Goal: Task Accomplishment & Management: Use online tool/utility

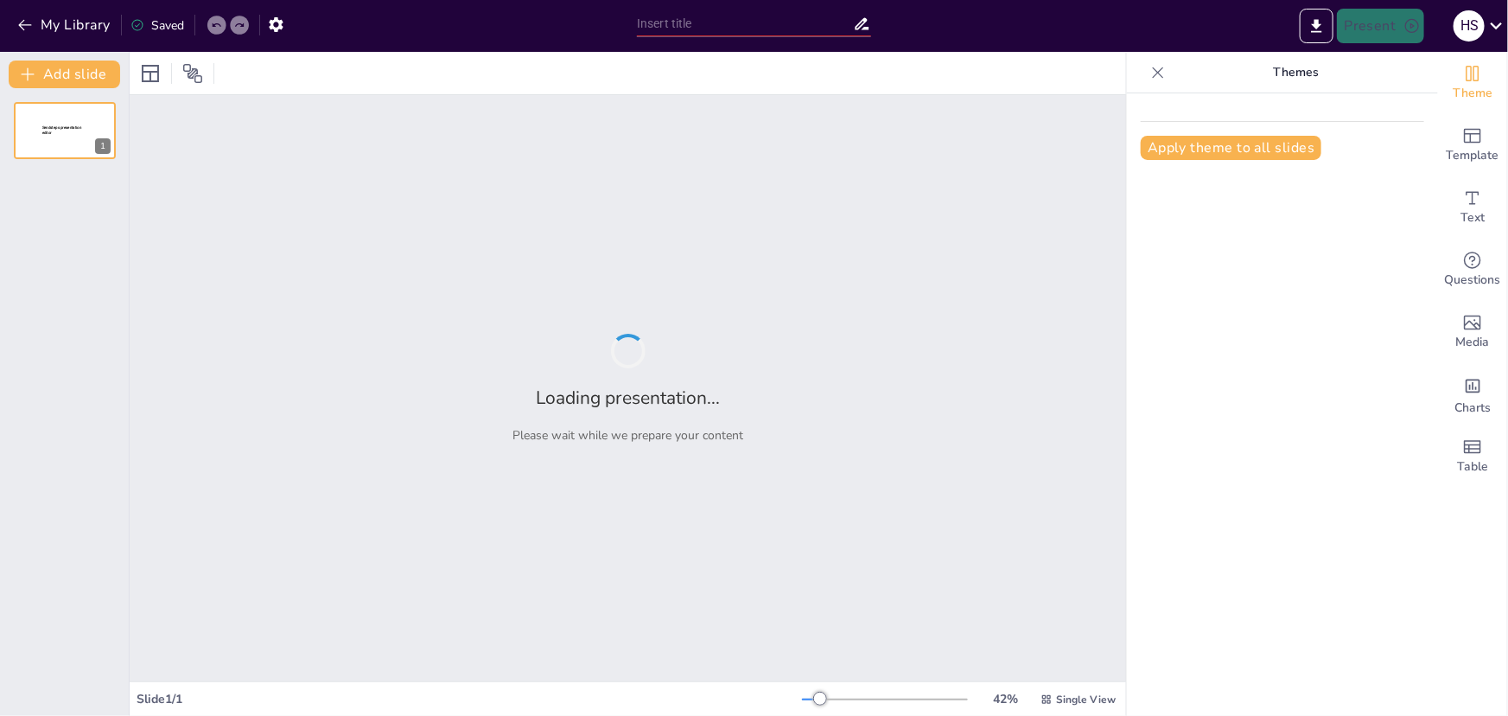
type input "Long Division Unlocked: Fun and Interactive Methods for Children"
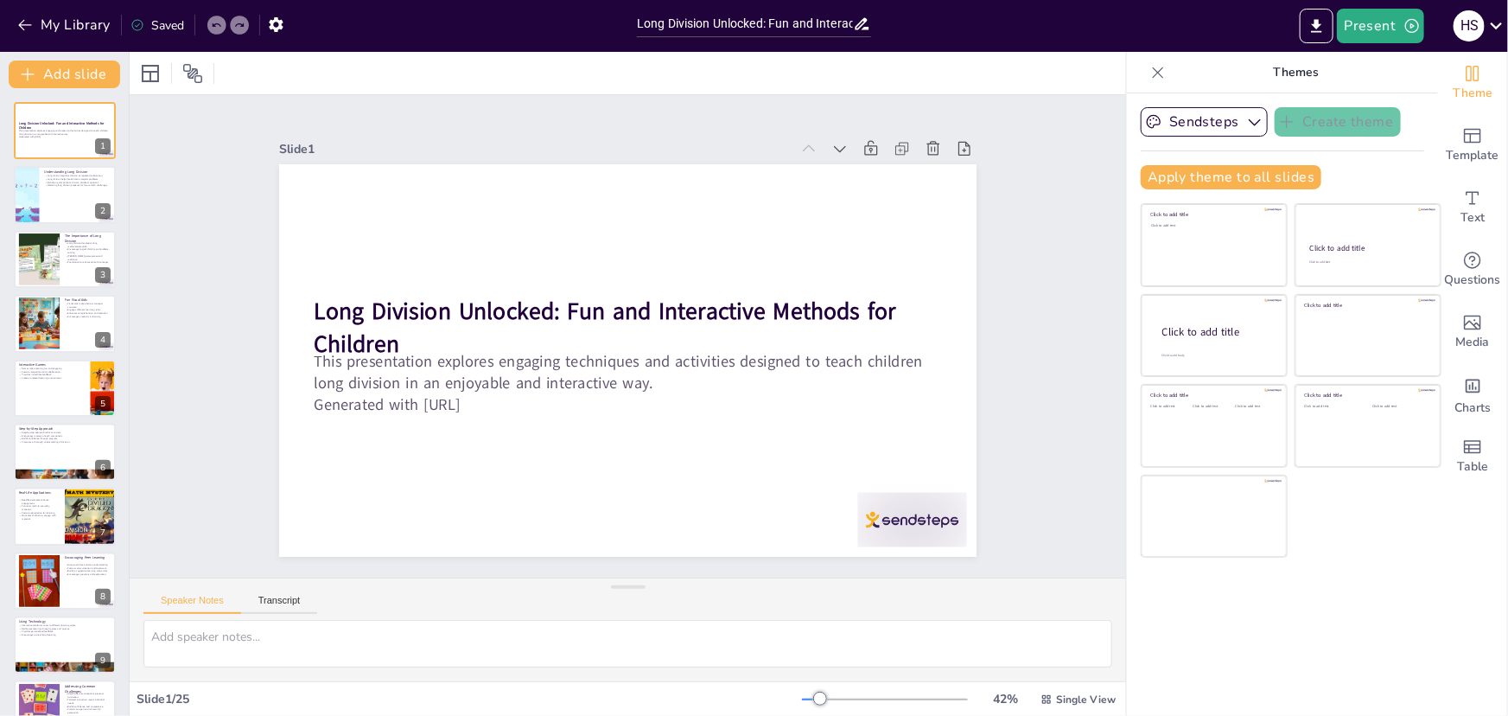
checkbox input "true"
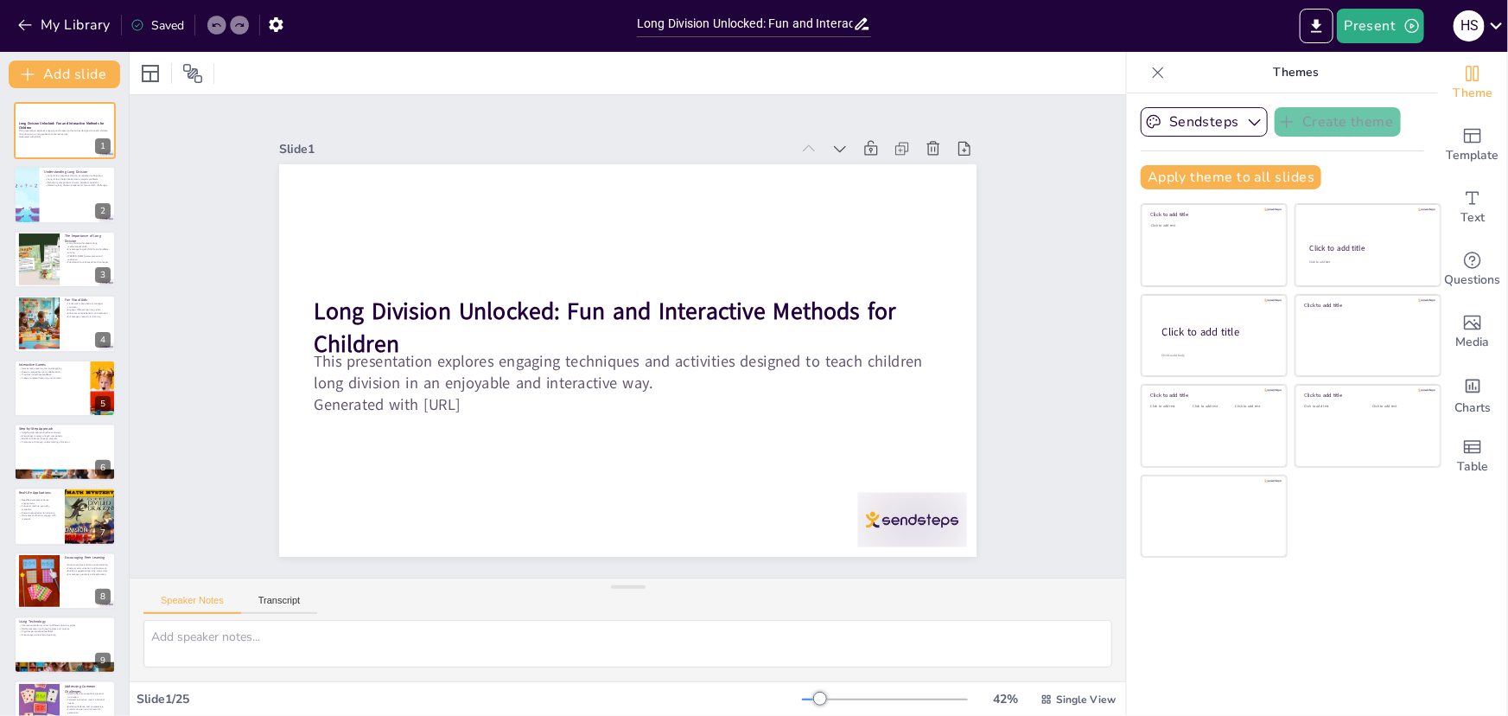
checkbox input "true"
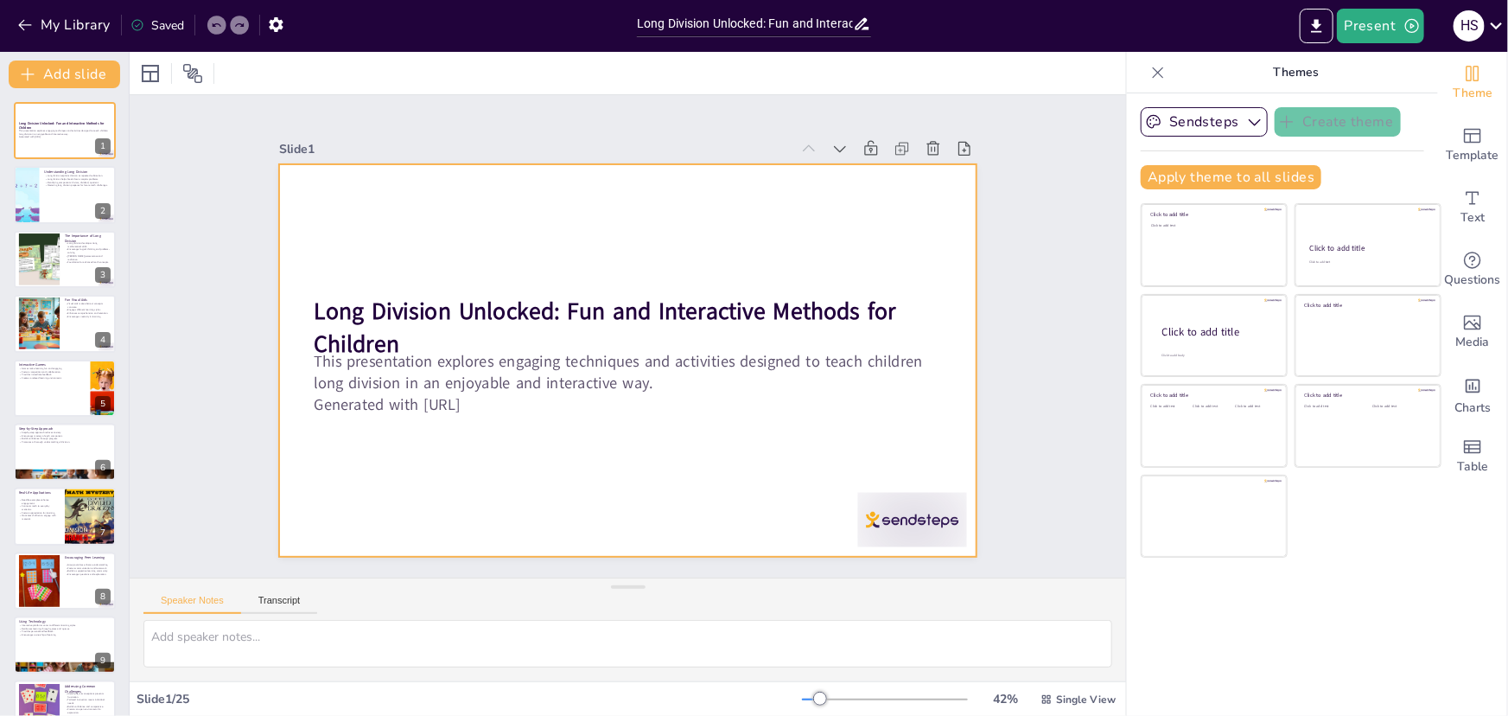
checkbox input "true"
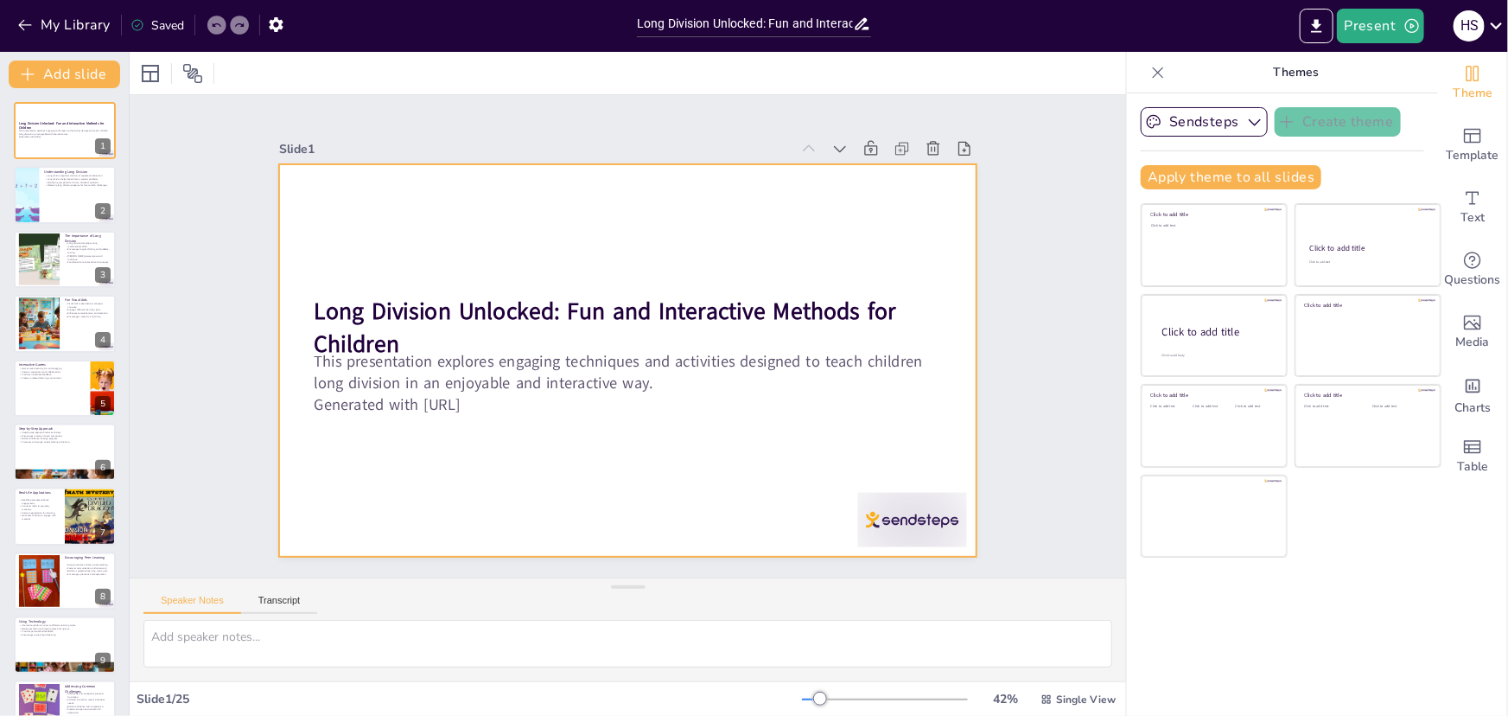
checkbox input "true"
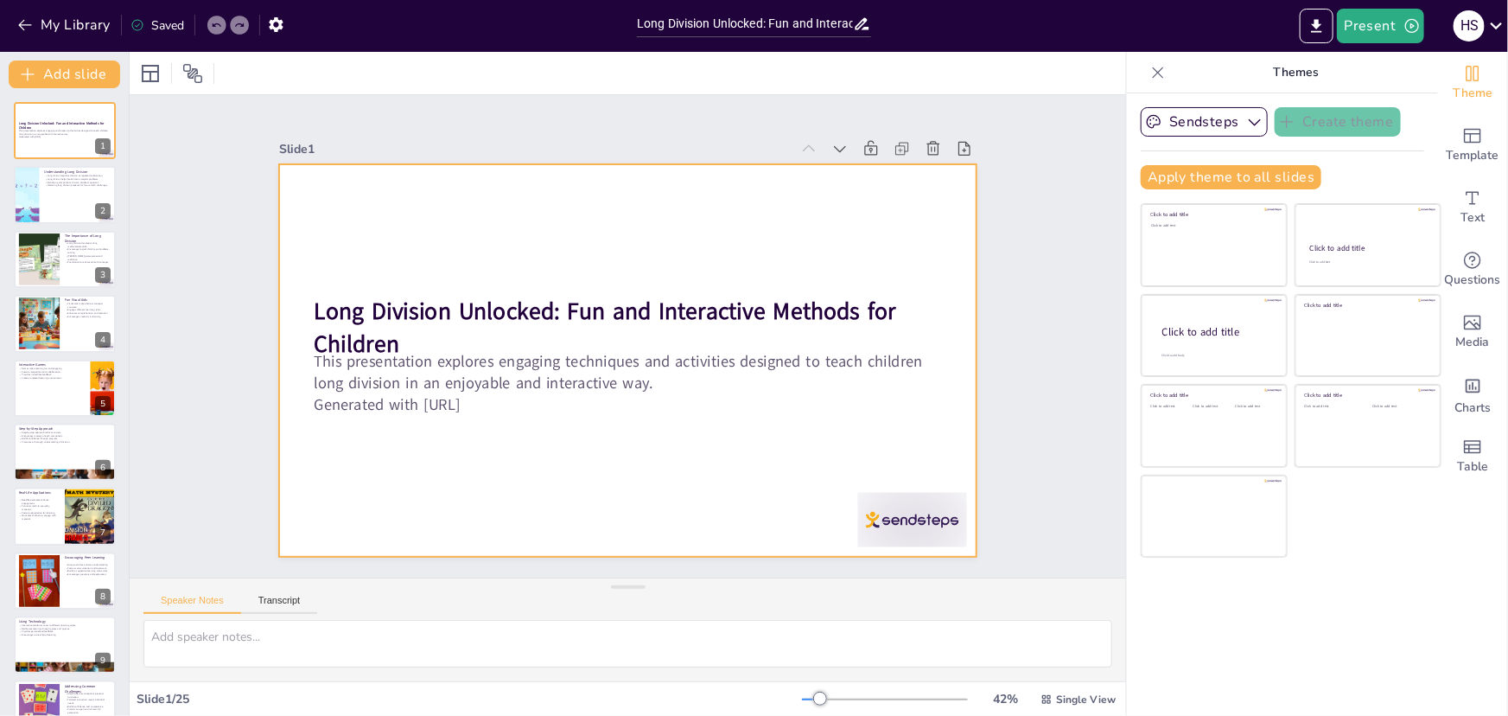
checkbox input "true"
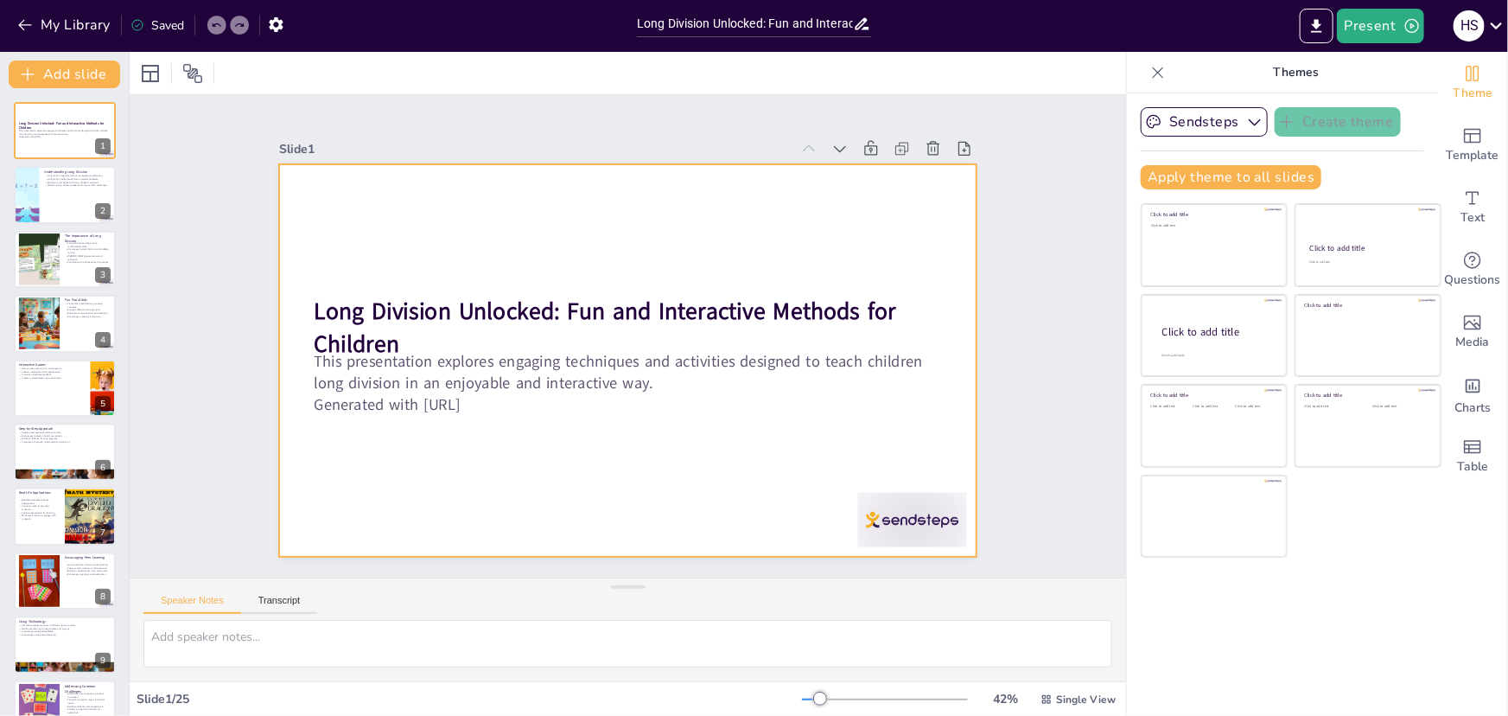
checkbox input "true"
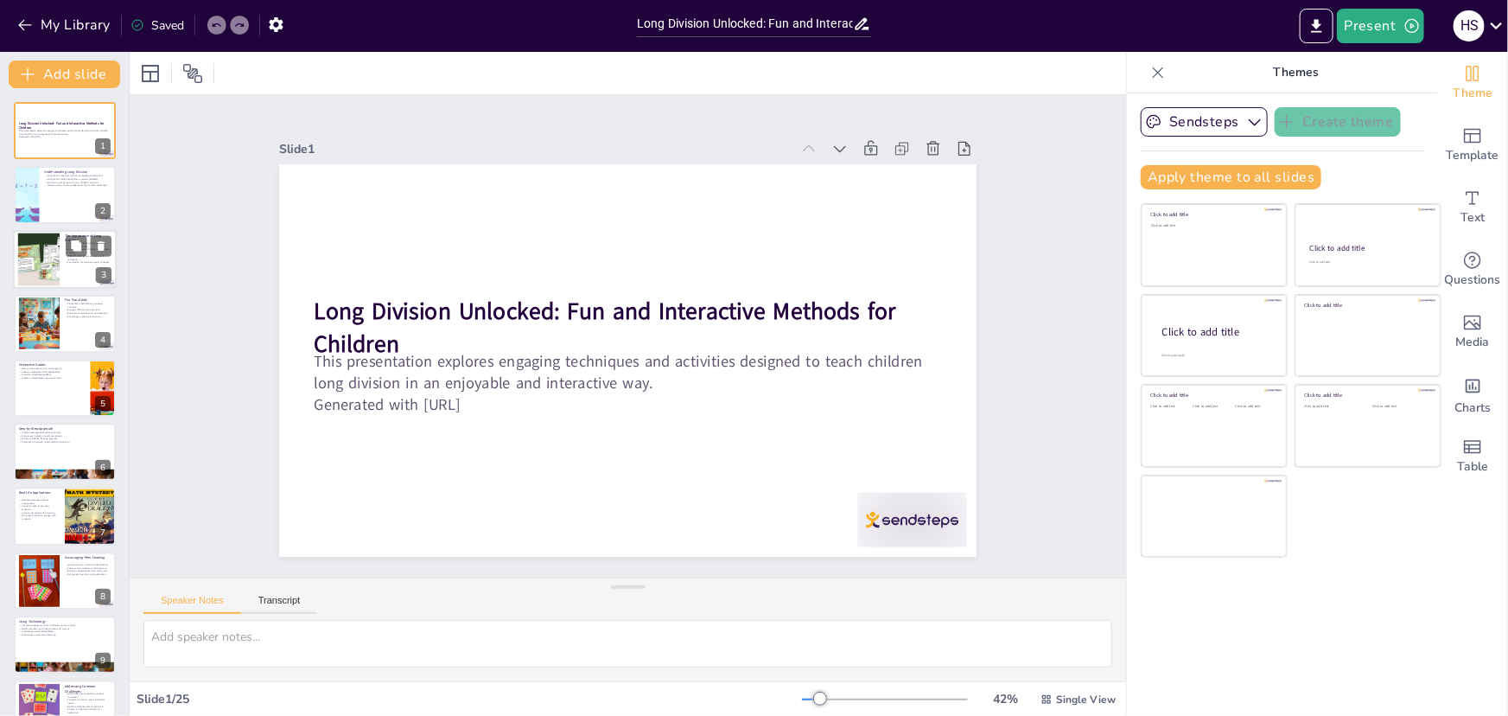
checkbox input "true"
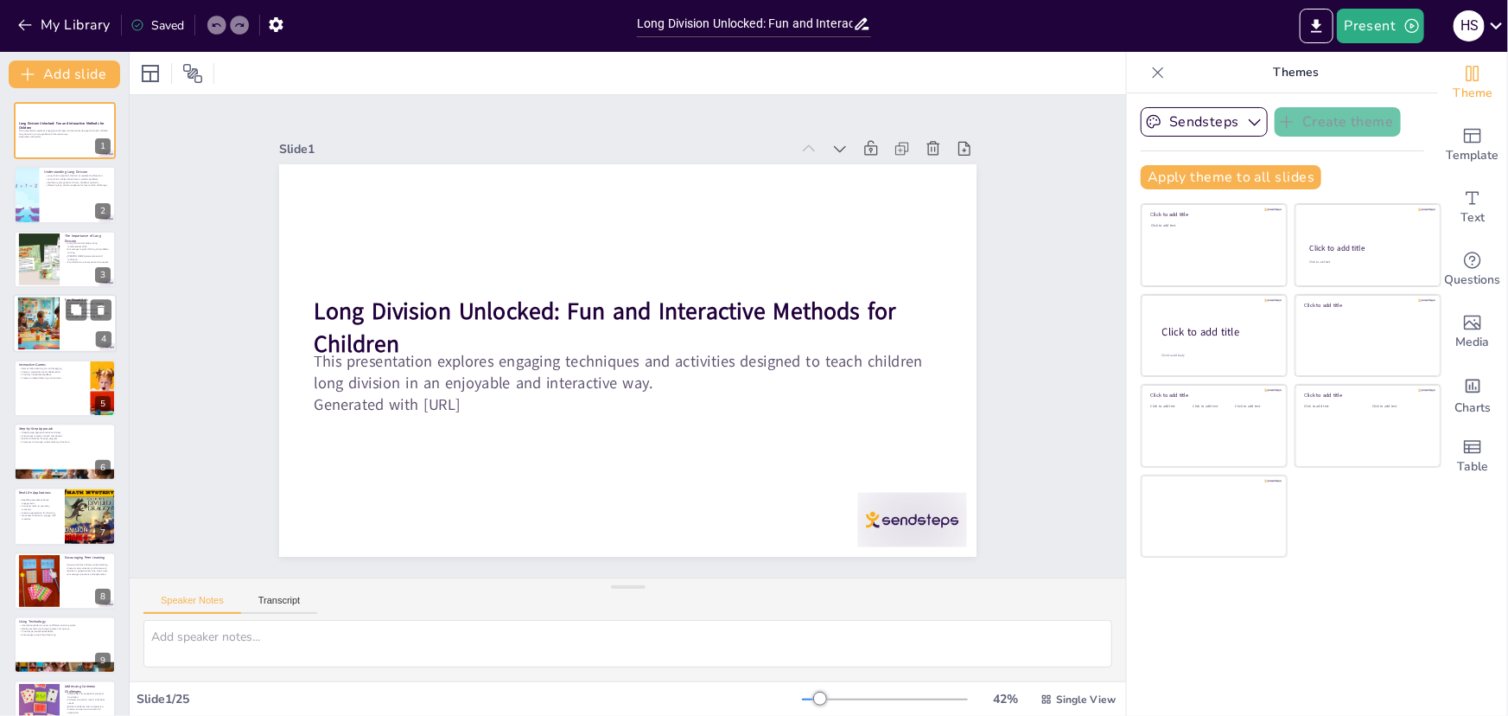
checkbox input "true"
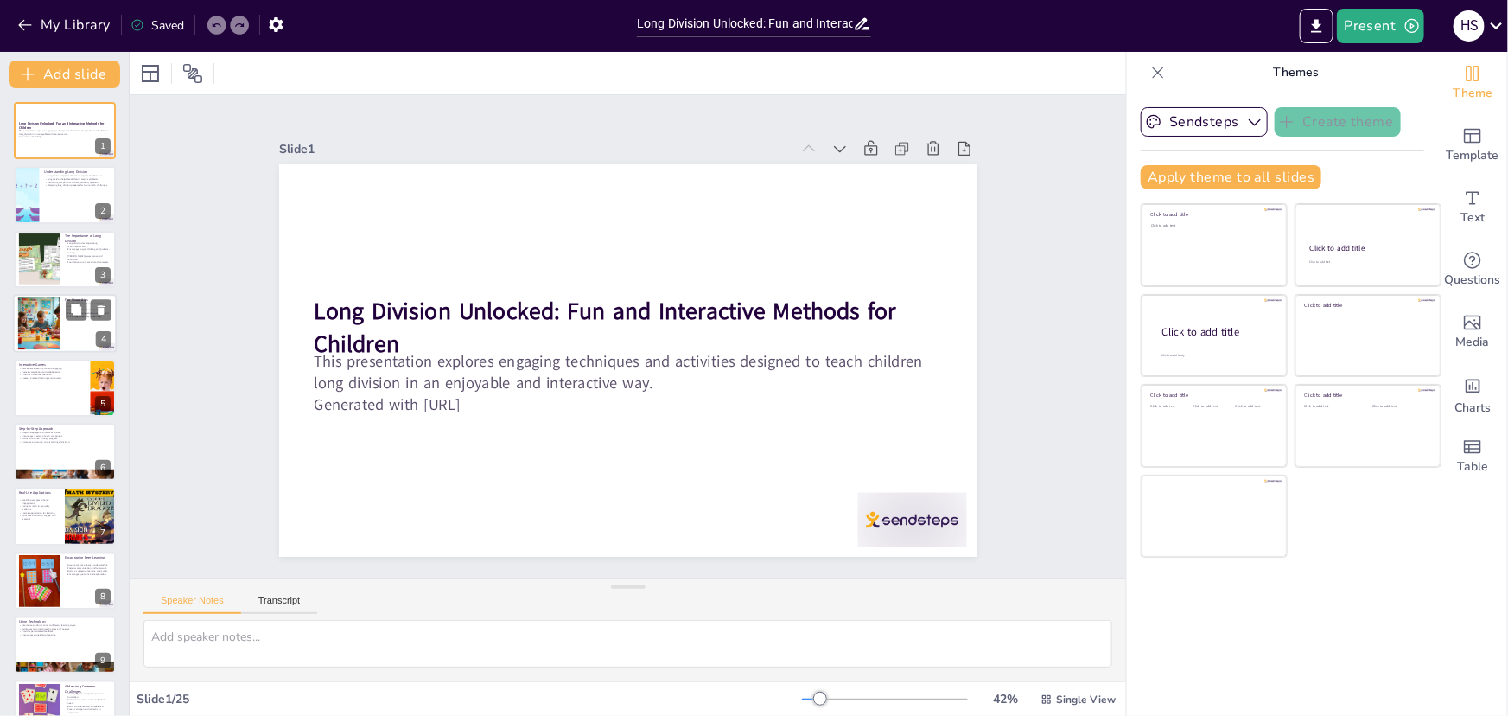
checkbox input "true"
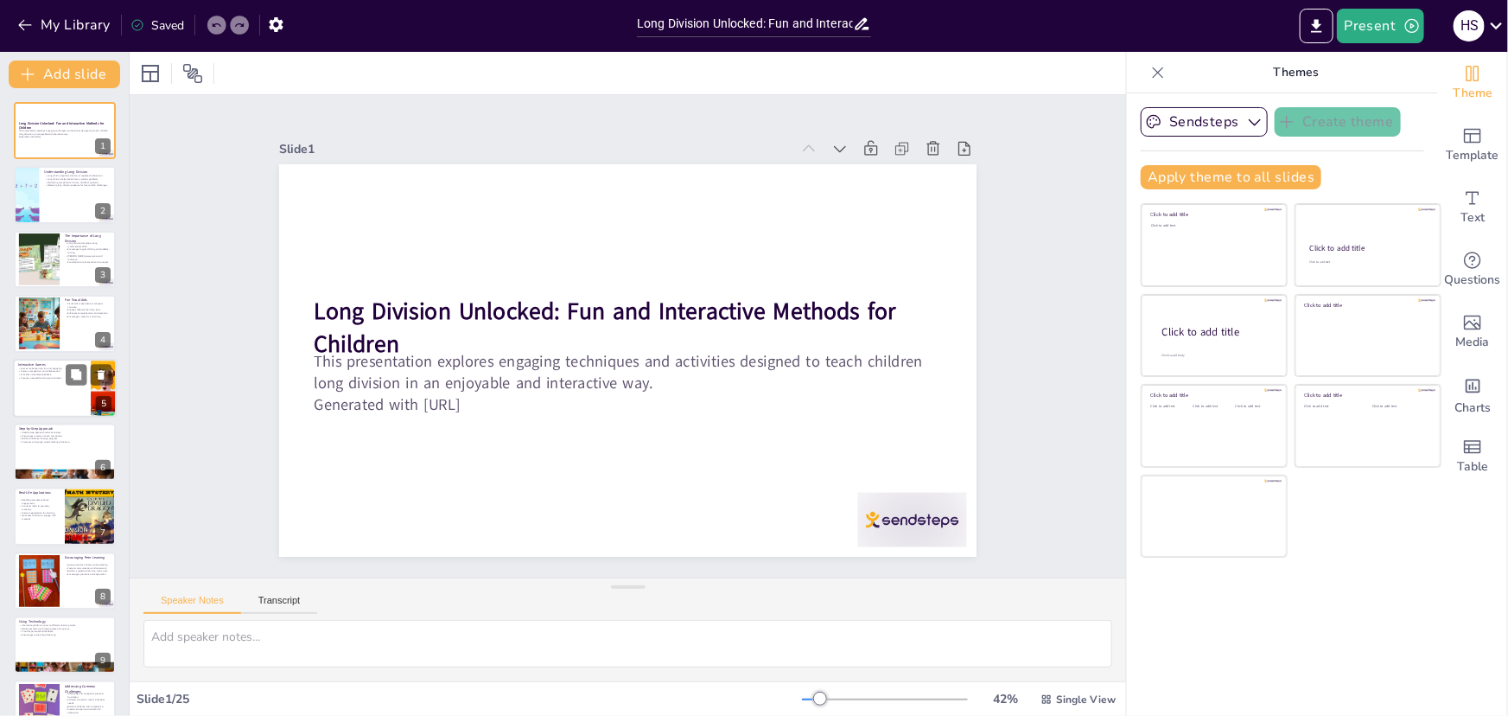
checkbox input "true"
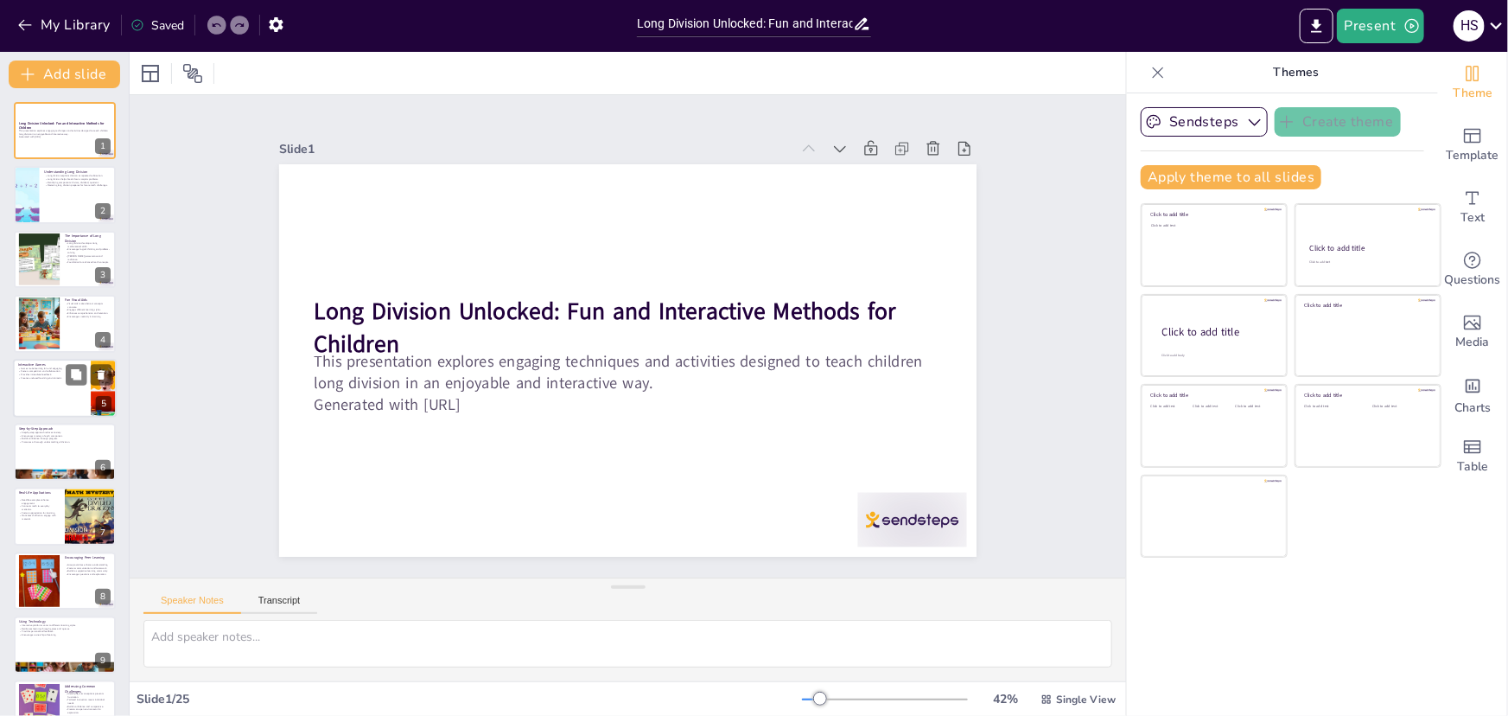
checkbox input "true"
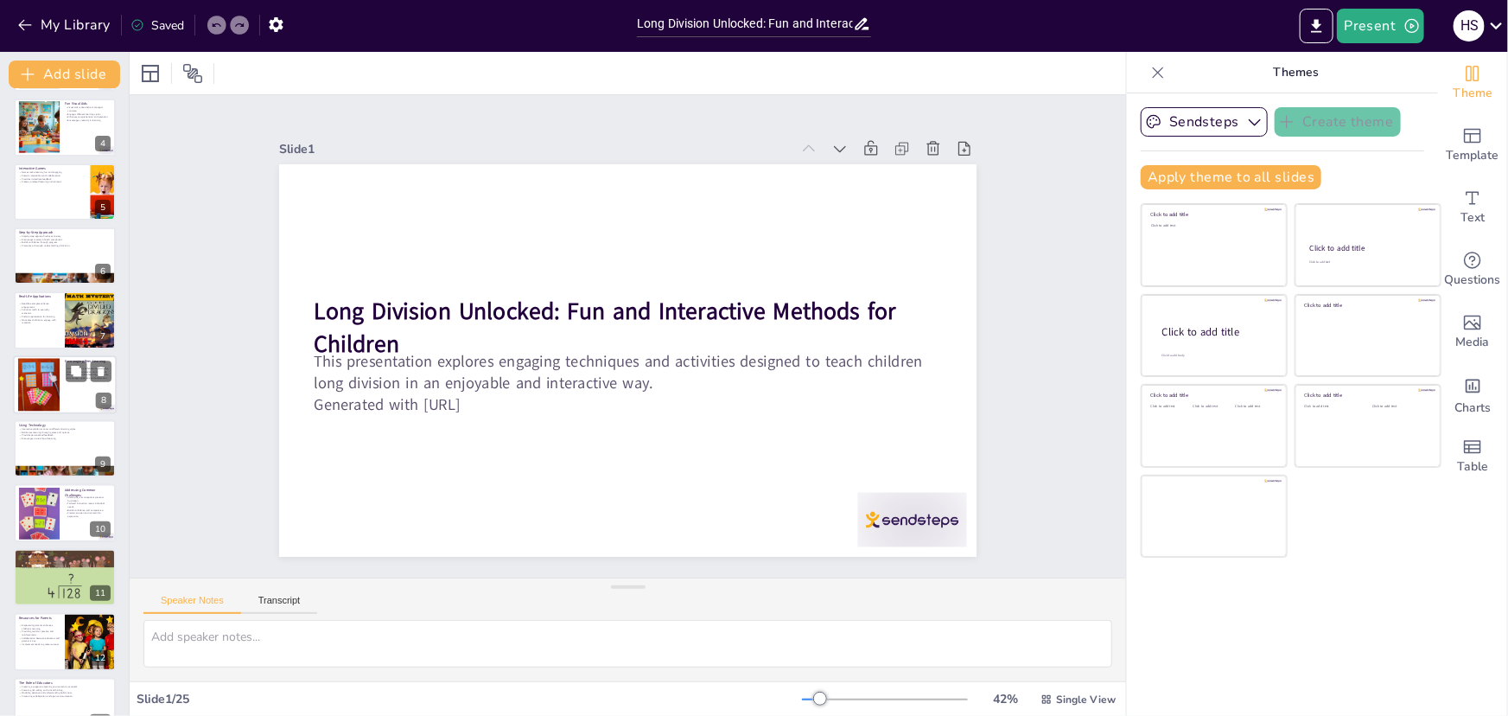
checkbox input "true"
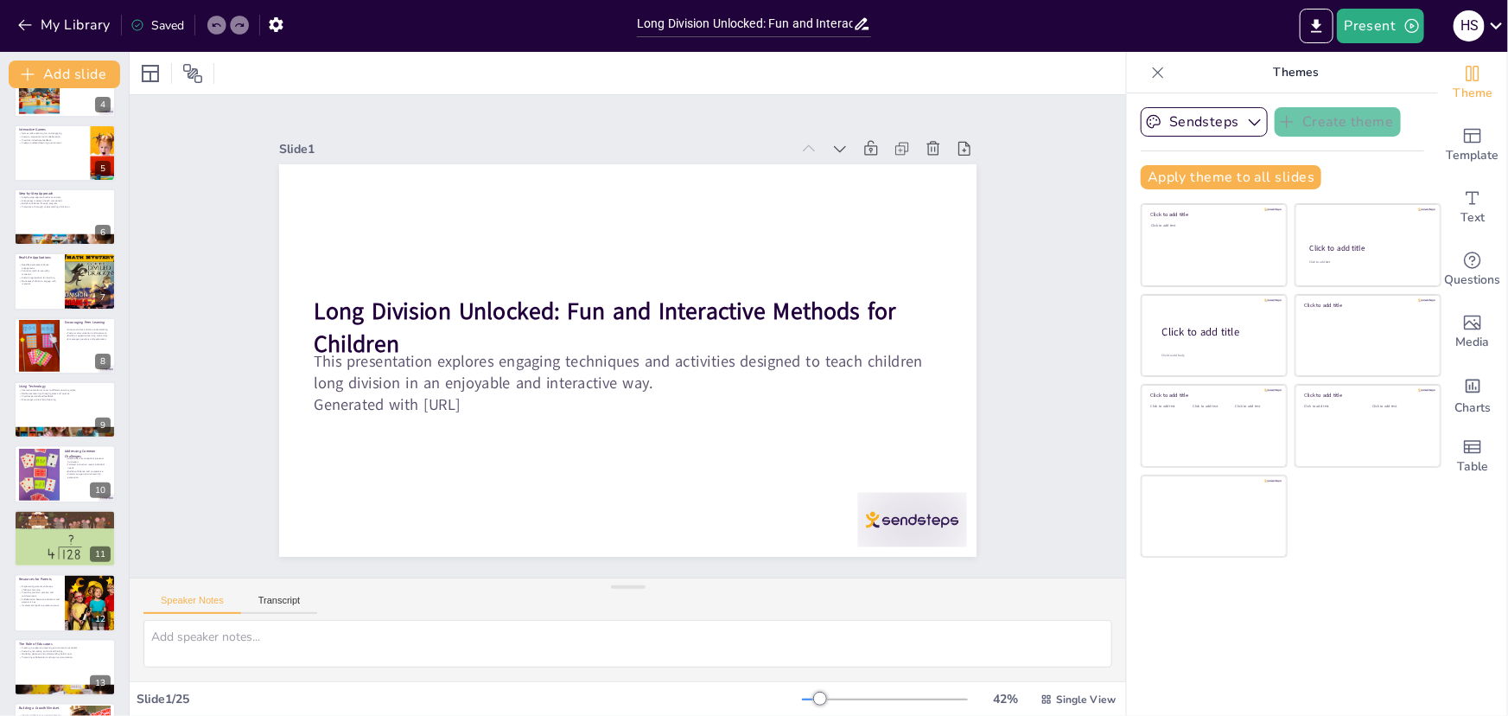
checkbox input "true"
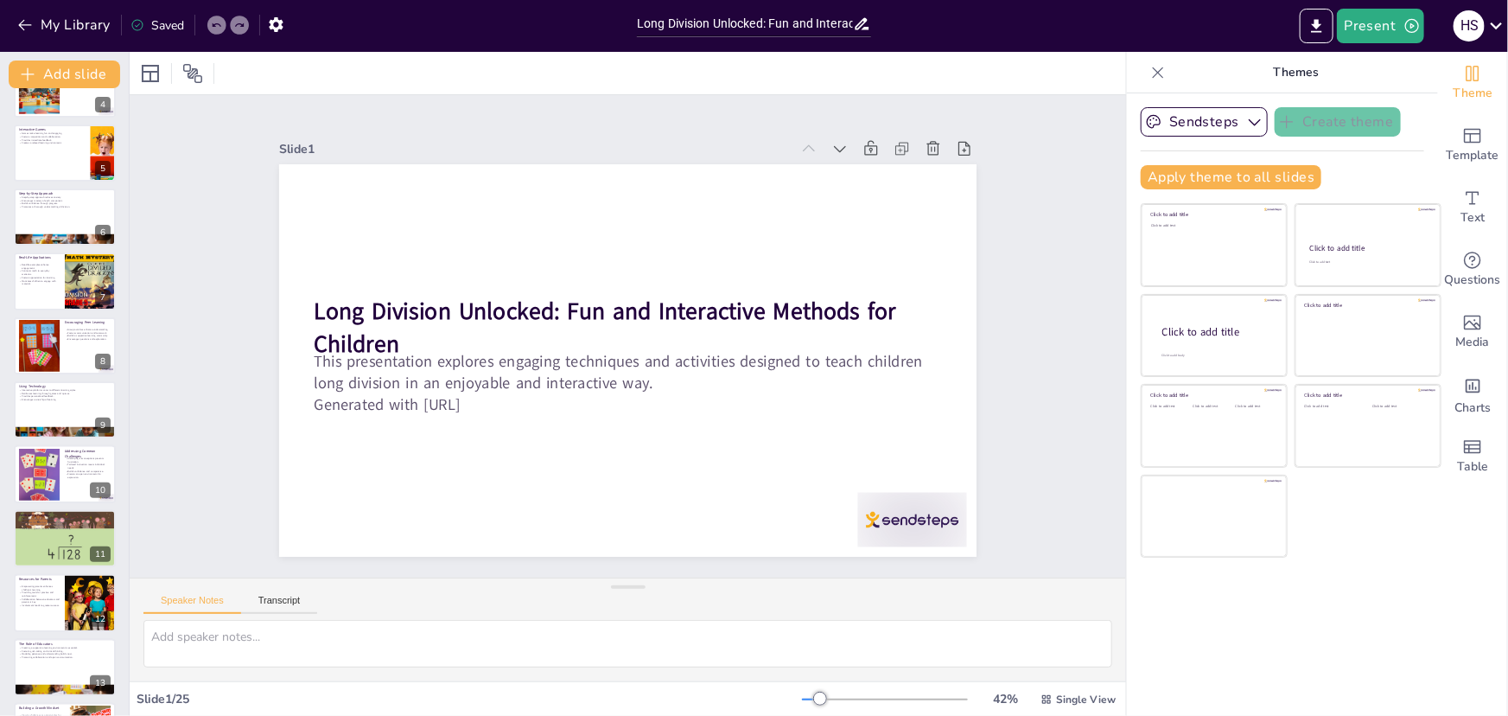
checkbox input "true"
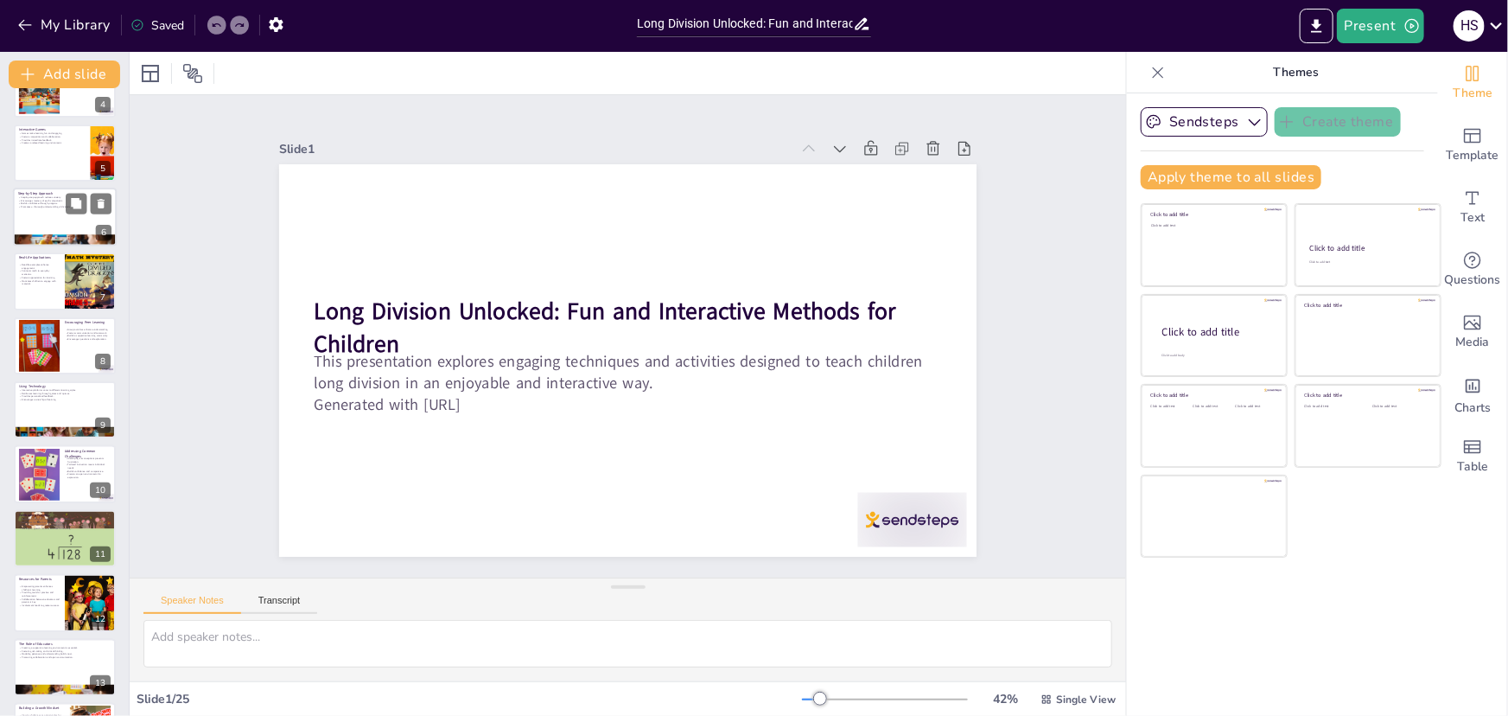
checkbox input "true"
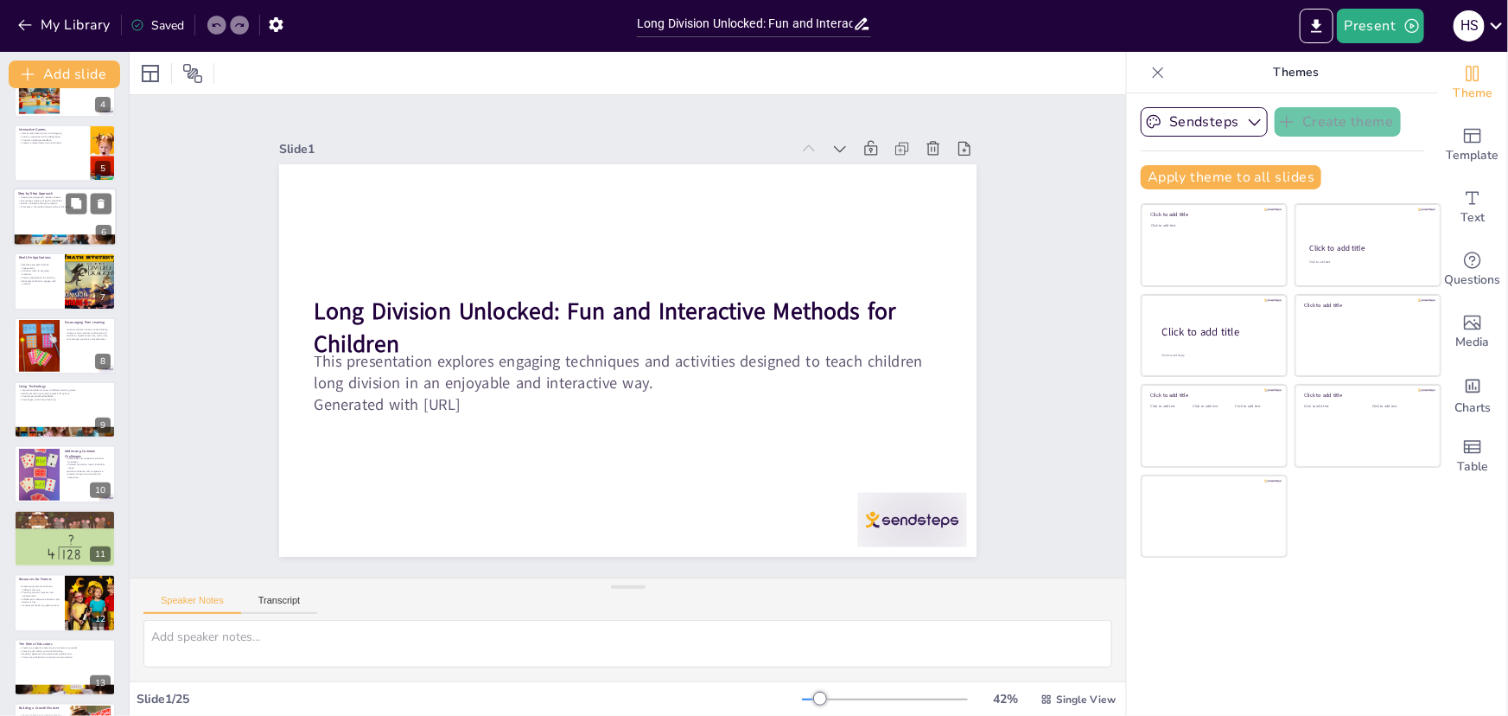
checkbox input "true"
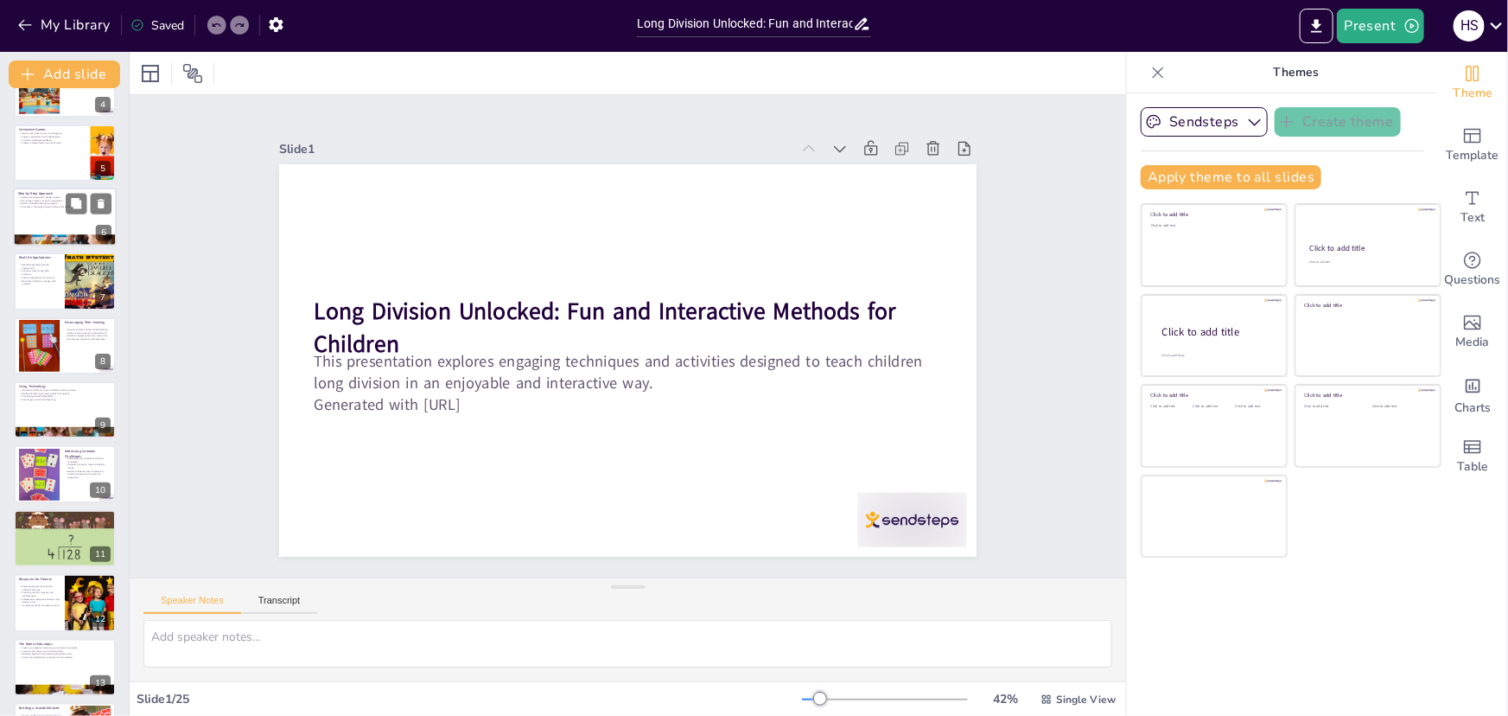
click at [84, 213] on div at bounding box center [65, 217] width 104 height 59
type textarea "A step-by-step approach to teaching long division significantly reduces anxiety…"
checkbox input "true"
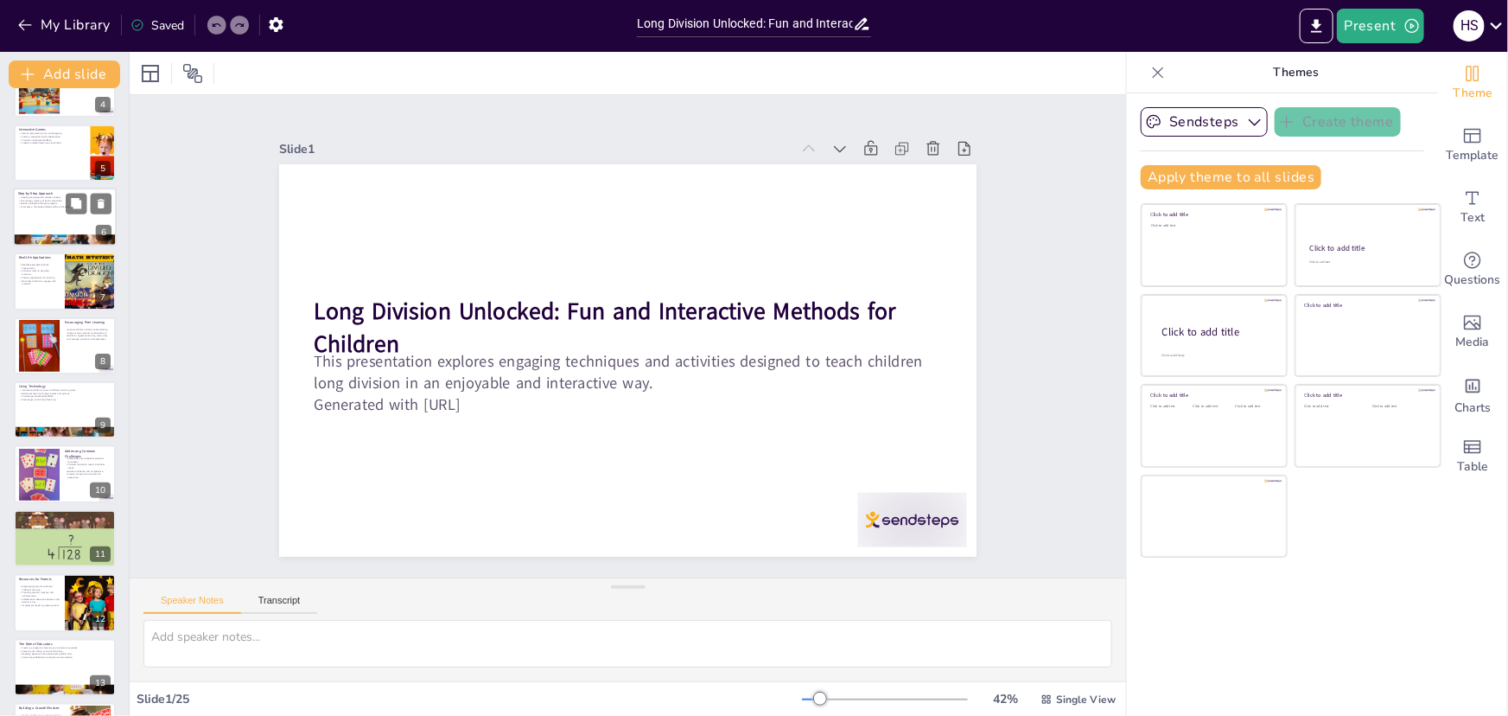
checkbox input "true"
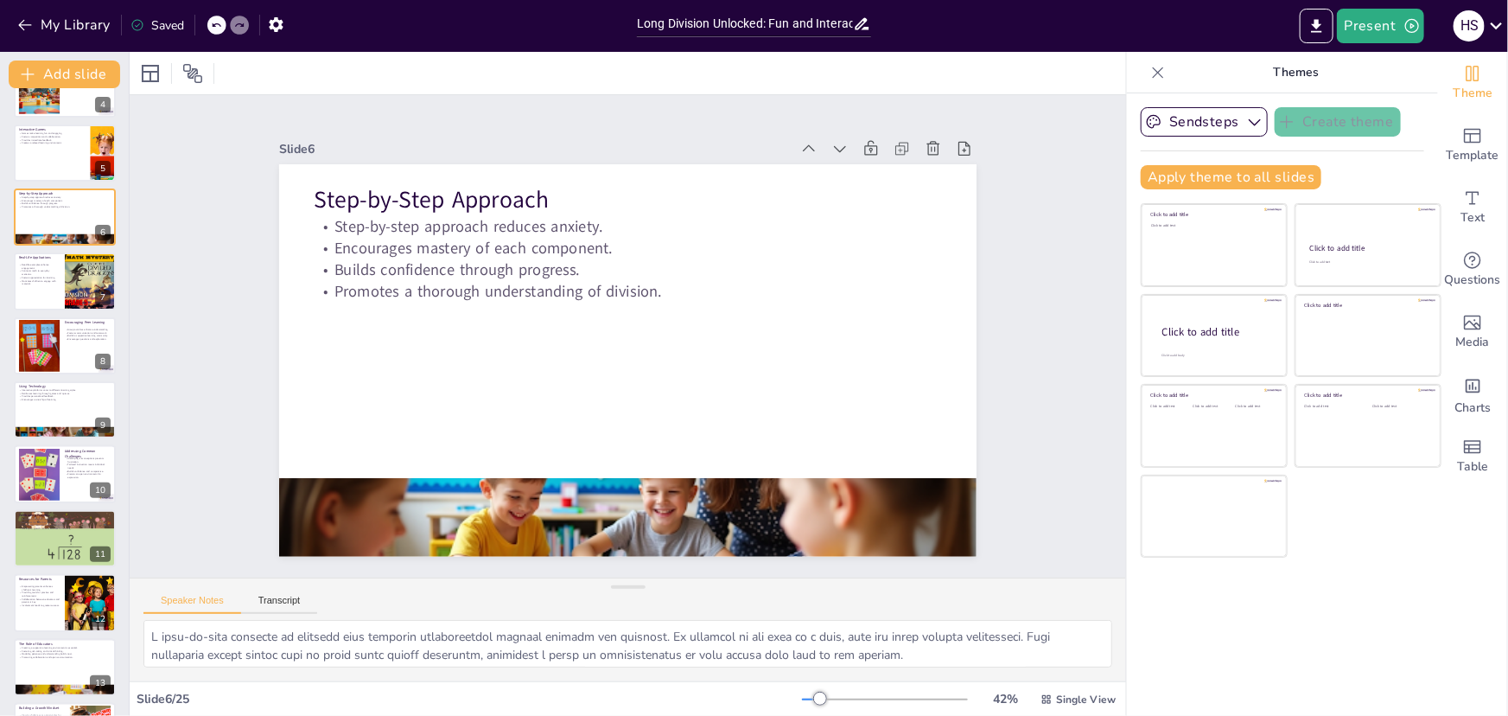
scroll to position [50, 0]
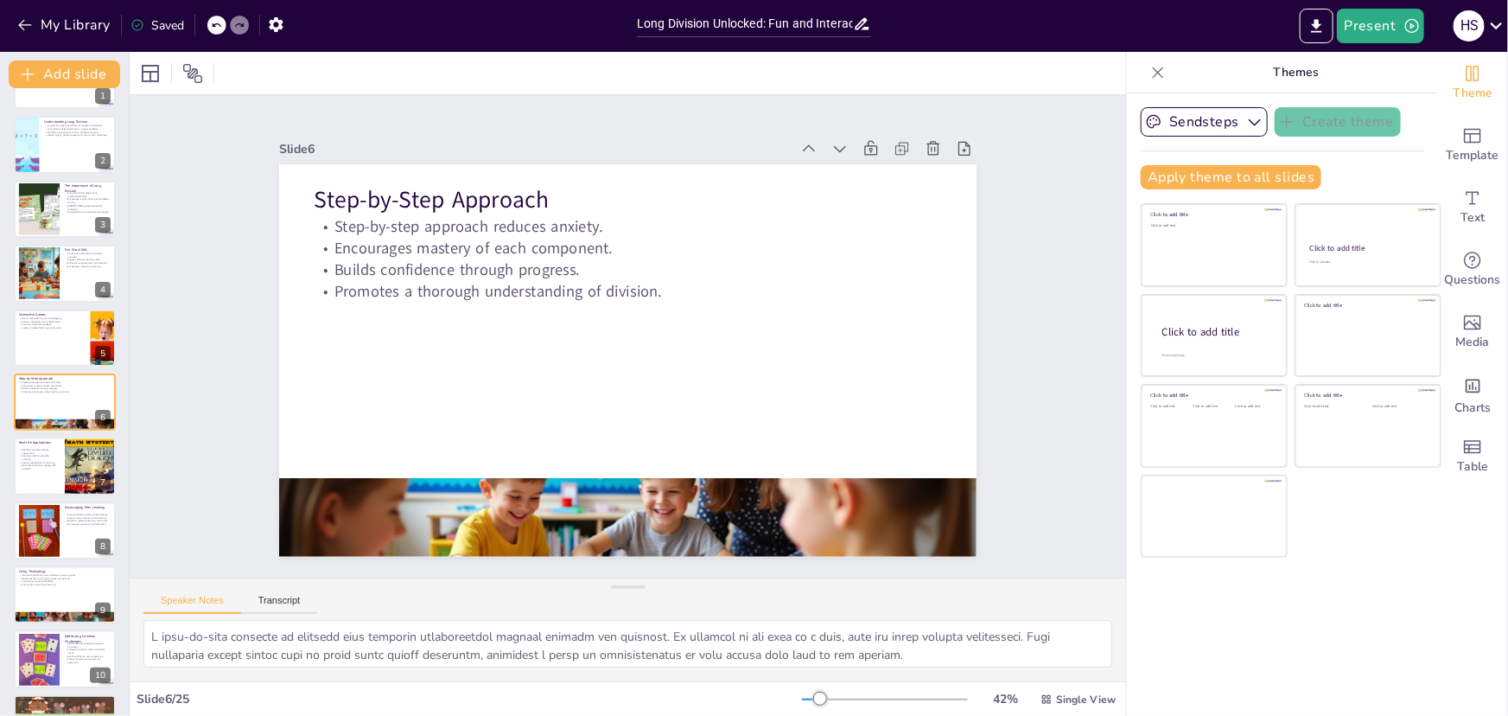
checkbox input "true"
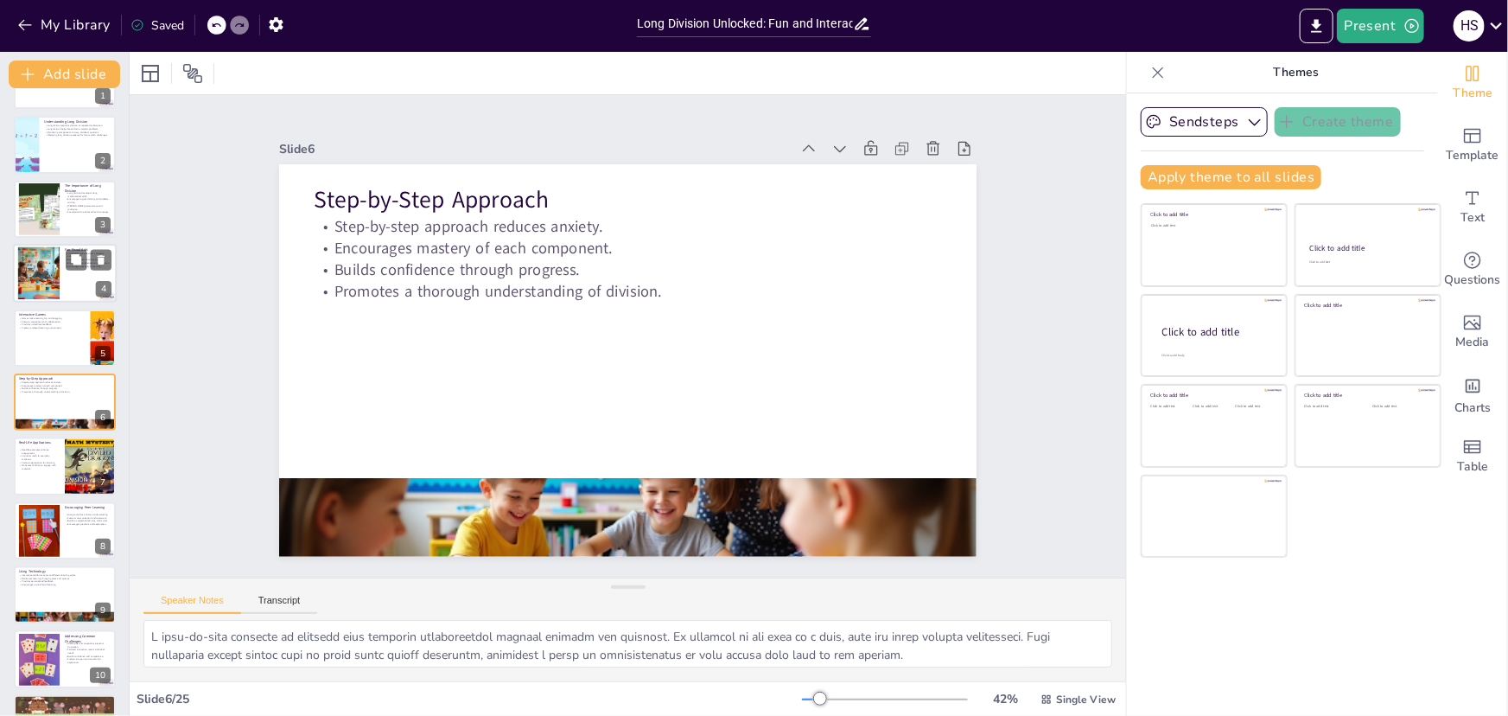
checkbox input "true"
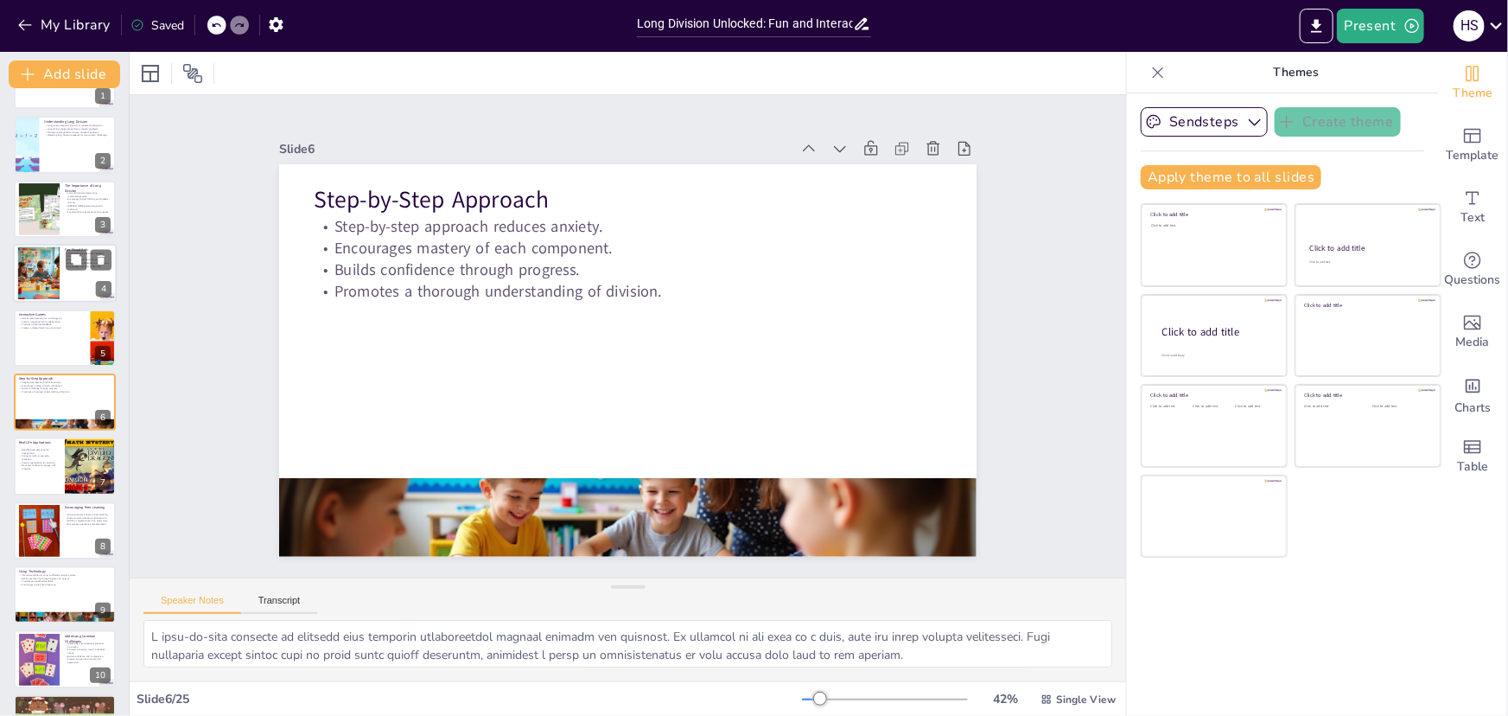
checkbox input "true"
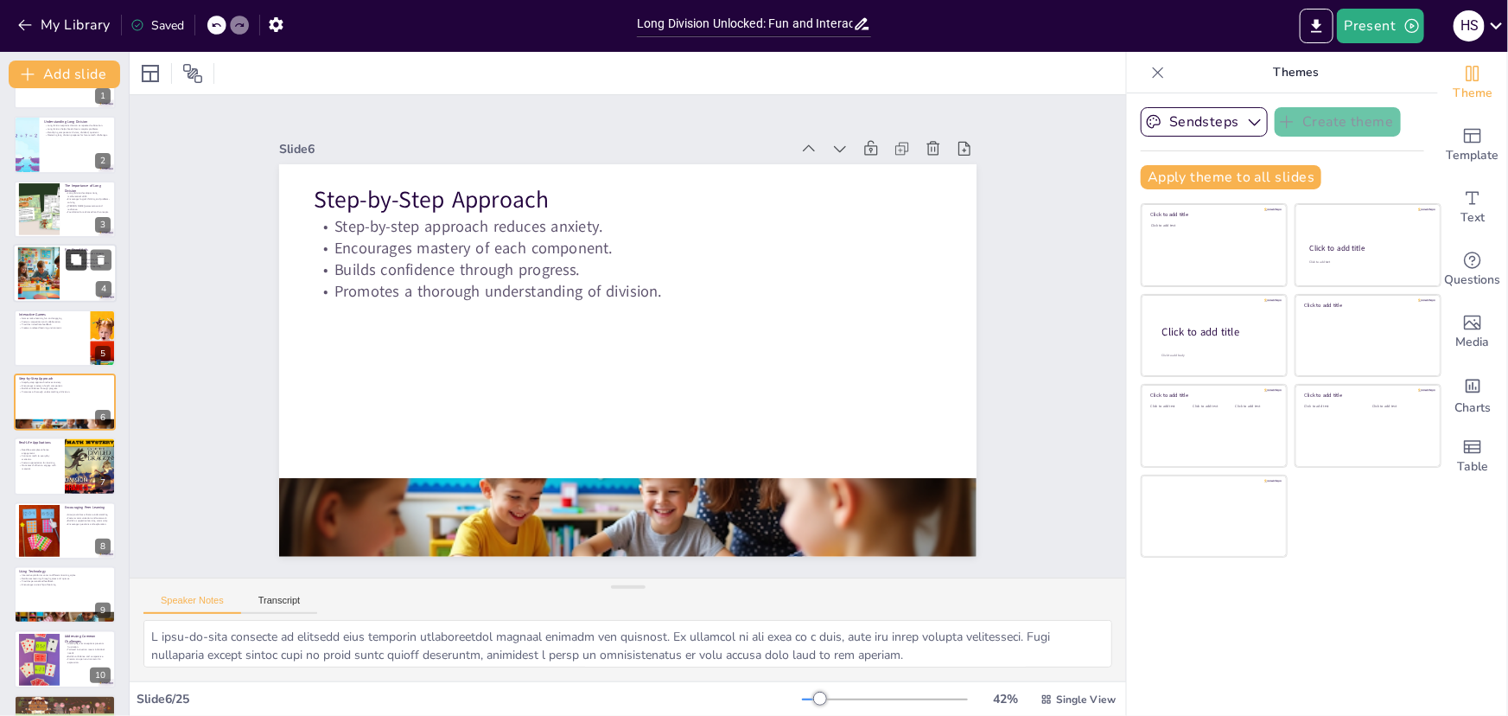
click at [83, 297] on div at bounding box center [65, 273] width 104 height 59
type textarea "Visual aids play a crucial role in making abstract concepts concrete for childr…"
checkbox input "true"
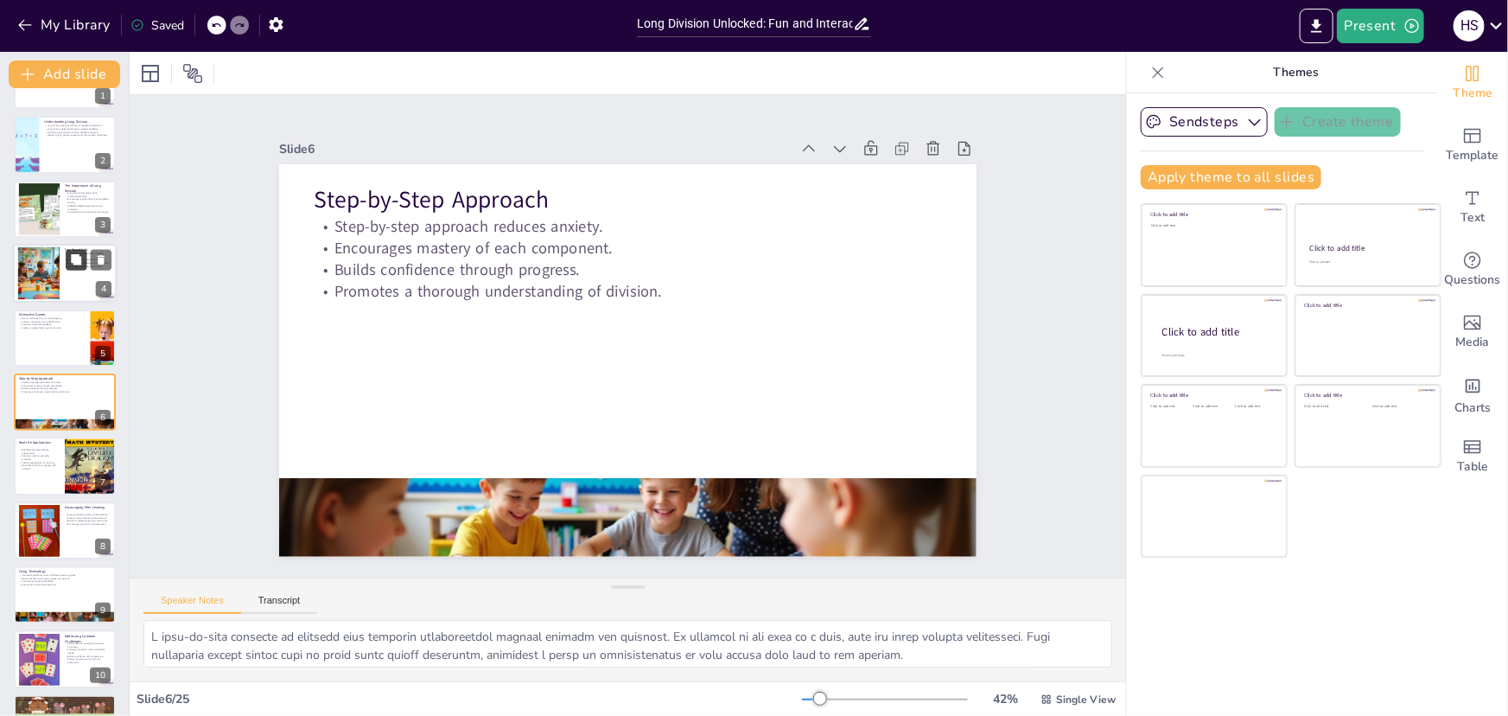
checkbox input "true"
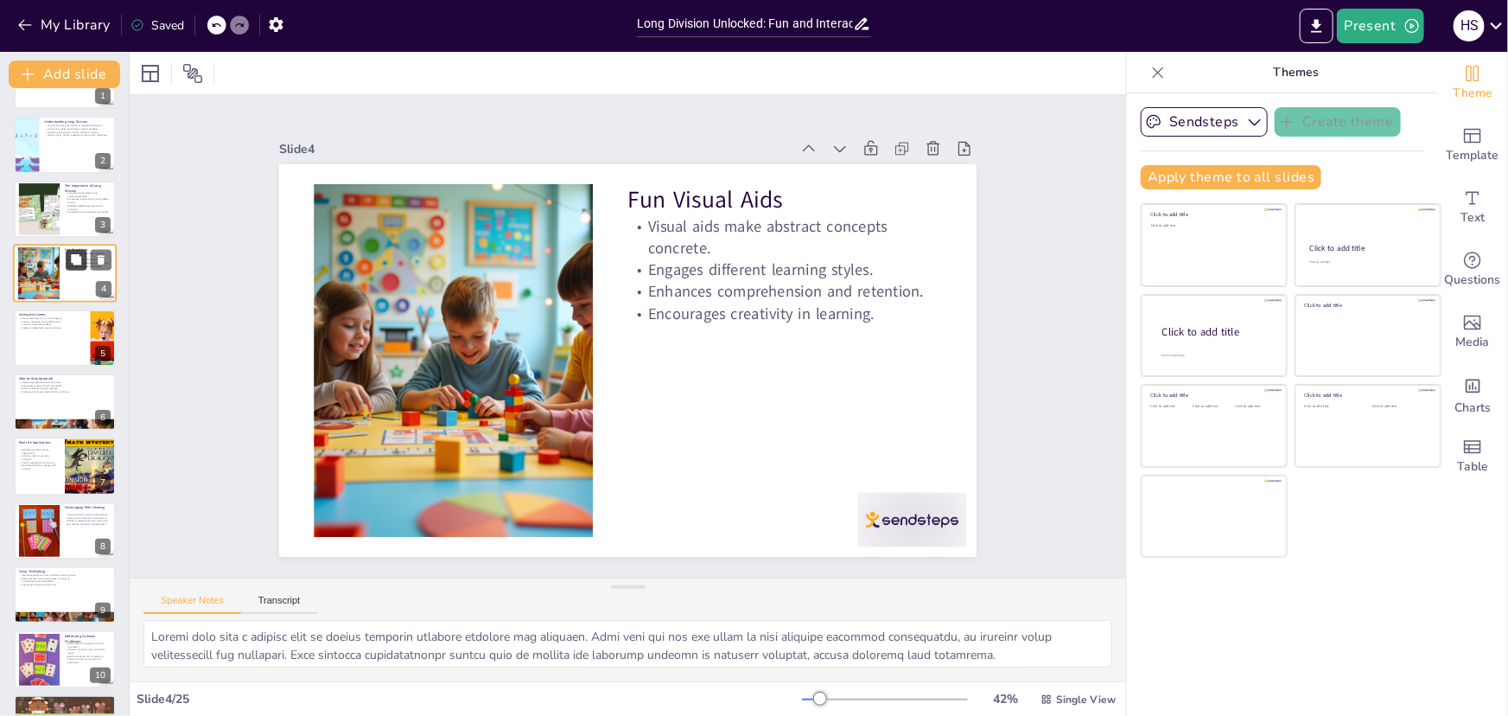
scroll to position [0, 0]
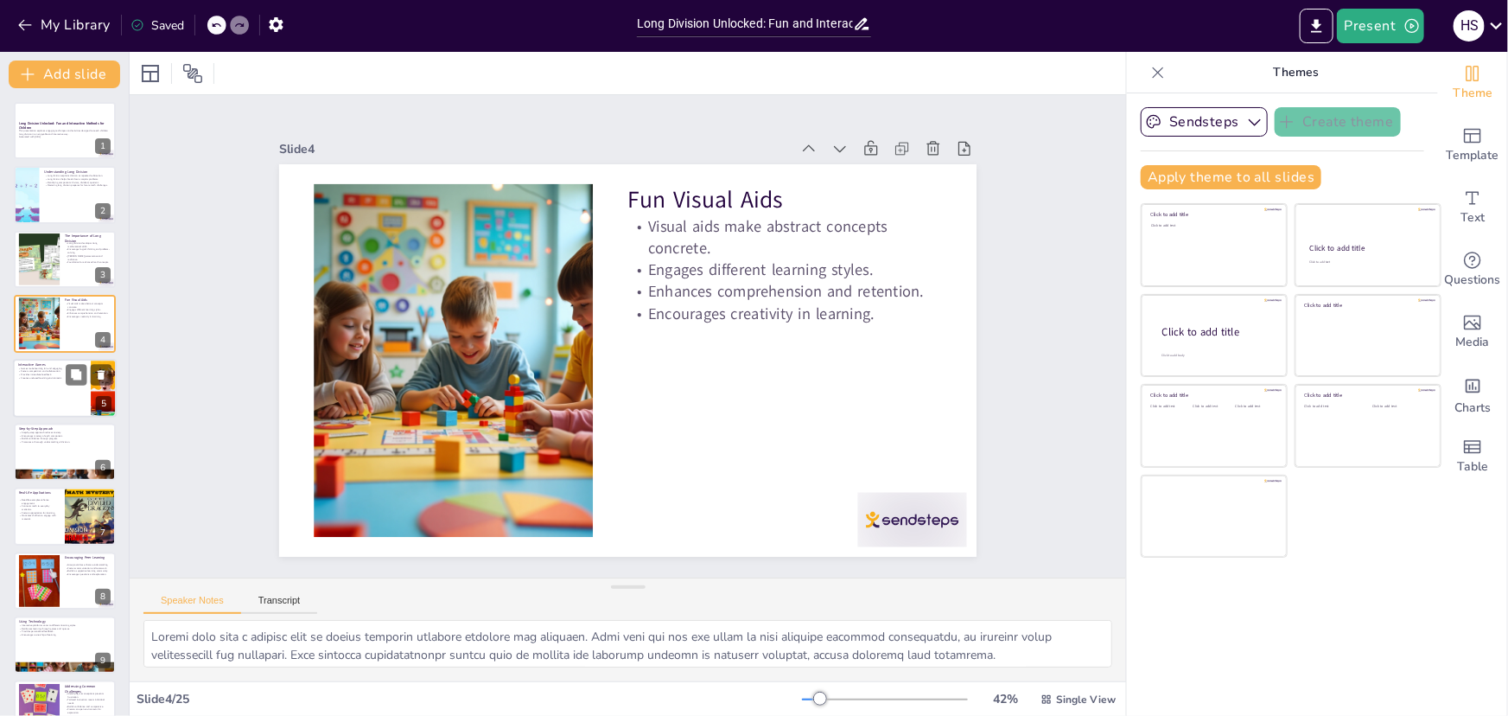
checkbox input "true"
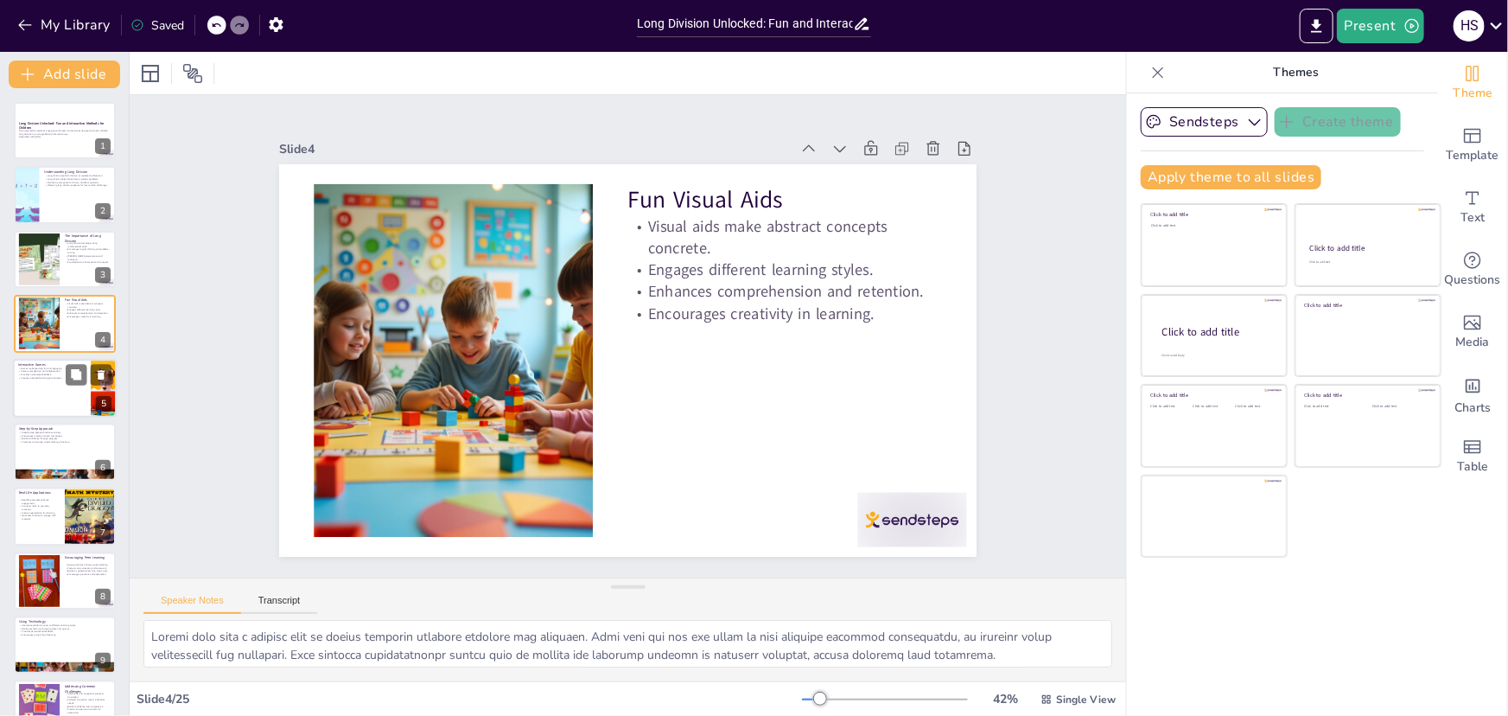
checkbox input "true"
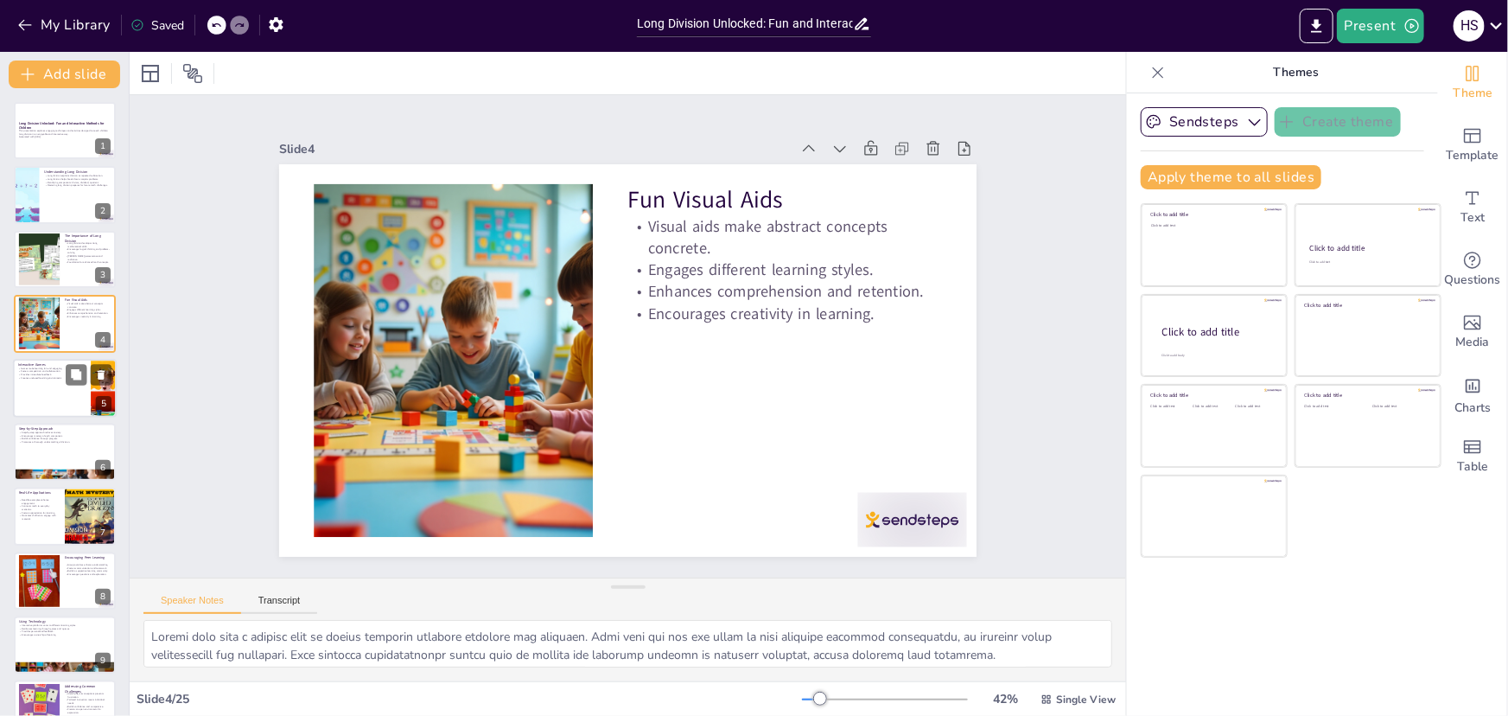
checkbox input "true"
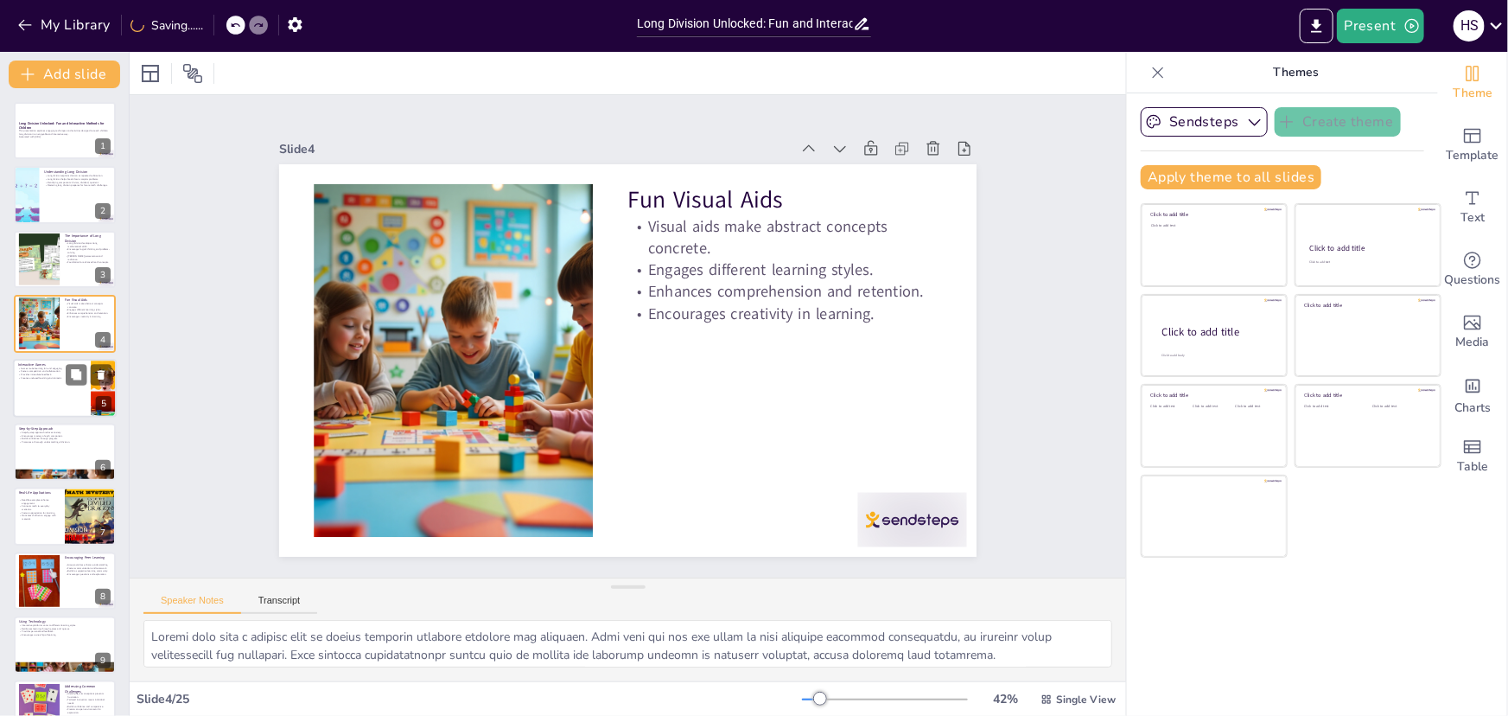
checkbox input "true"
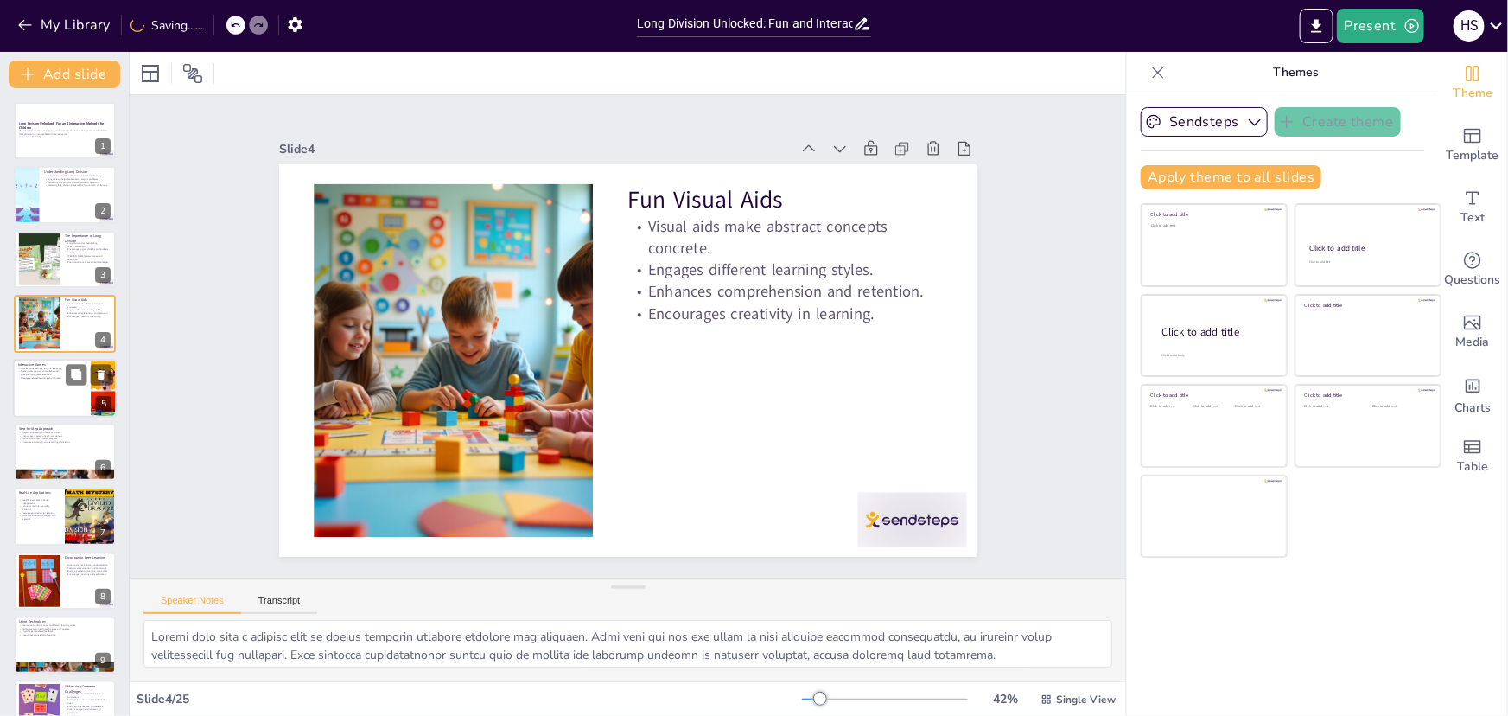
checkbox input "true"
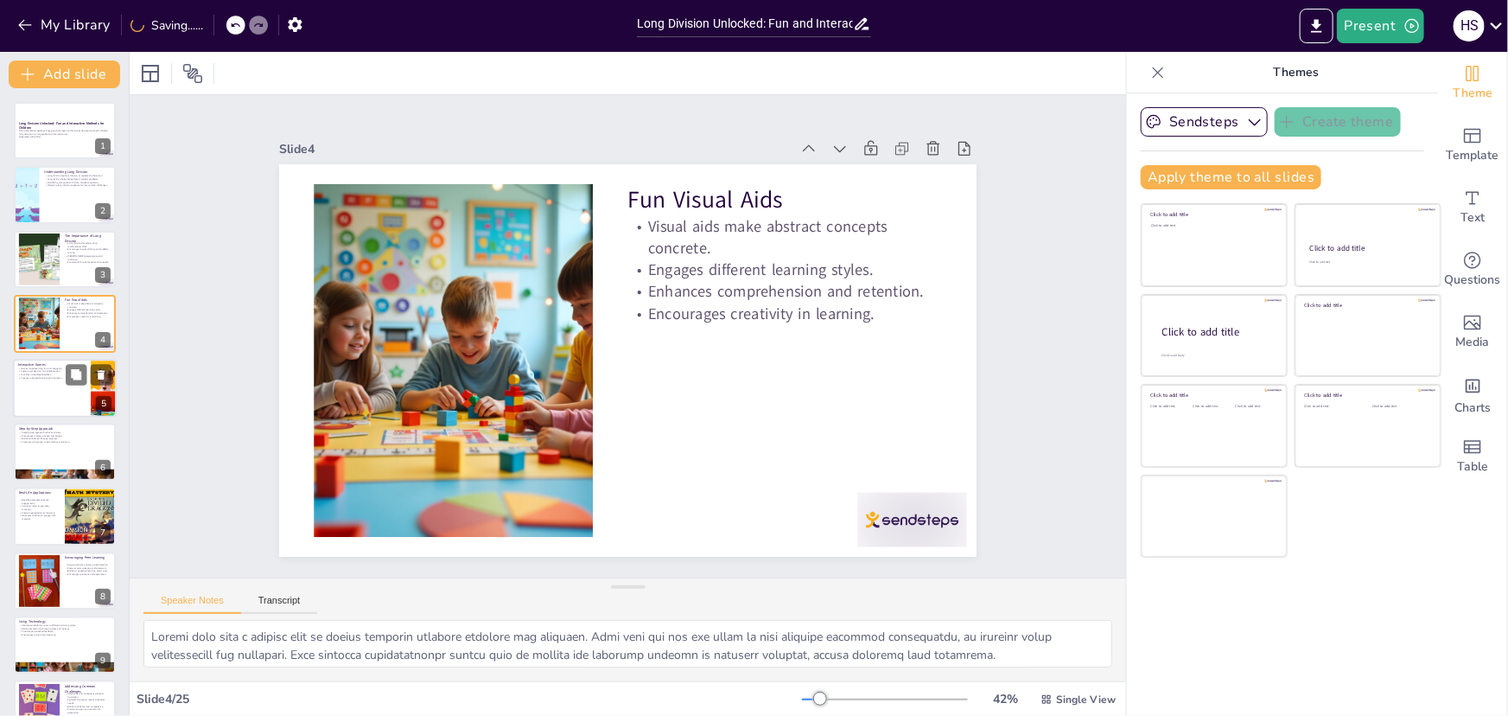
checkbox input "true"
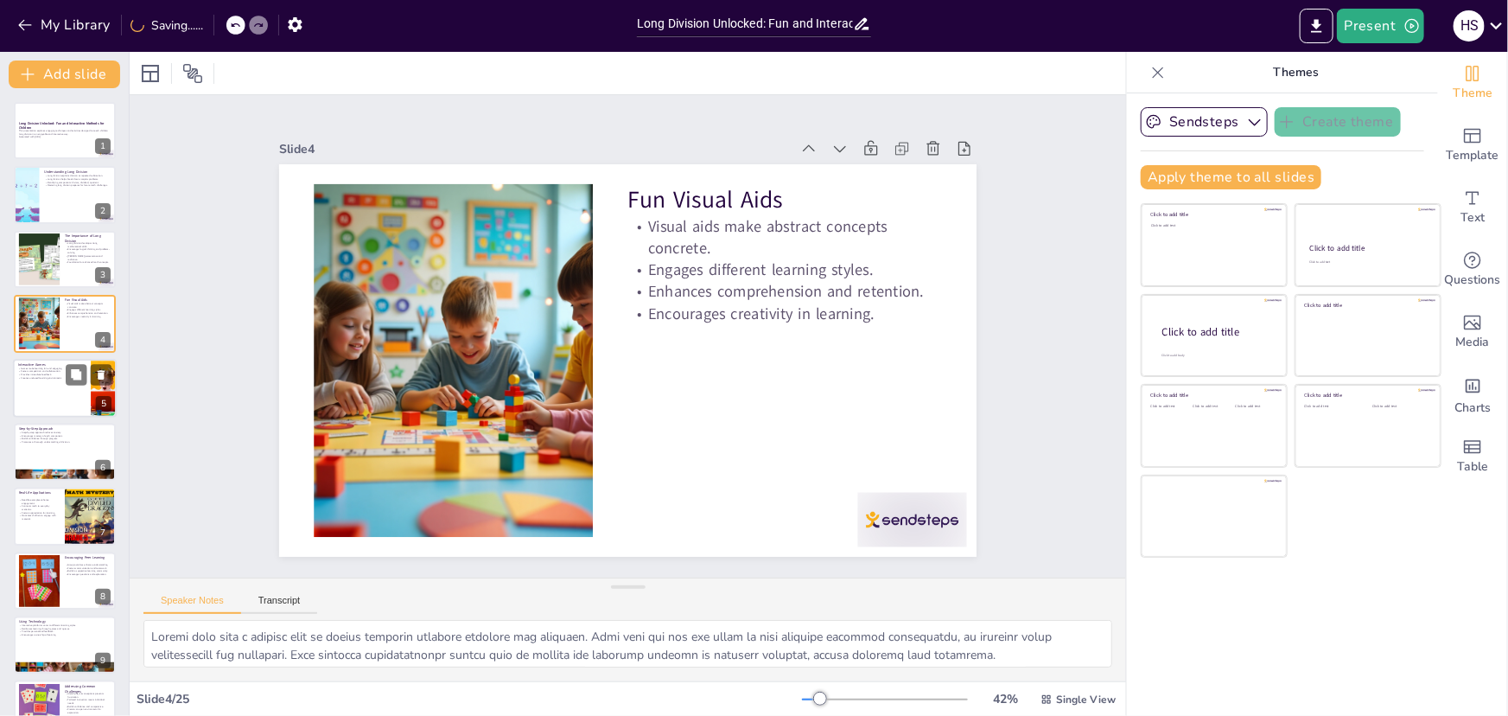
checkbox input "true"
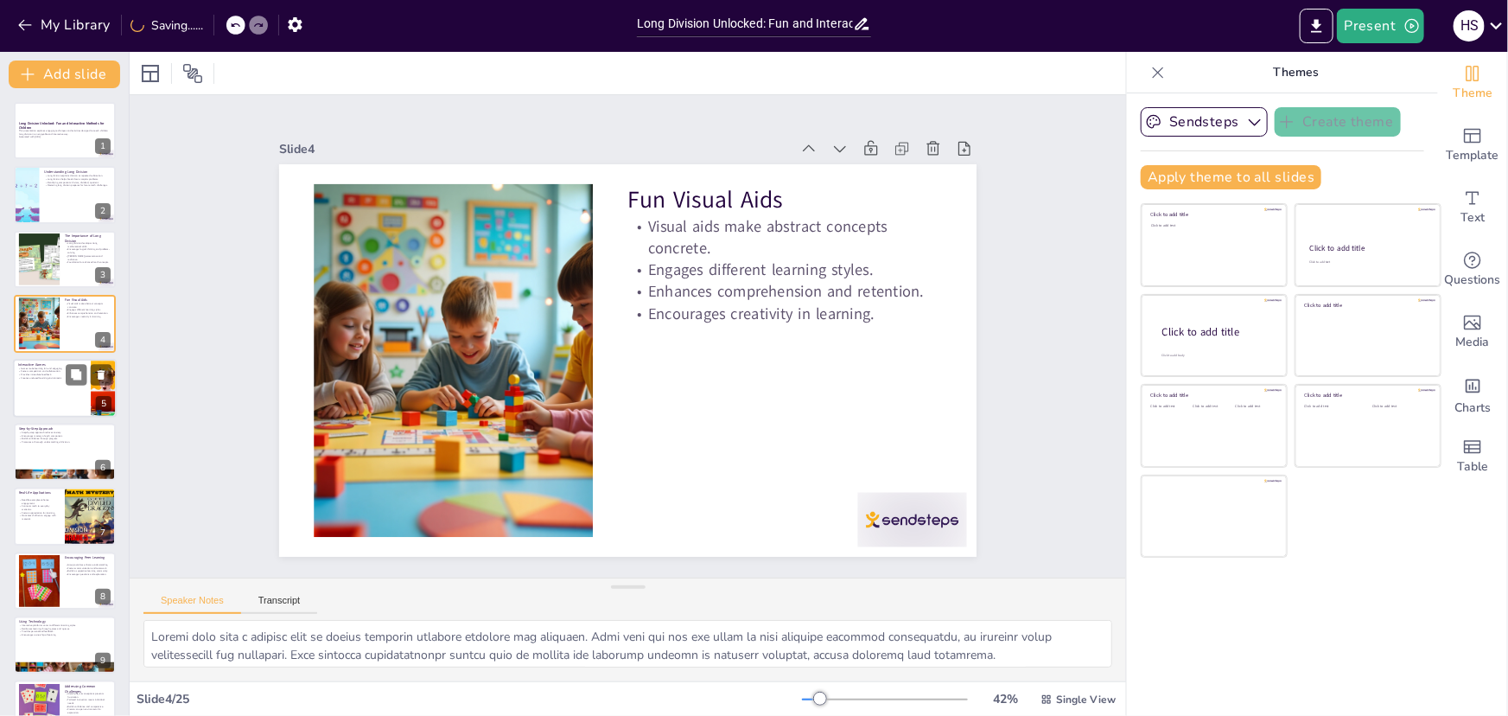
click at [54, 388] on div at bounding box center [65, 388] width 104 height 59
type textarea "Making learning fun through games is a powerful way to engage children in long …"
checkbox input "true"
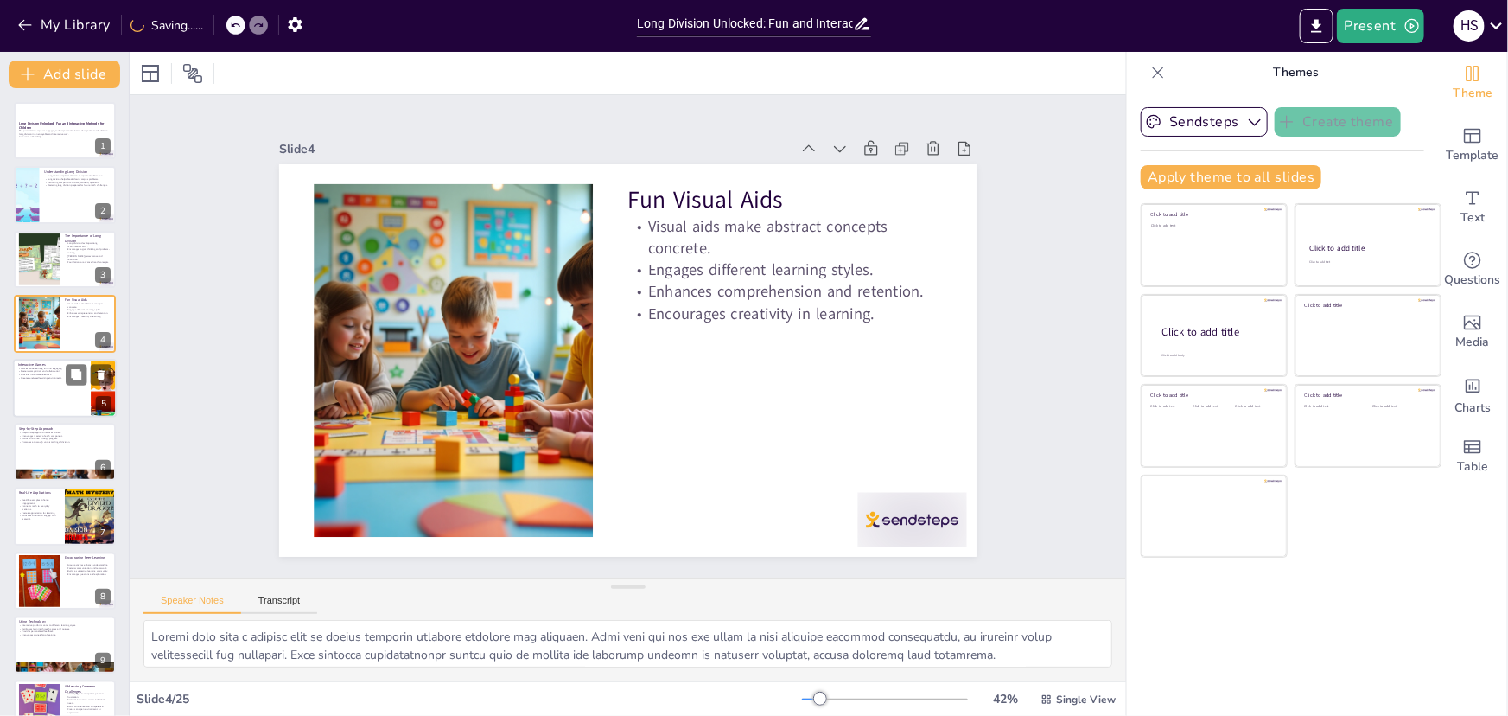
checkbox input "true"
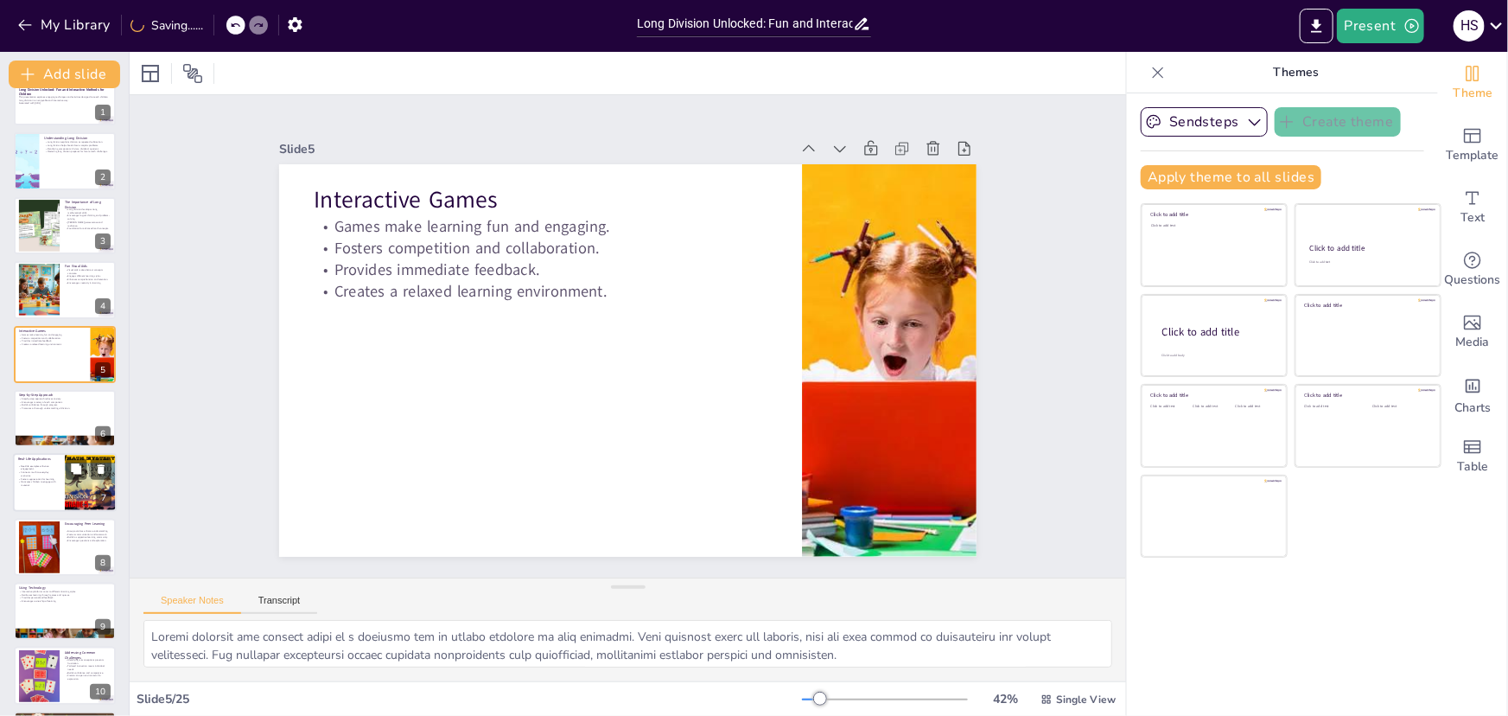
checkbox input "true"
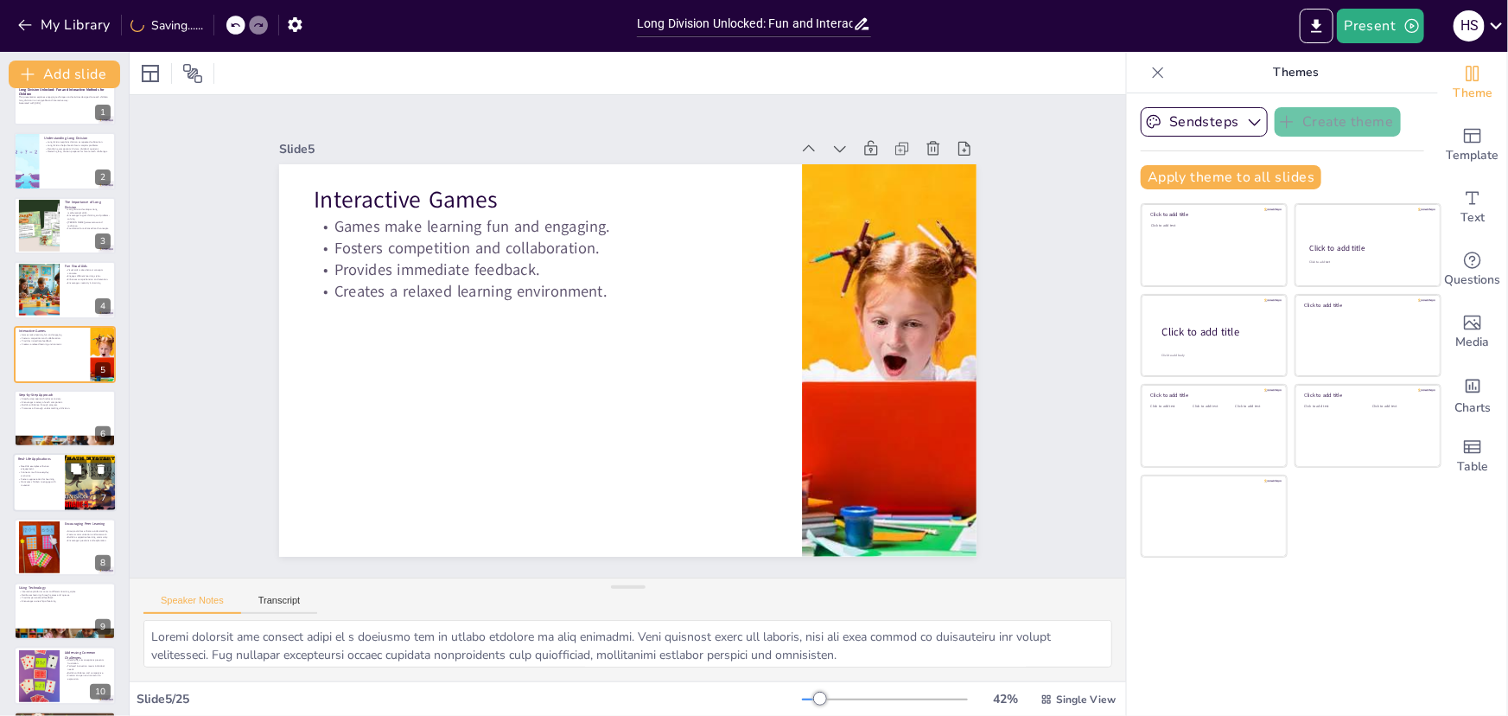
checkbox input "true"
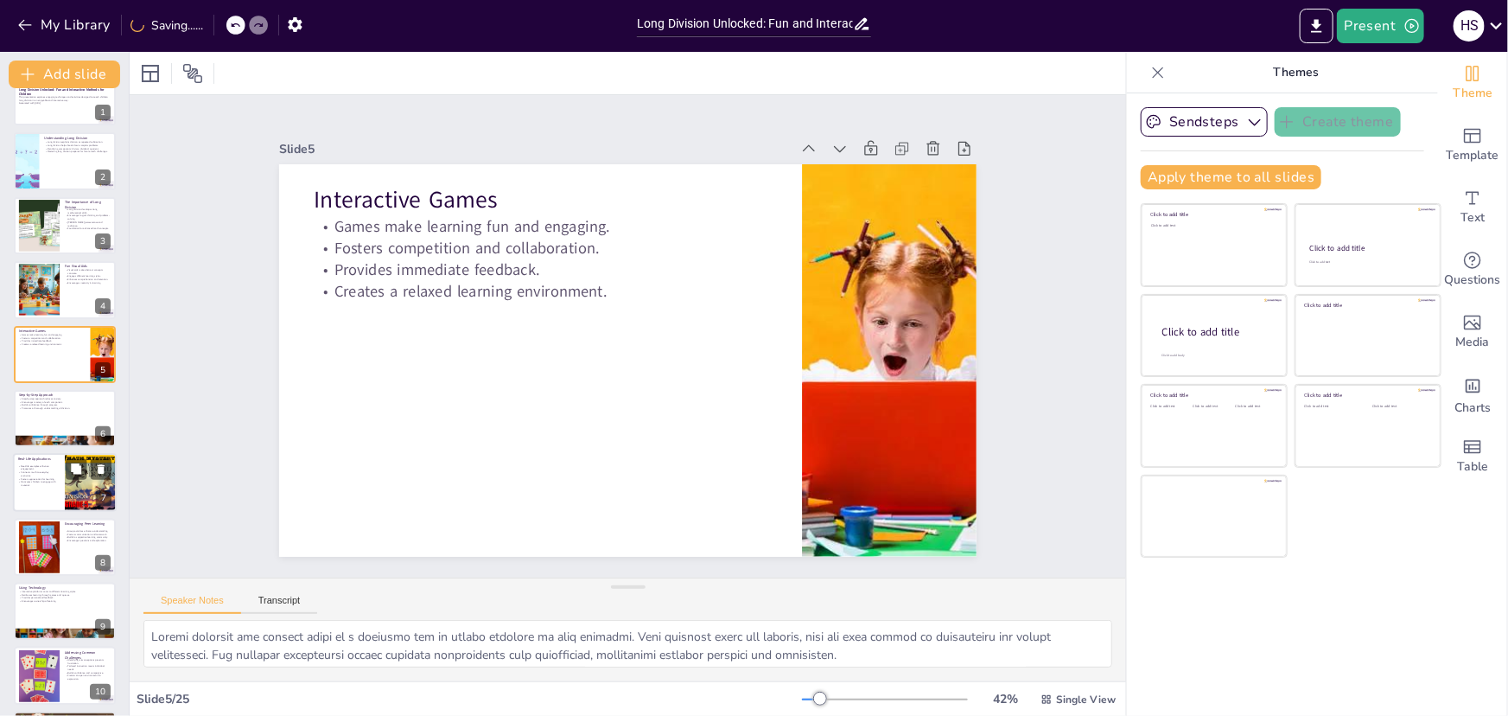
checkbox input "true"
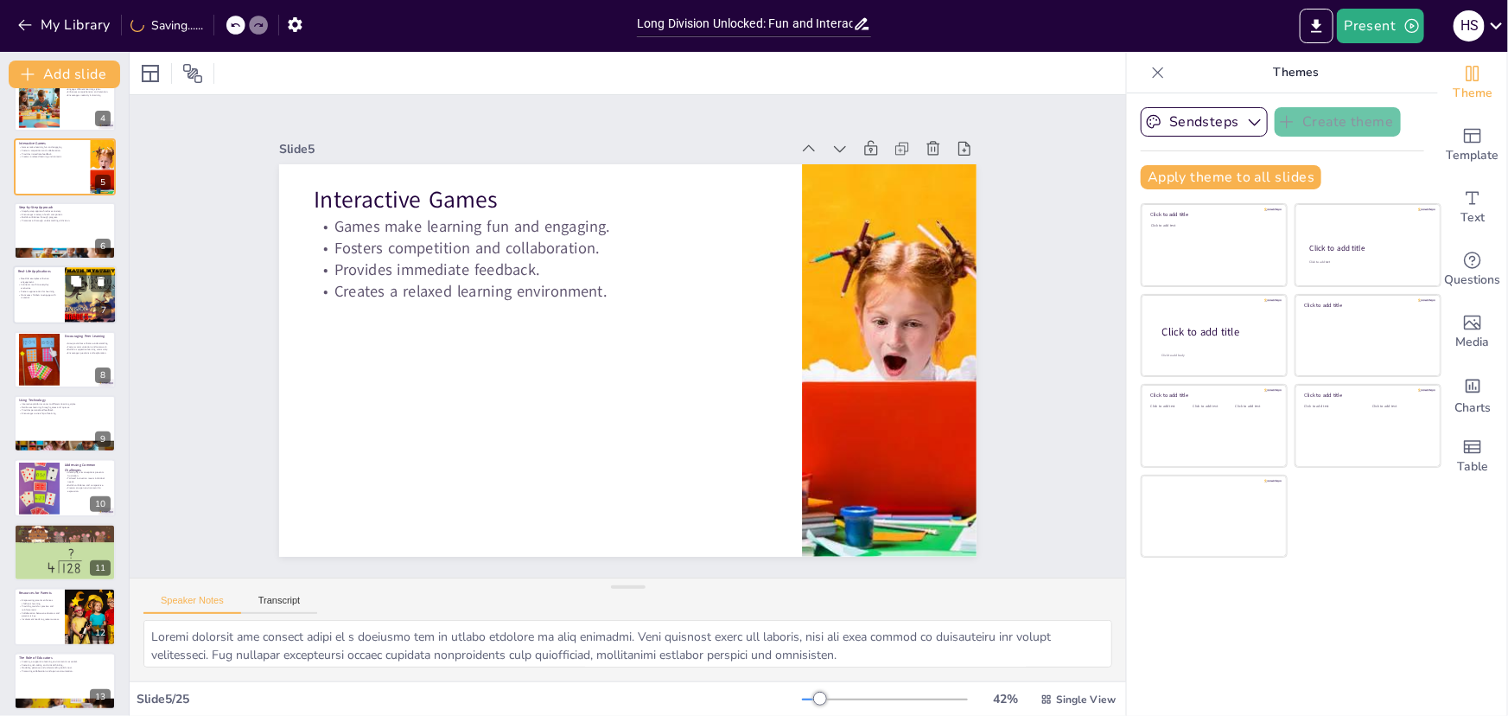
checkbox input "true"
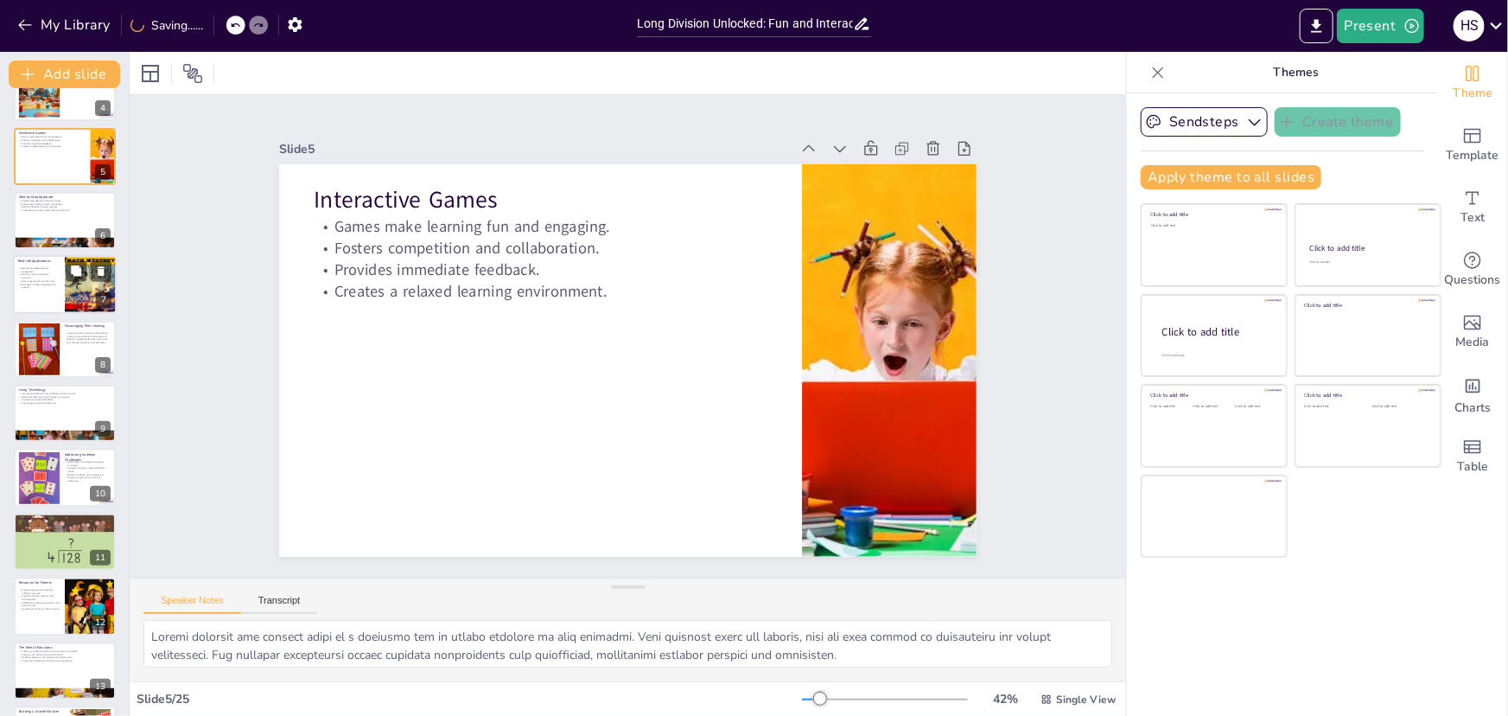
checkbox input "true"
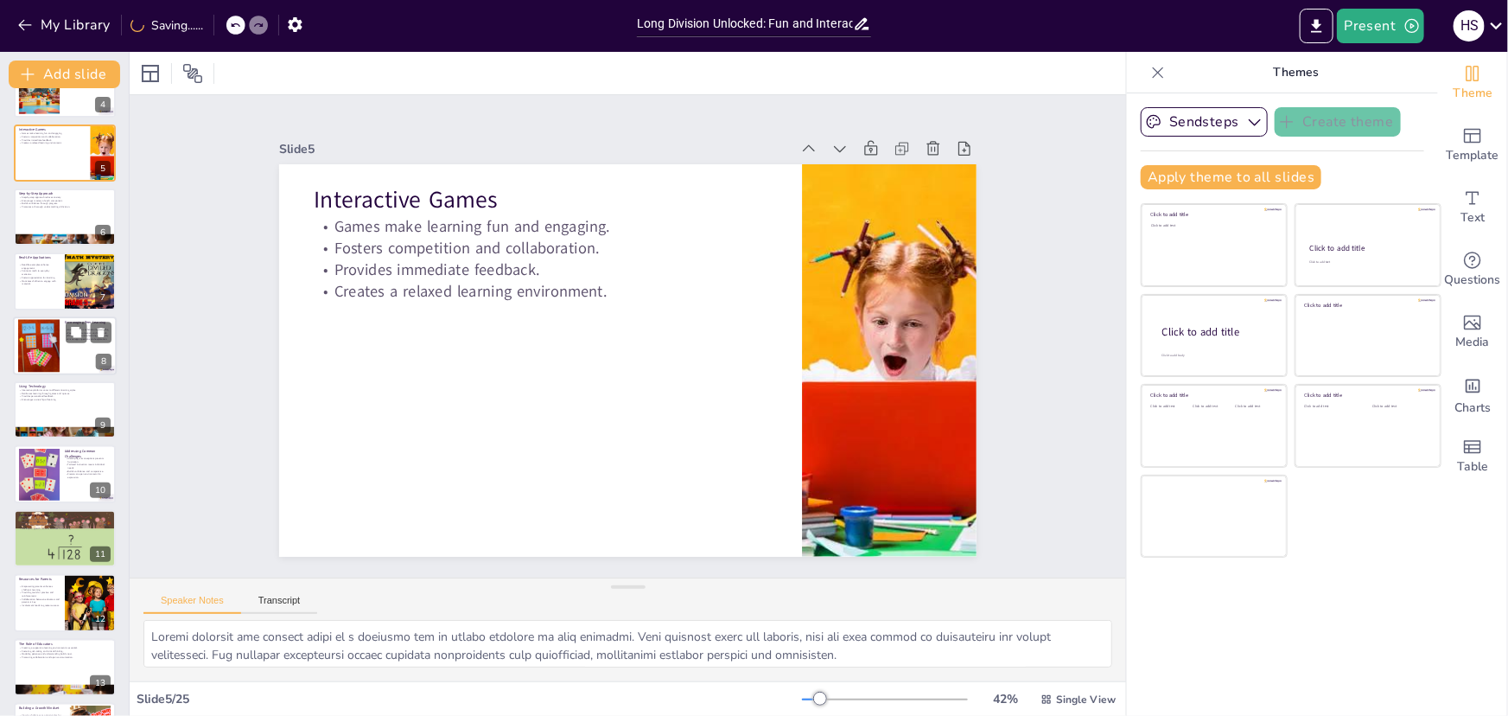
checkbox input "true"
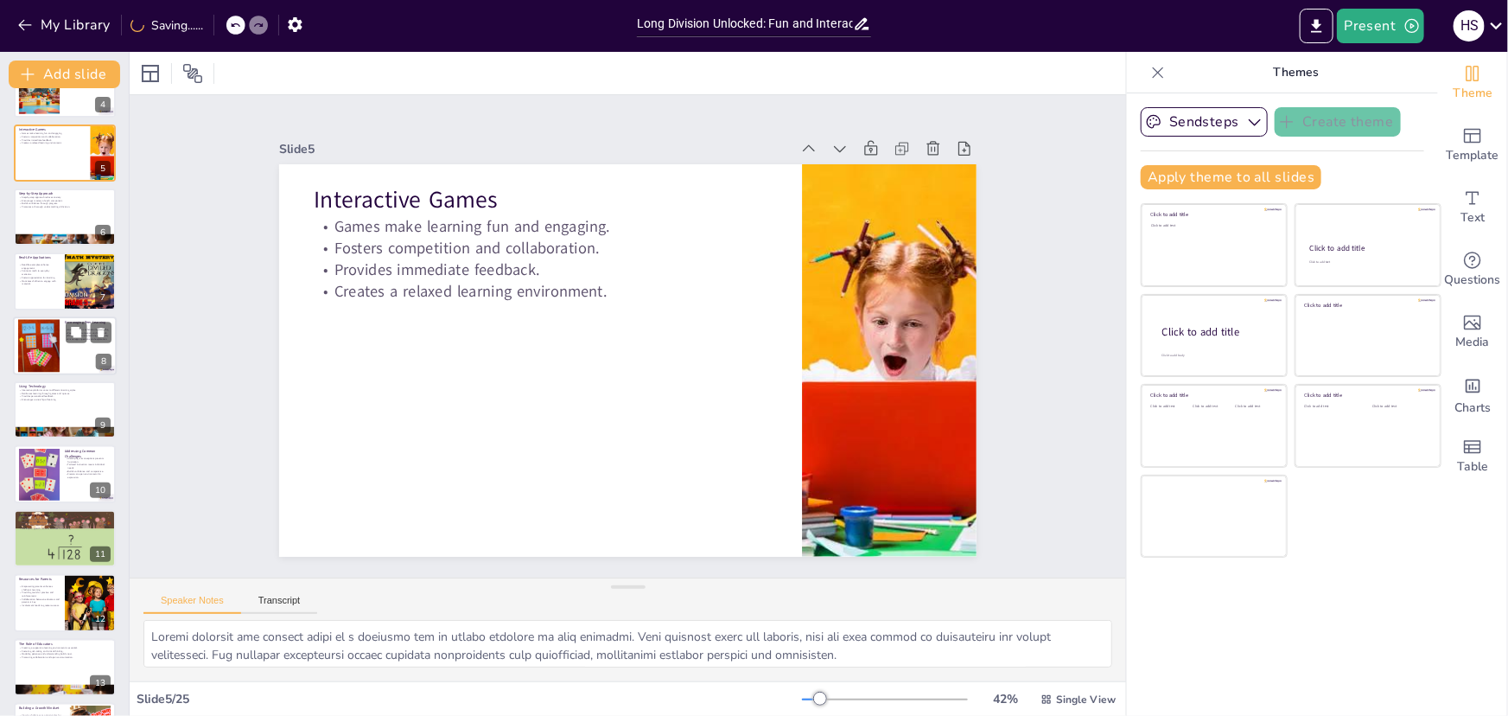
checkbox input "true"
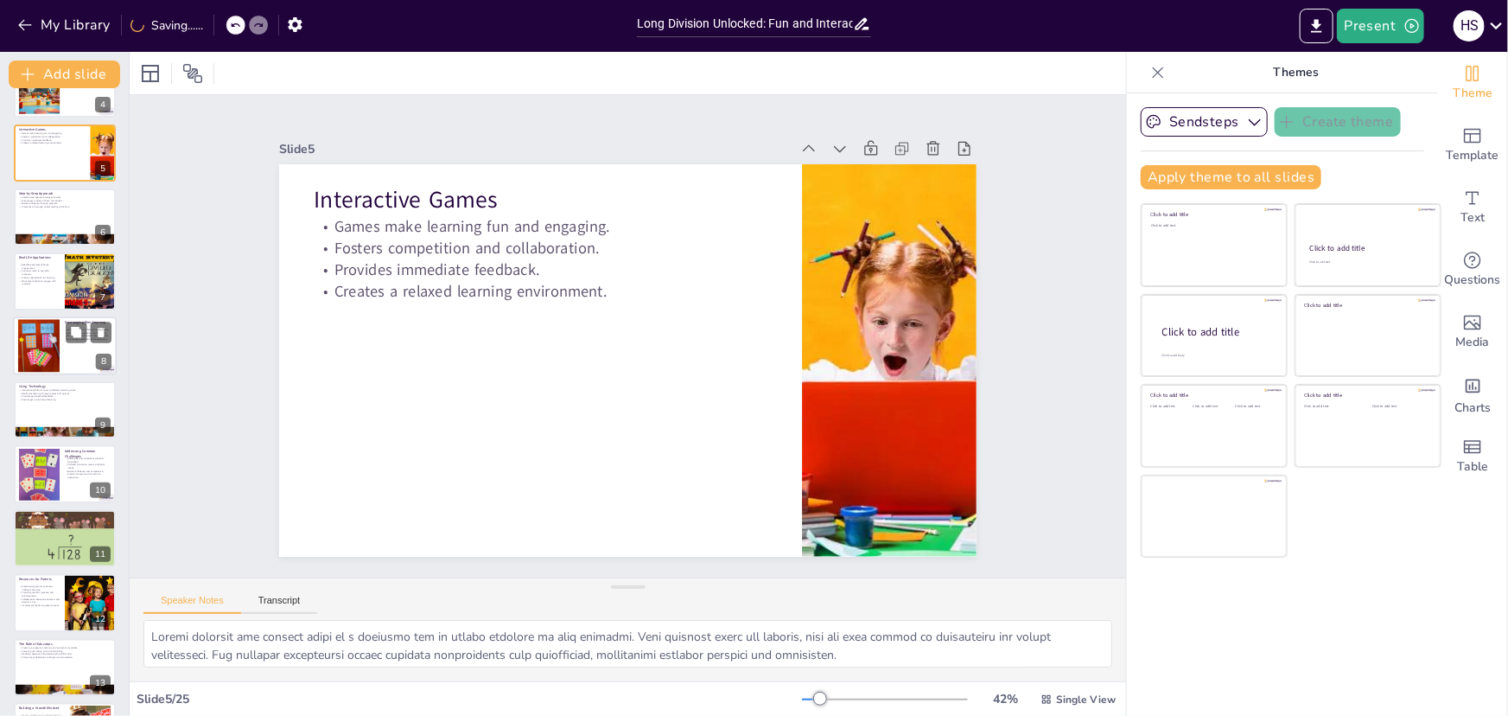
checkbox input "true"
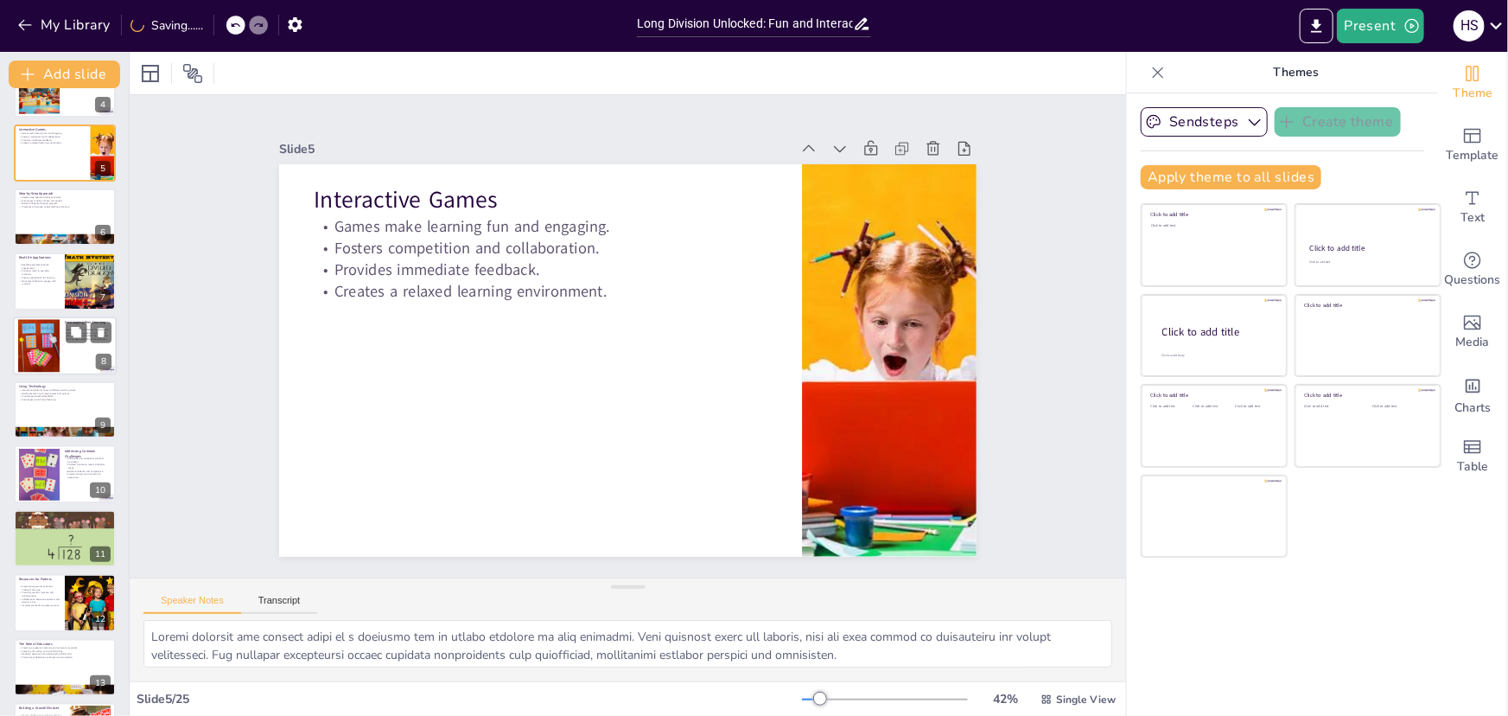
checkbox input "true"
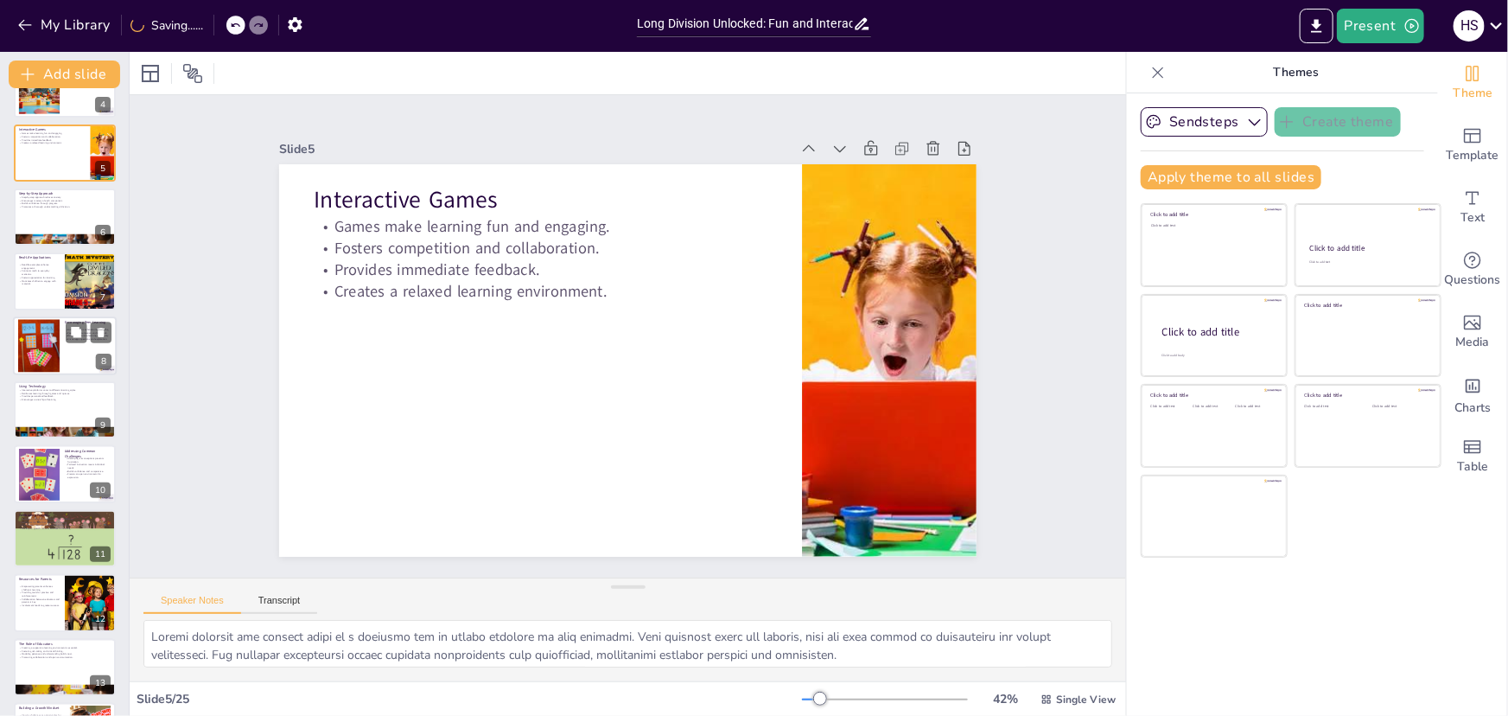
checkbox input "true"
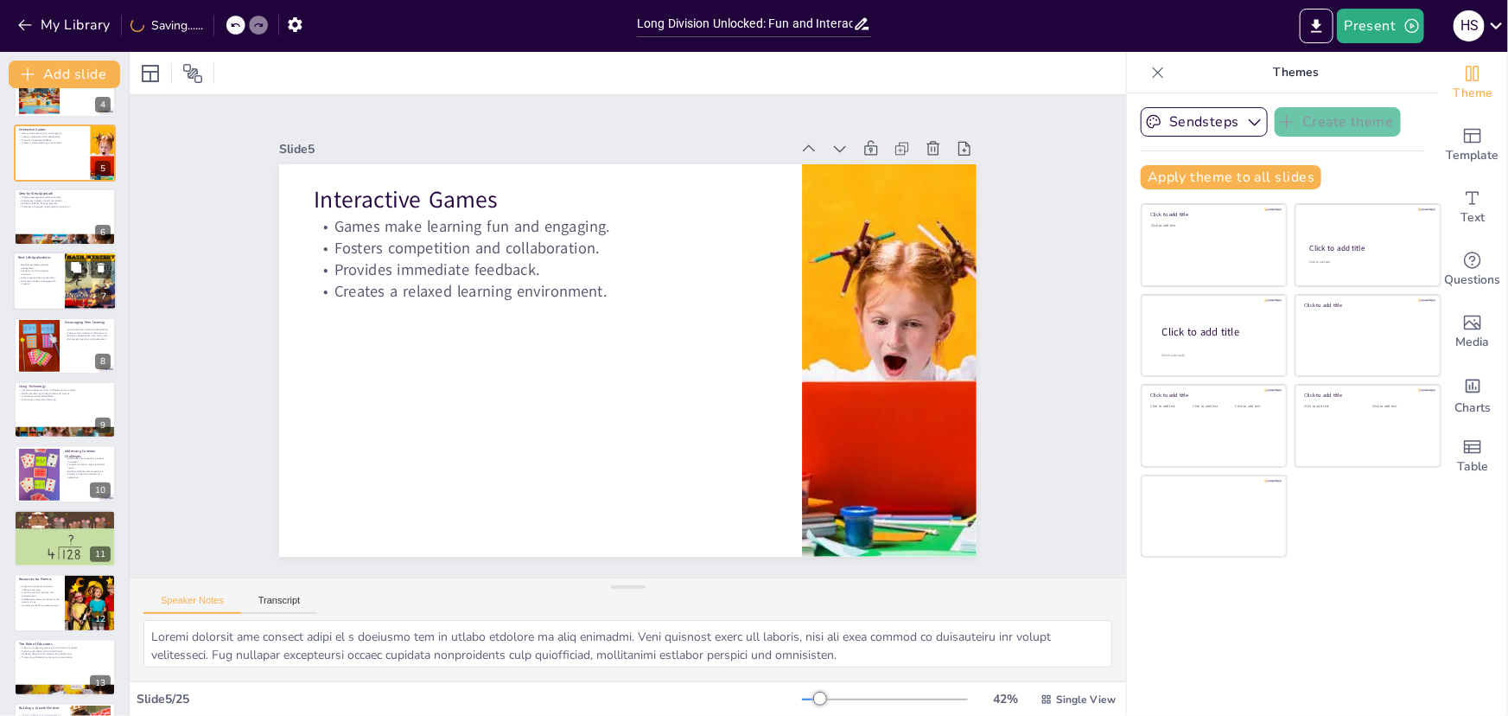
click at [73, 347] on div at bounding box center [65, 345] width 102 height 57
type textarea "Group activities enhance understanding by allowing children to collaborate and …"
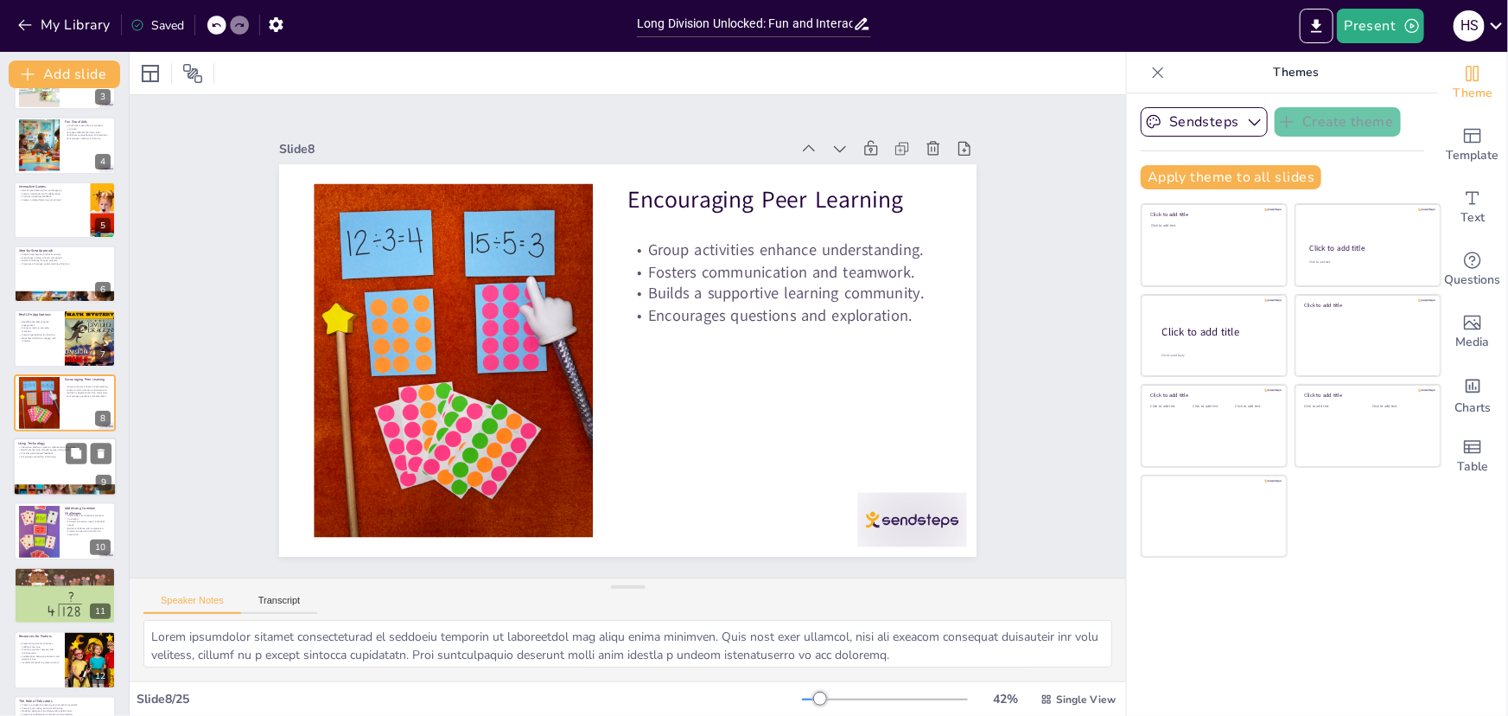
click at [56, 459] on div at bounding box center [65, 466] width 104 height 59
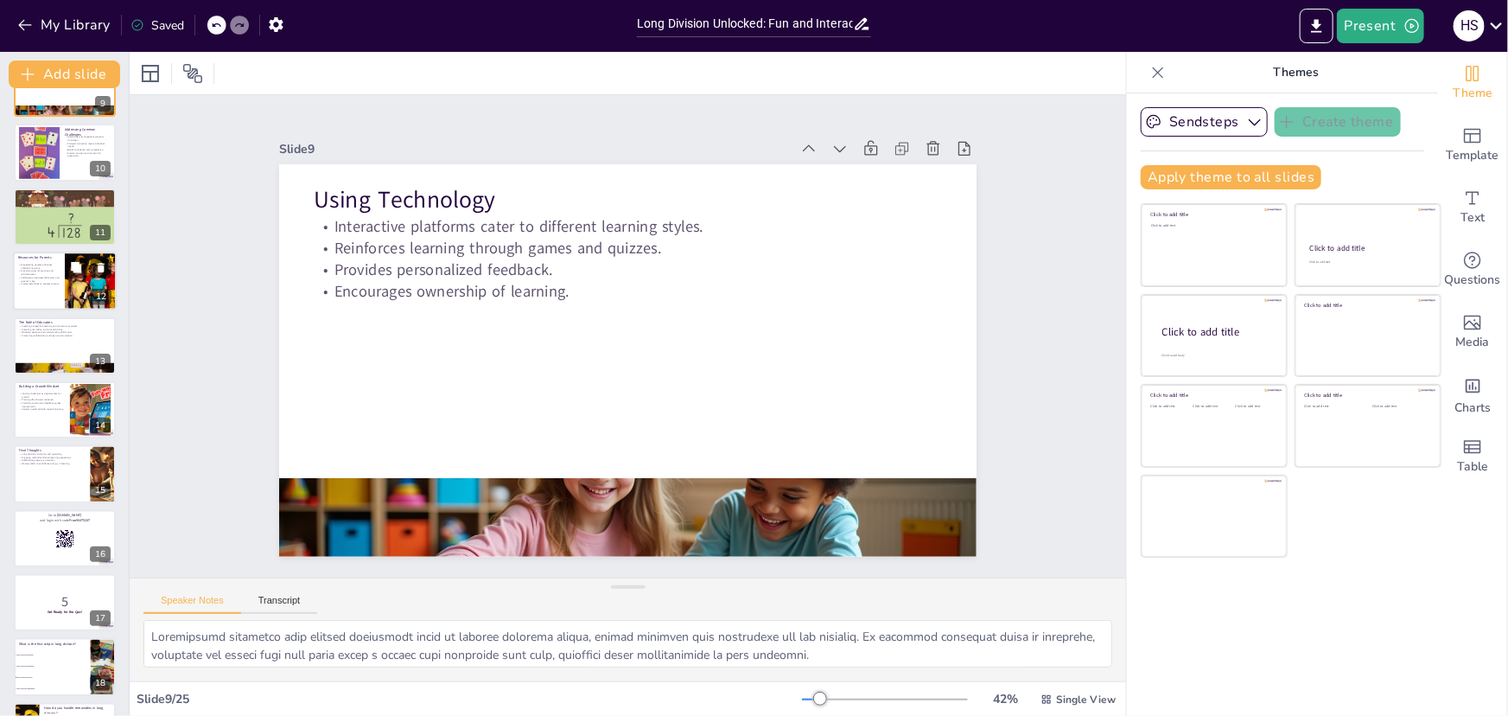
click at [42, 283] on p "Involvement leads to greater success." at bounding box center [38, 284] width 41 height 3
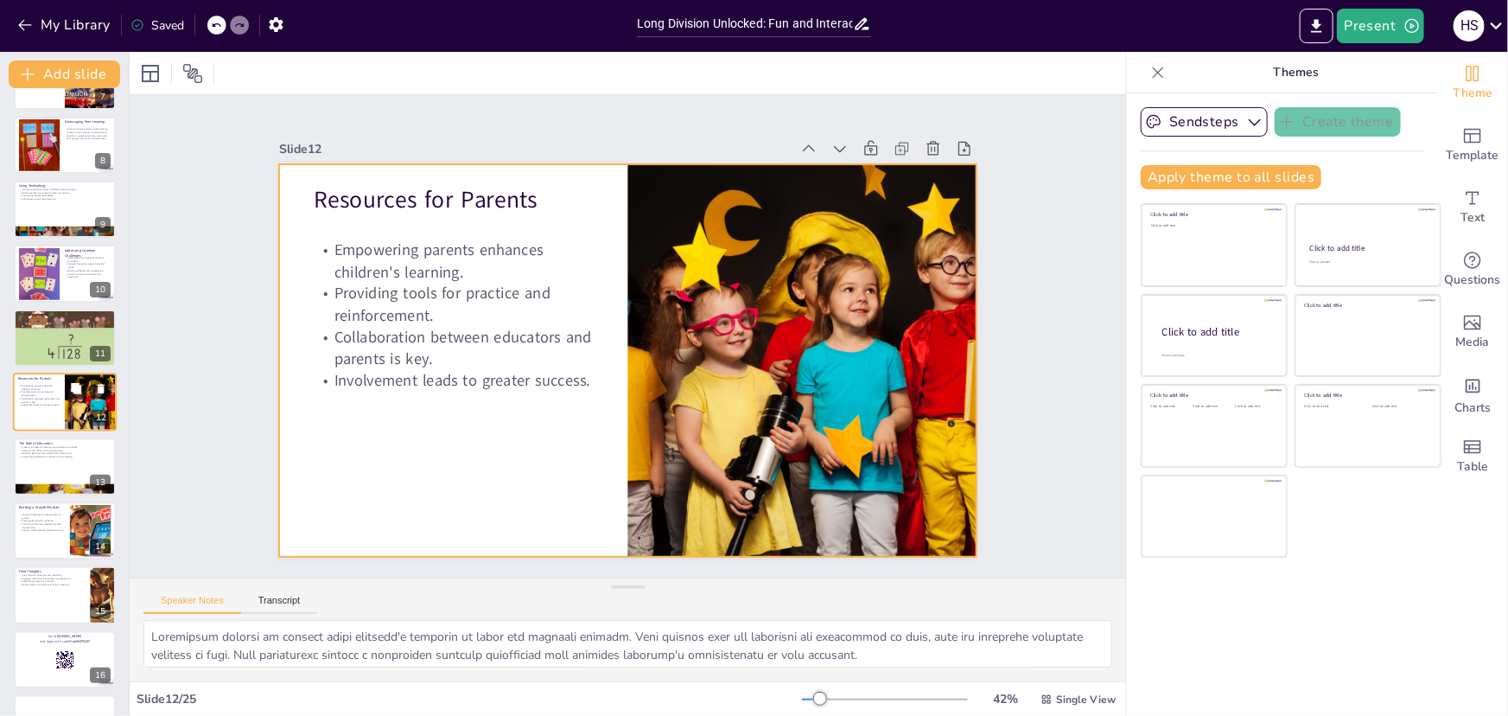
click at [61, 400] on div at bounding box center [65, 402] width 104 height 59
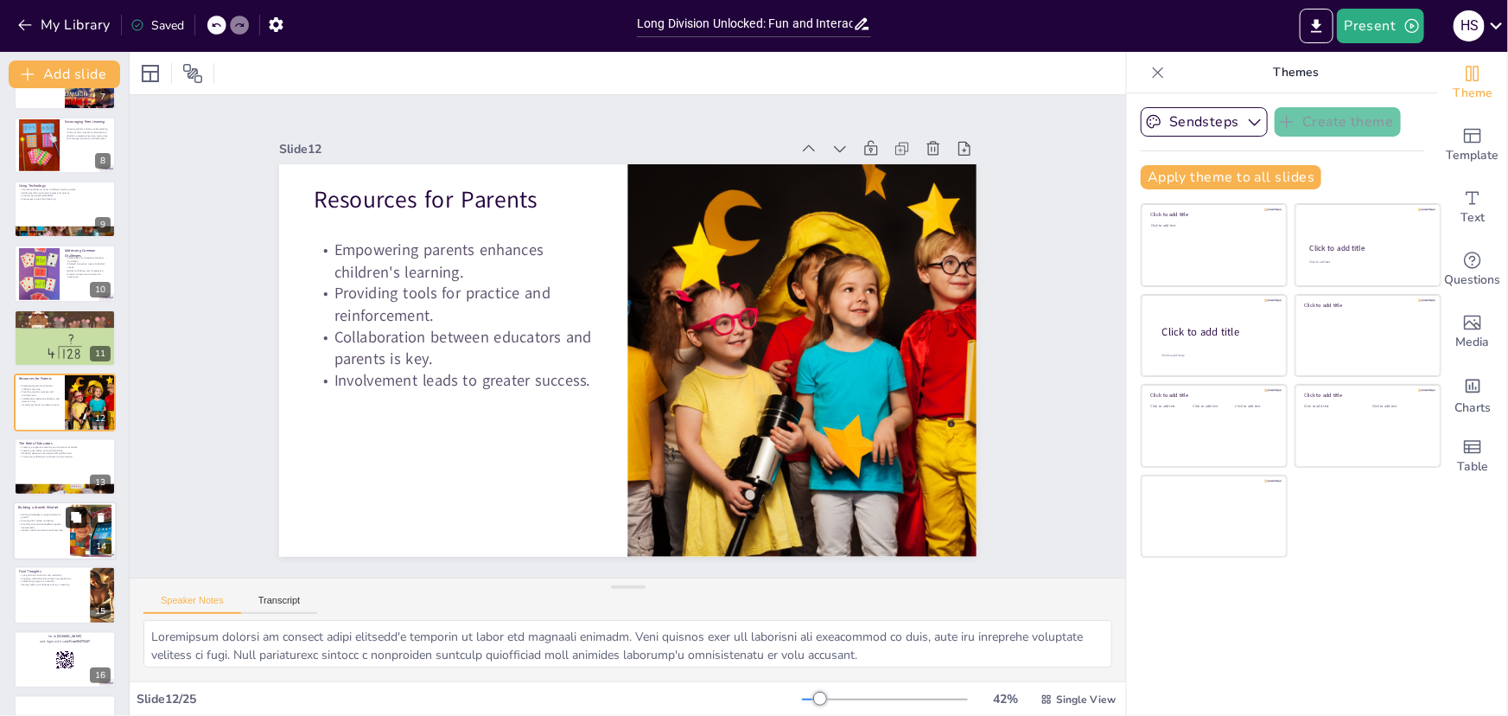
click at [72, 520] on icon at bounding box center [76, 517] width 12 height 12
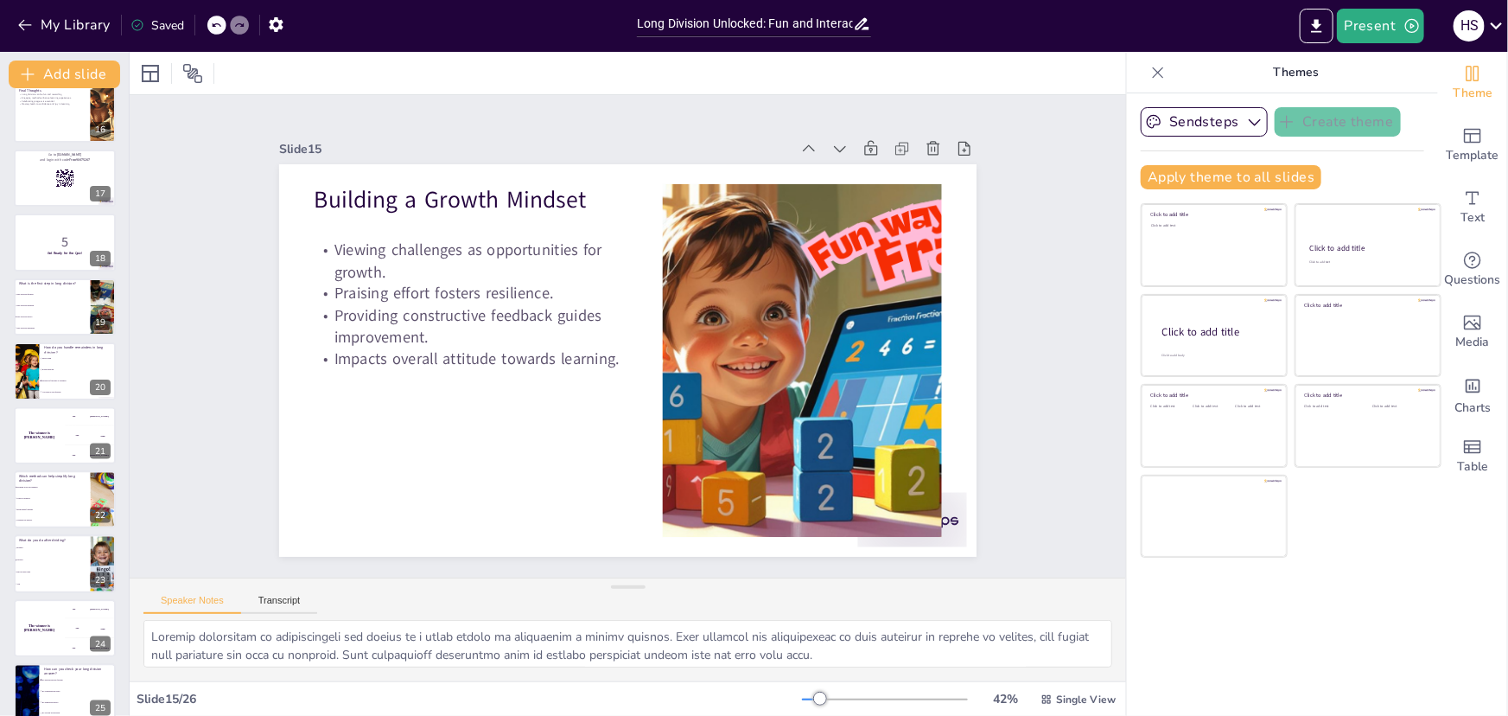
scroll to position [1063, 0]
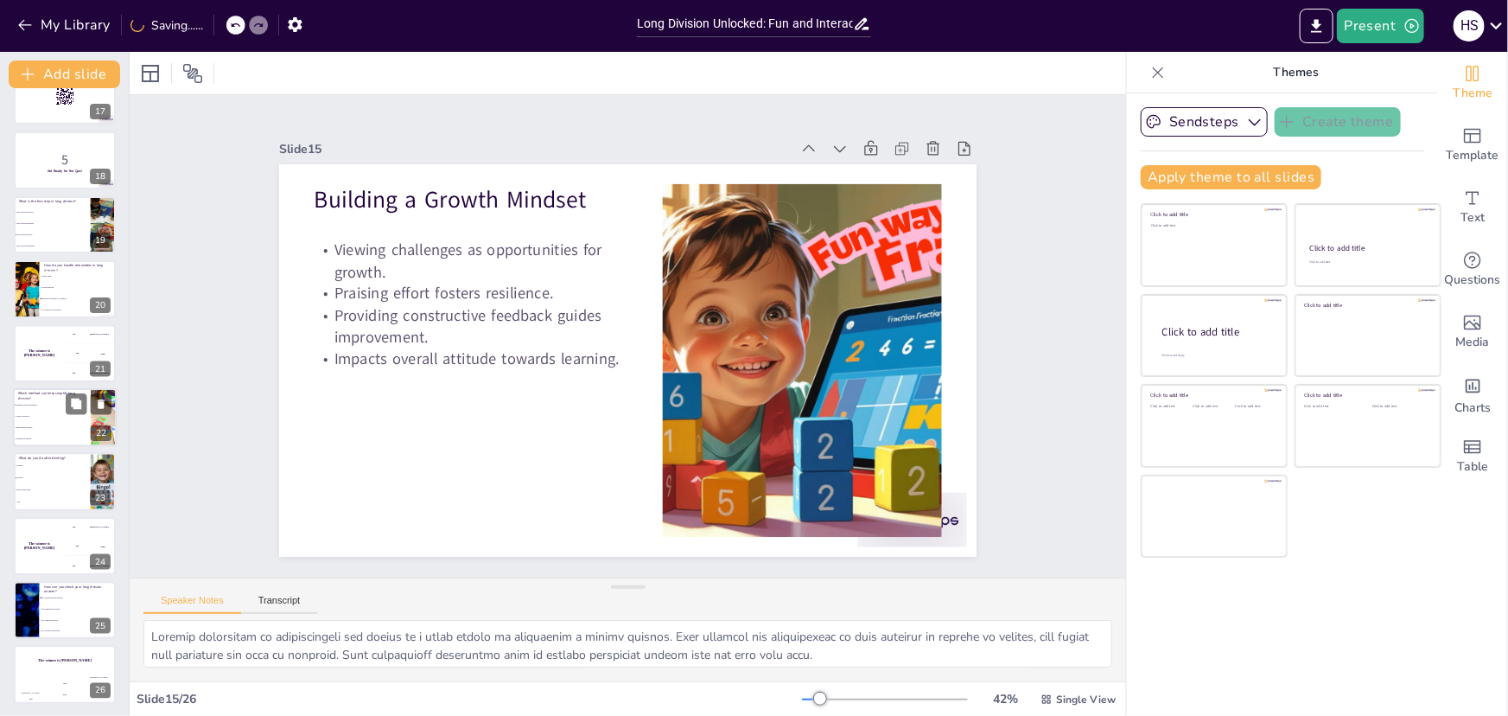
click at [61, 419] on li "Using a calculator" at bounding box center [52, 416] width 78 height 11
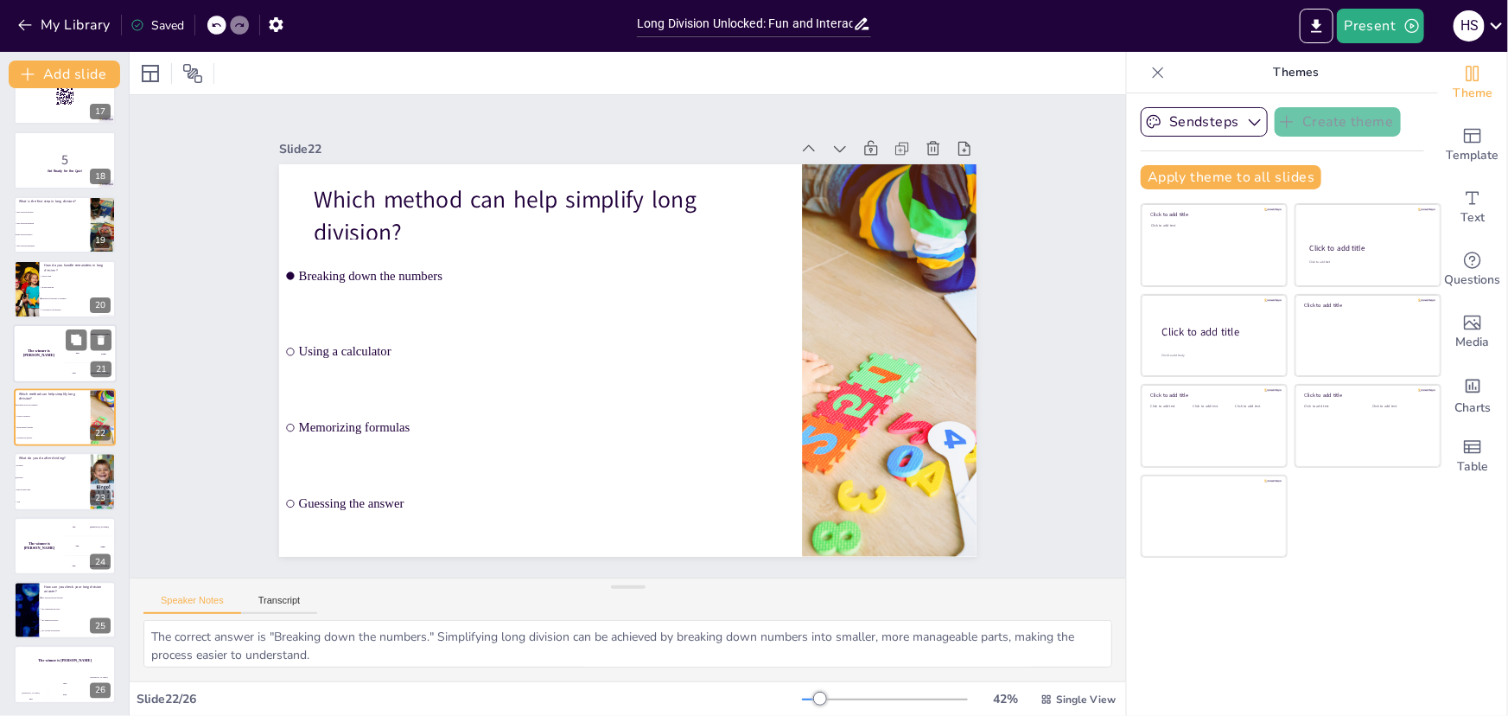
click at [63, 328] on div "The winner is [PERSON_NAME]" at bounding box center [39, 353] width 52 height 59
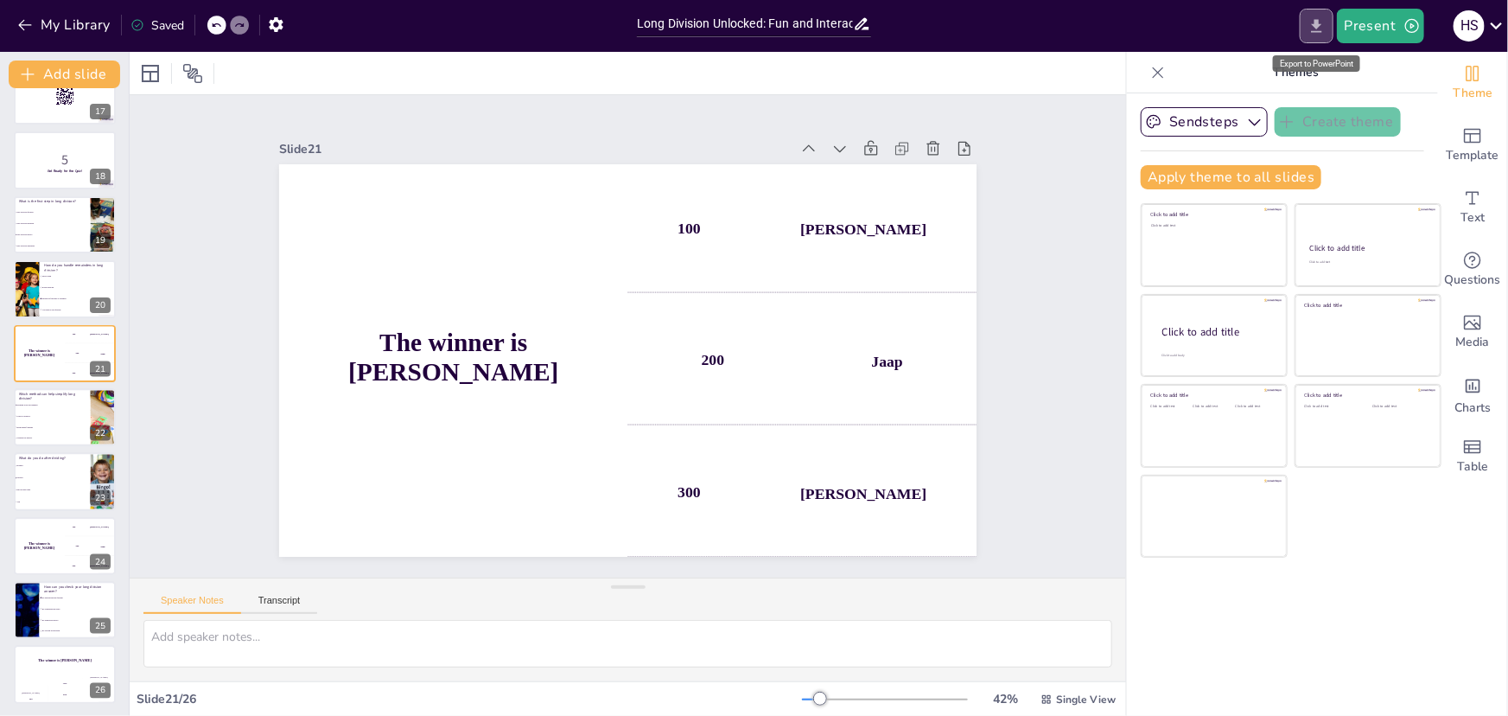
click at [1322, 22] on icon "Export to PowerPoint" at bounding box center [1317, 26] width 18 height 18
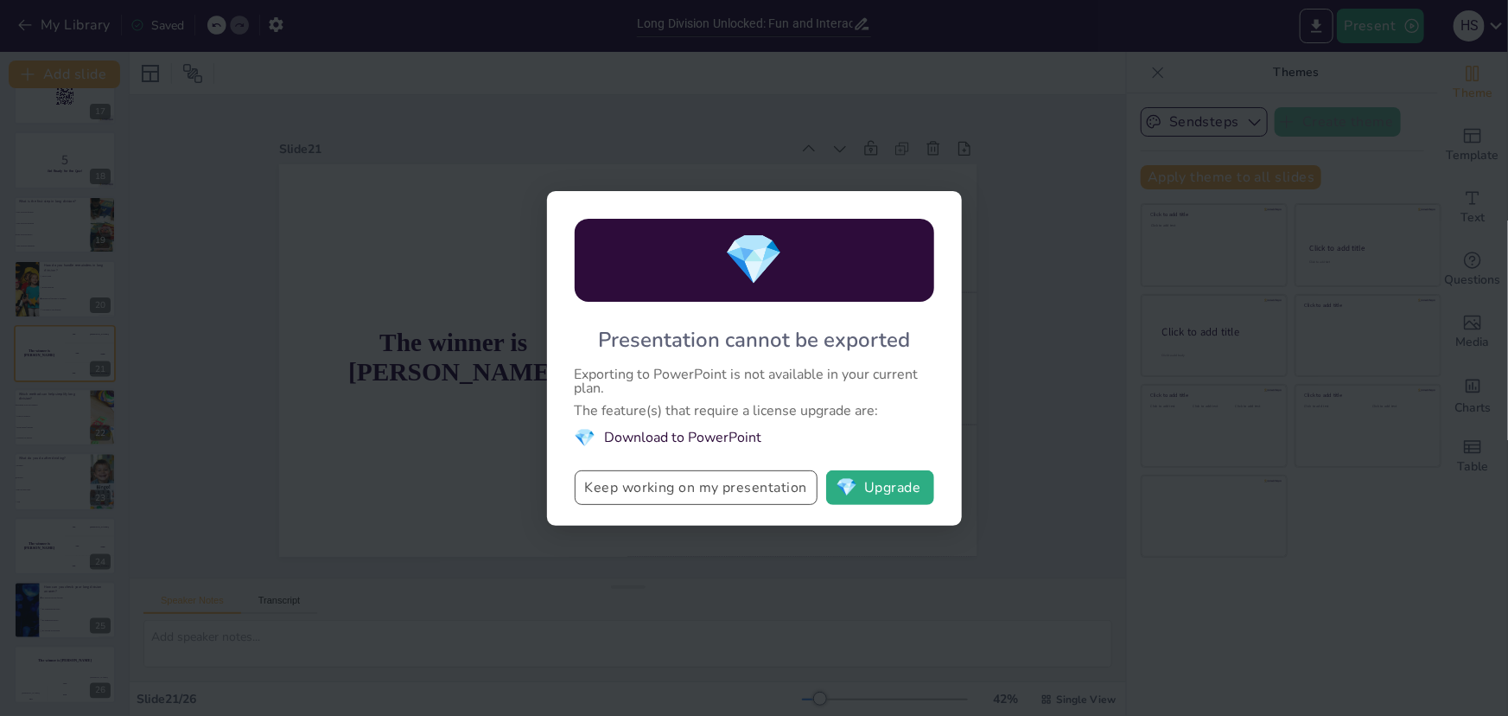
click at [730, 489] on button "Keep working on my presentation" at bounding box center [696, 487] width 243 height 35
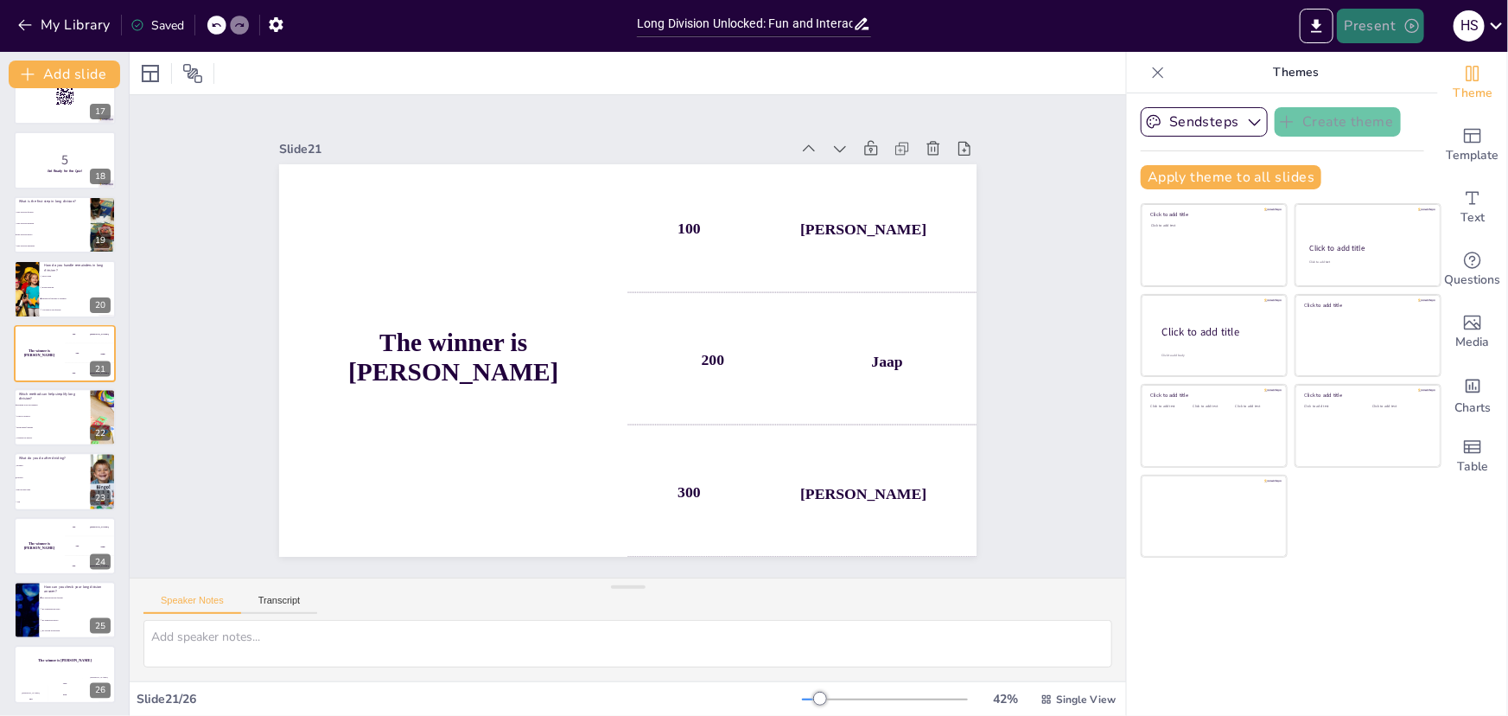
click at [1327, 27] on button "Present" at bounding box center [1380, 26] width 86 height 35
click at [1214, 25] on div at bounding box center [754, 358] width 1508 height 716
click at [275, 24] on icon "button" at bounding box center [276, 25] width 18 height 18
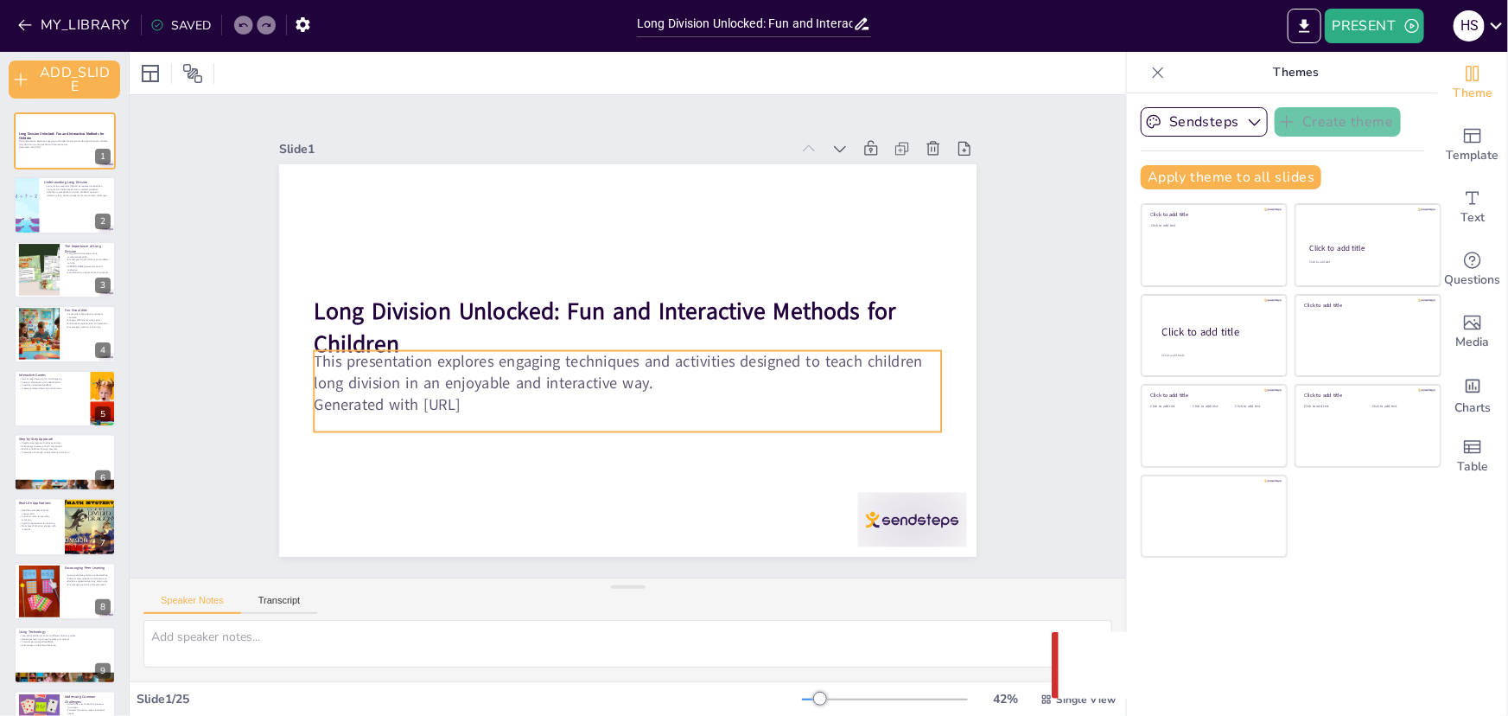
checkbox input "true"
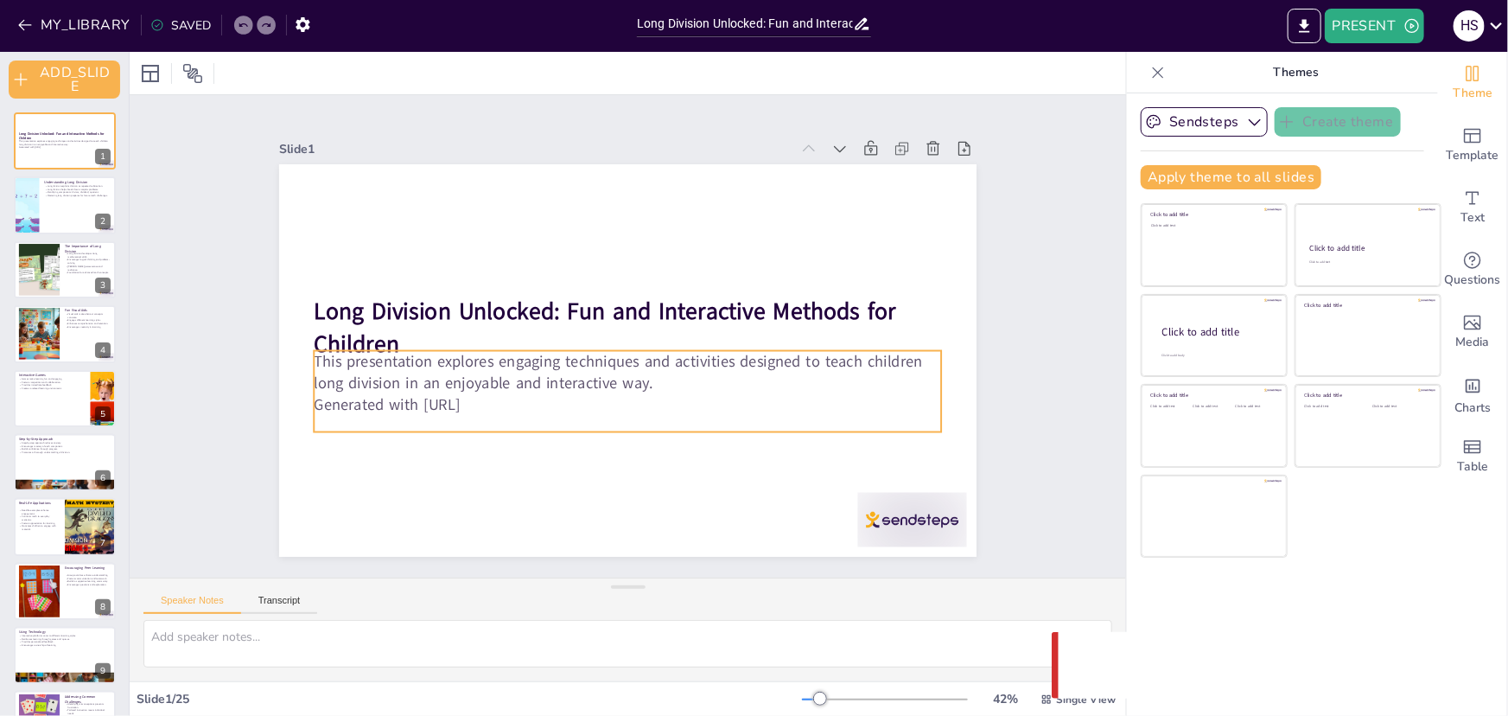
checkbox input "true"
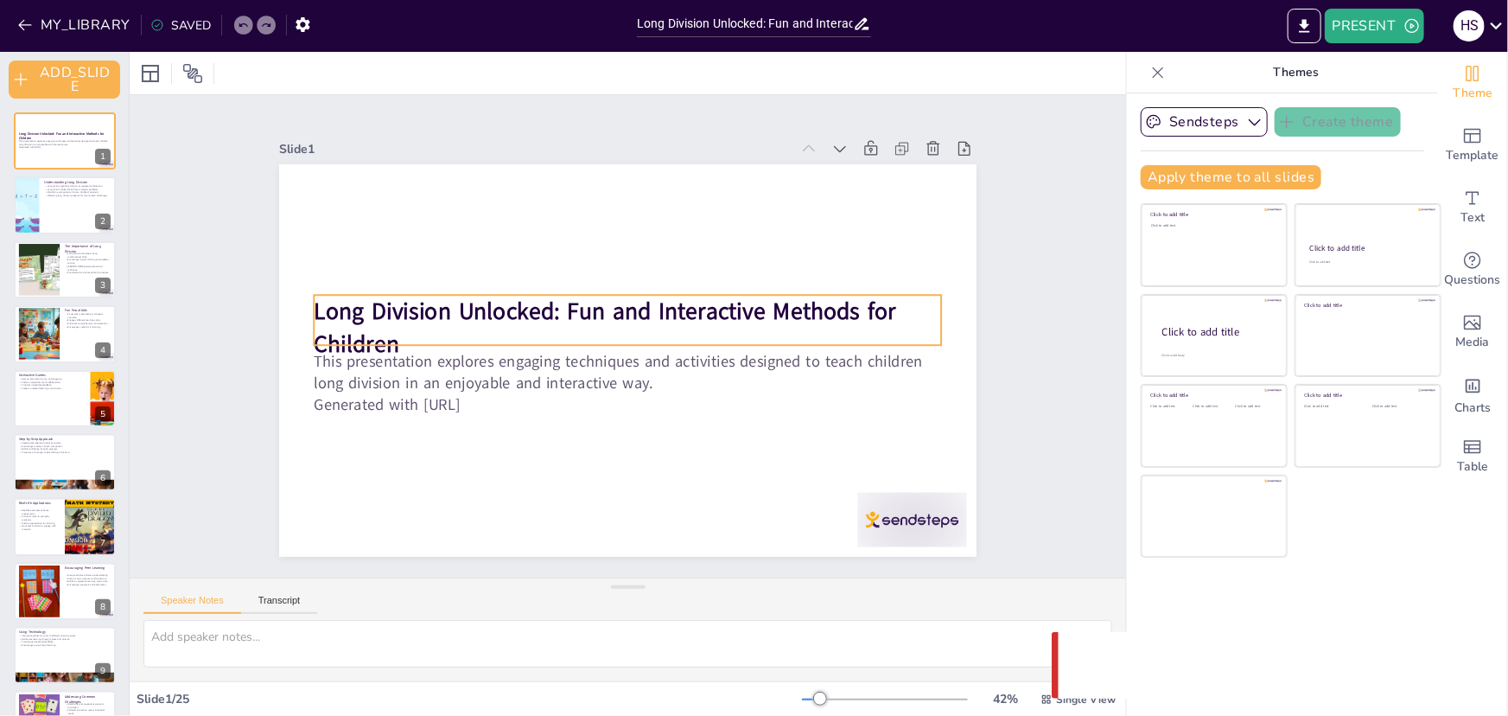
checkbox input "true"
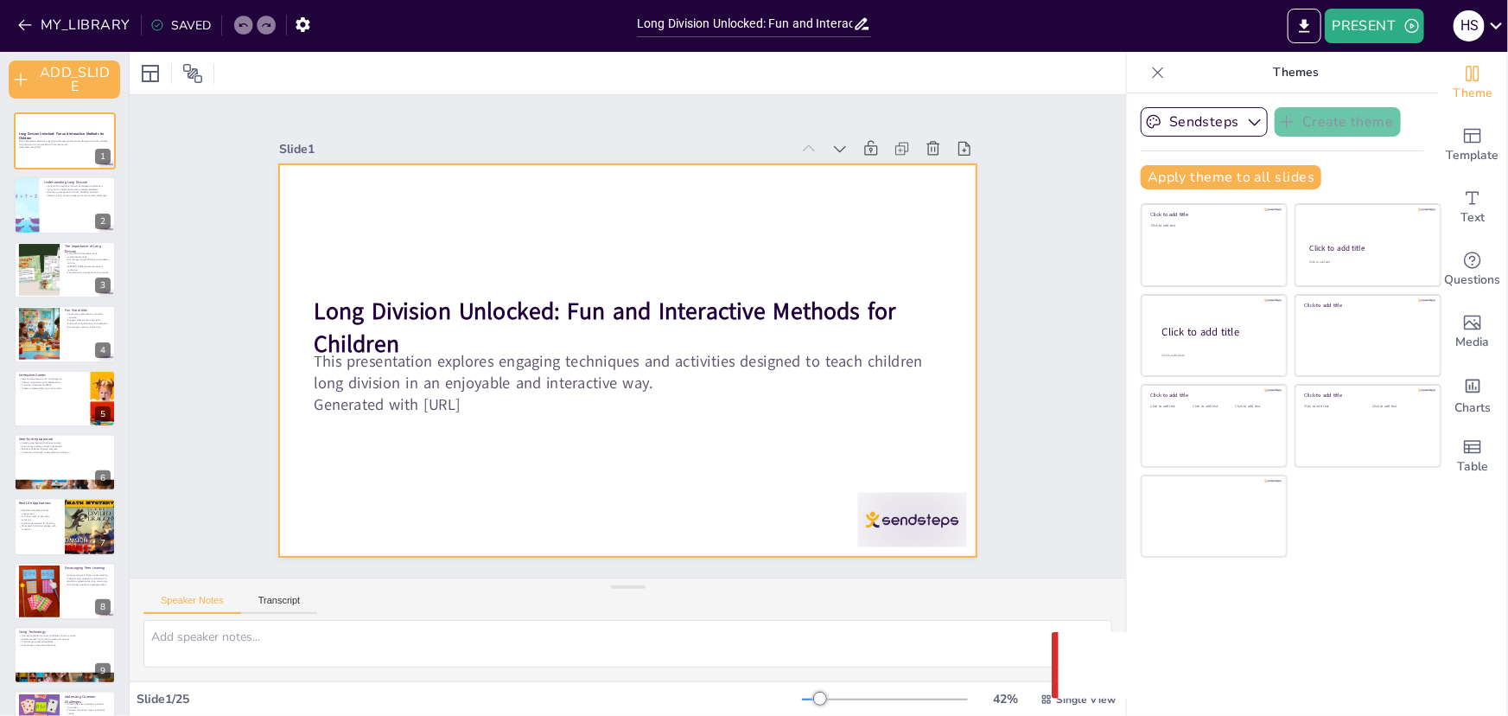
checkbox input "true"
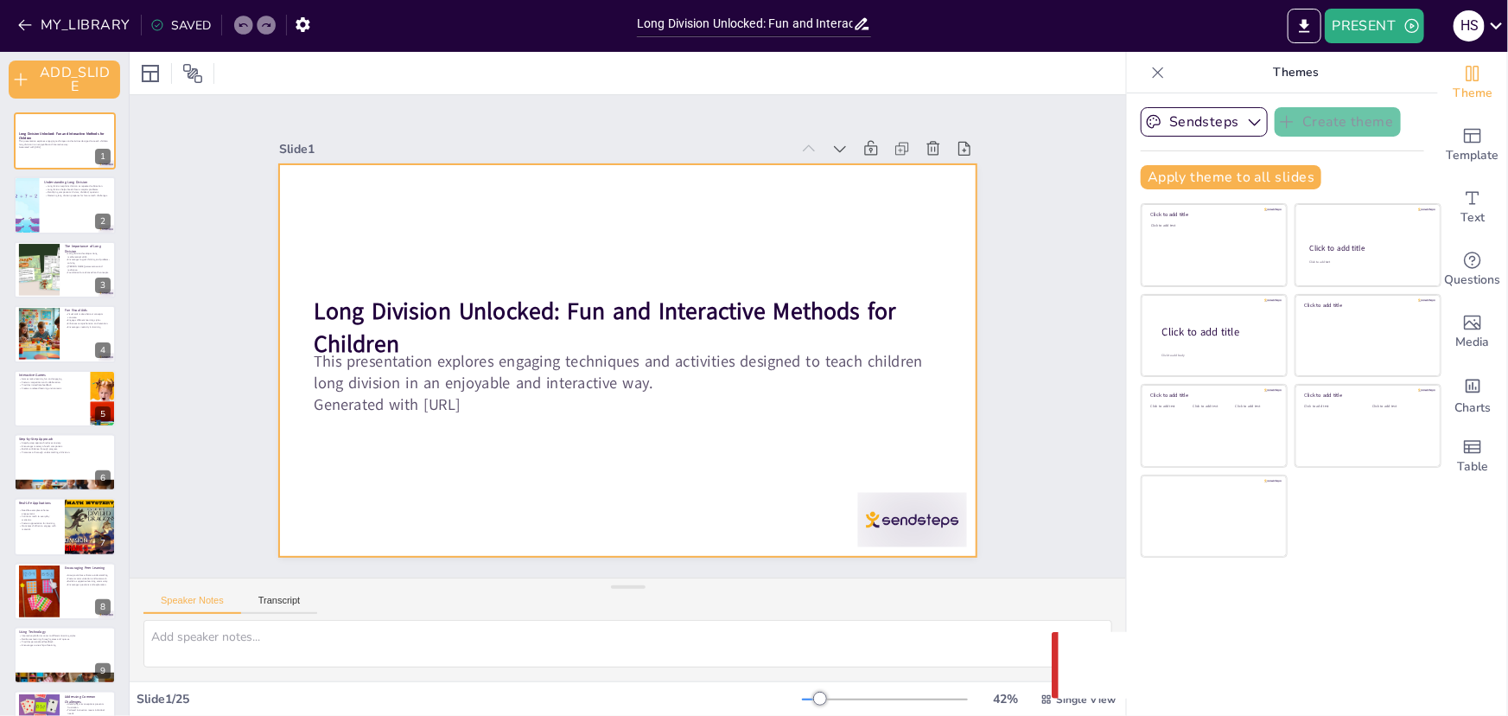
checkbox input "true"
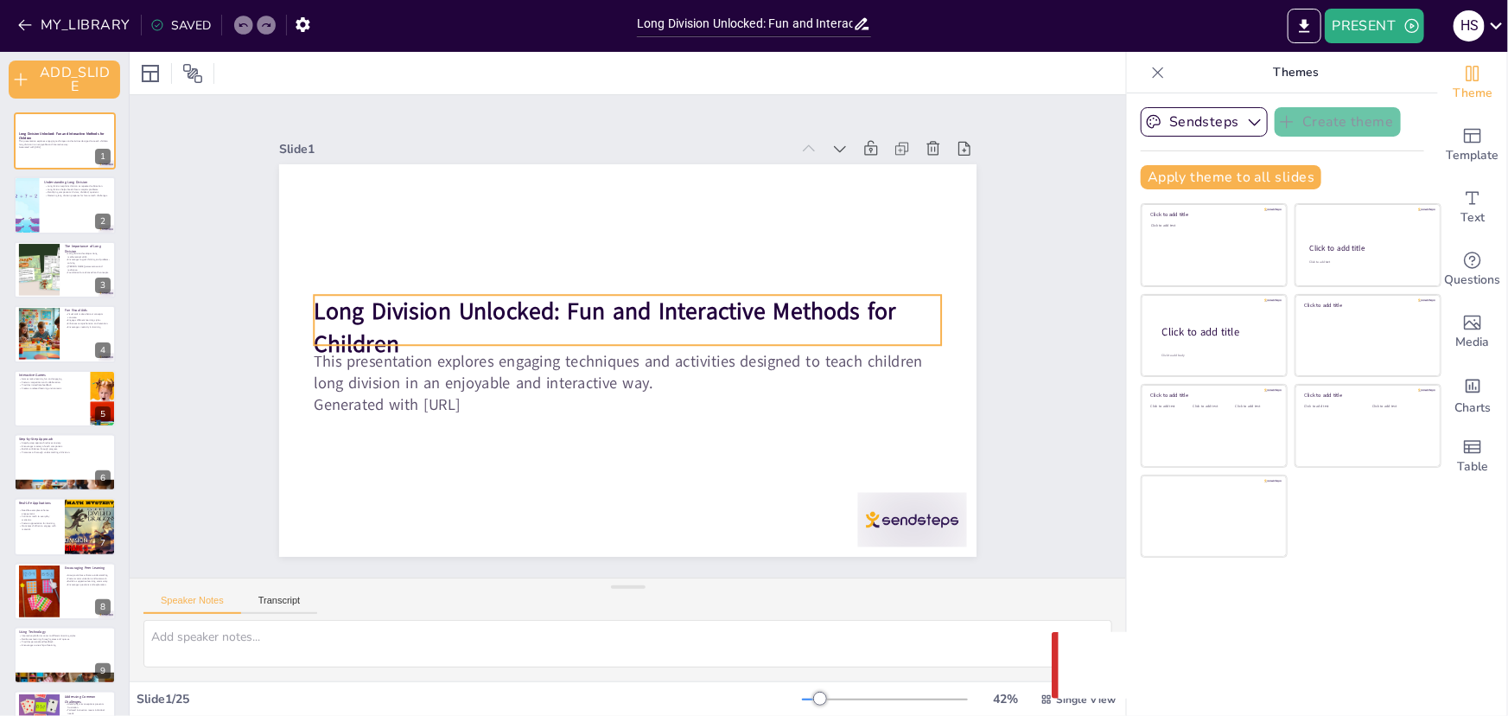
checkbox input "true"
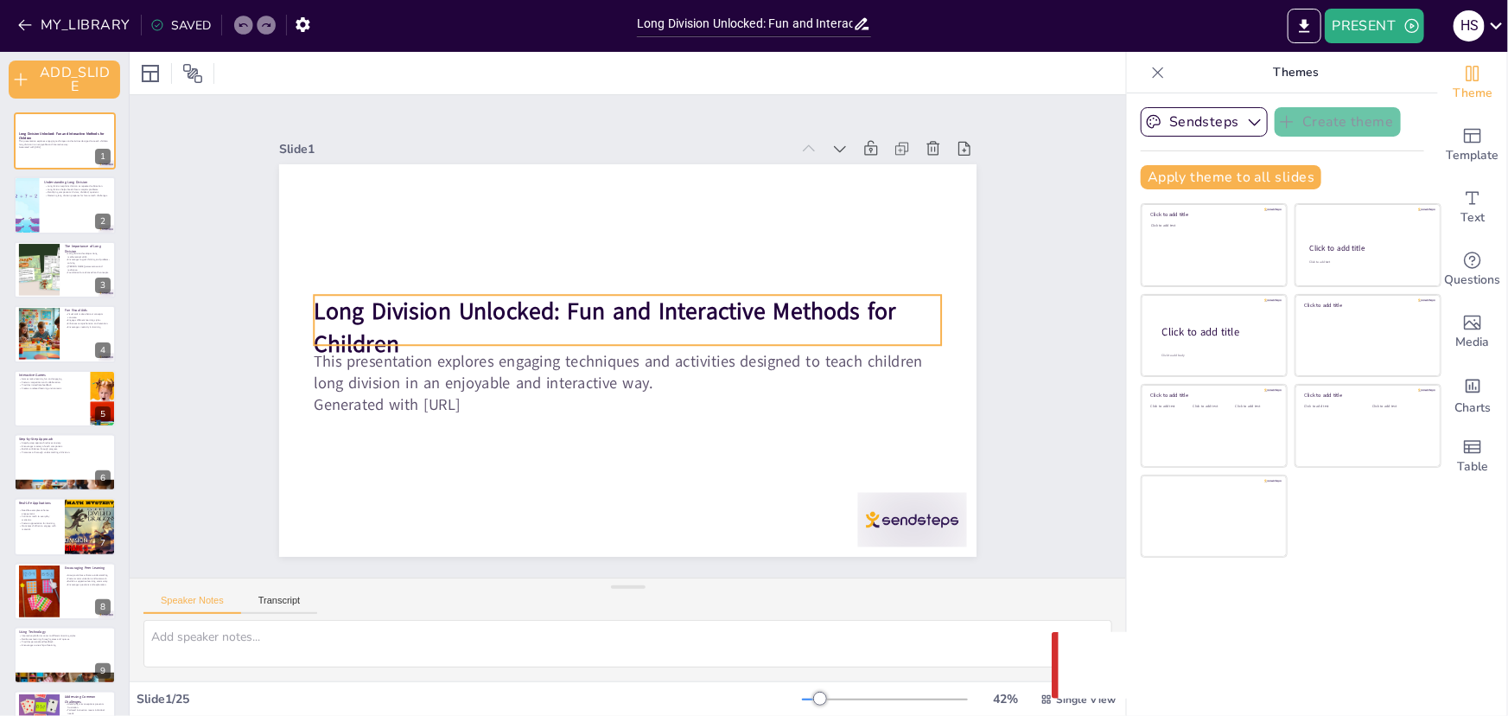
checkbox input "true"
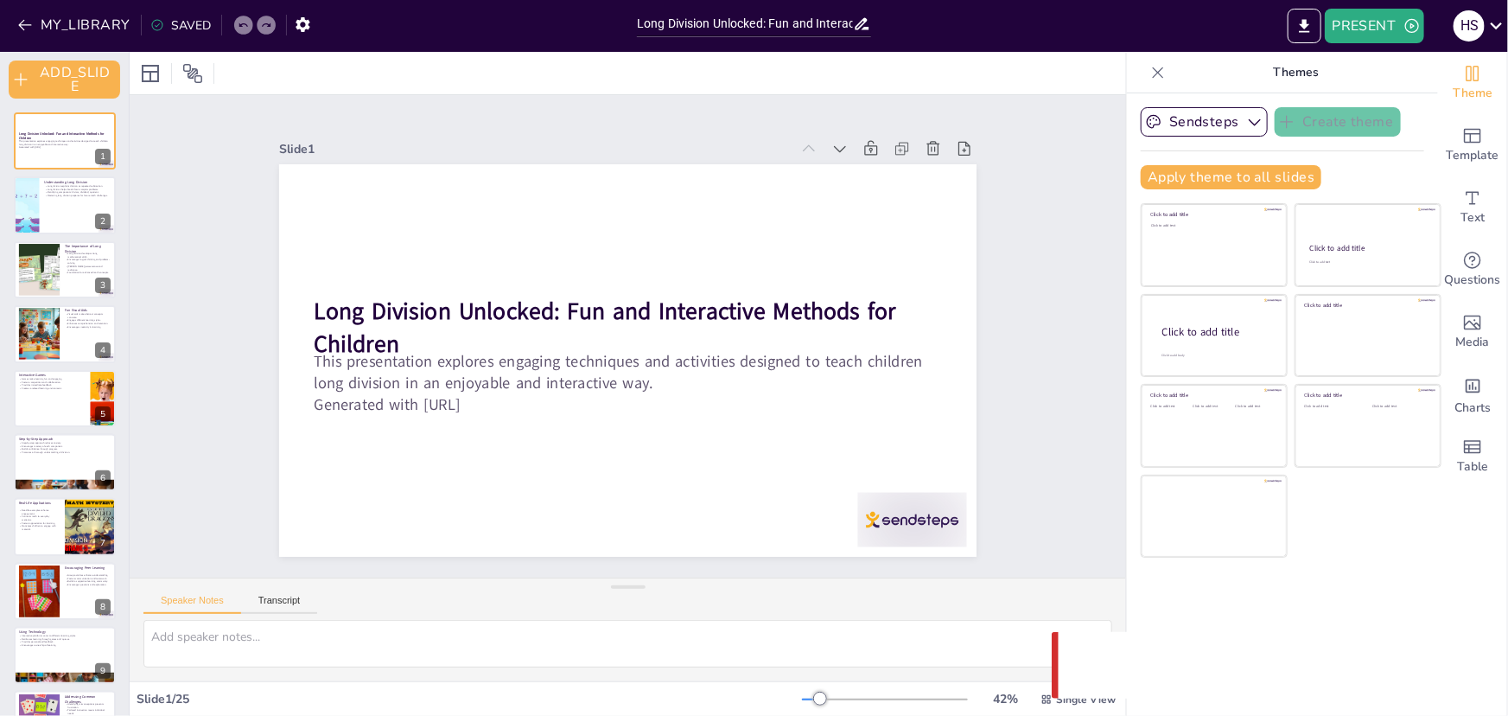
checkbox input "true"
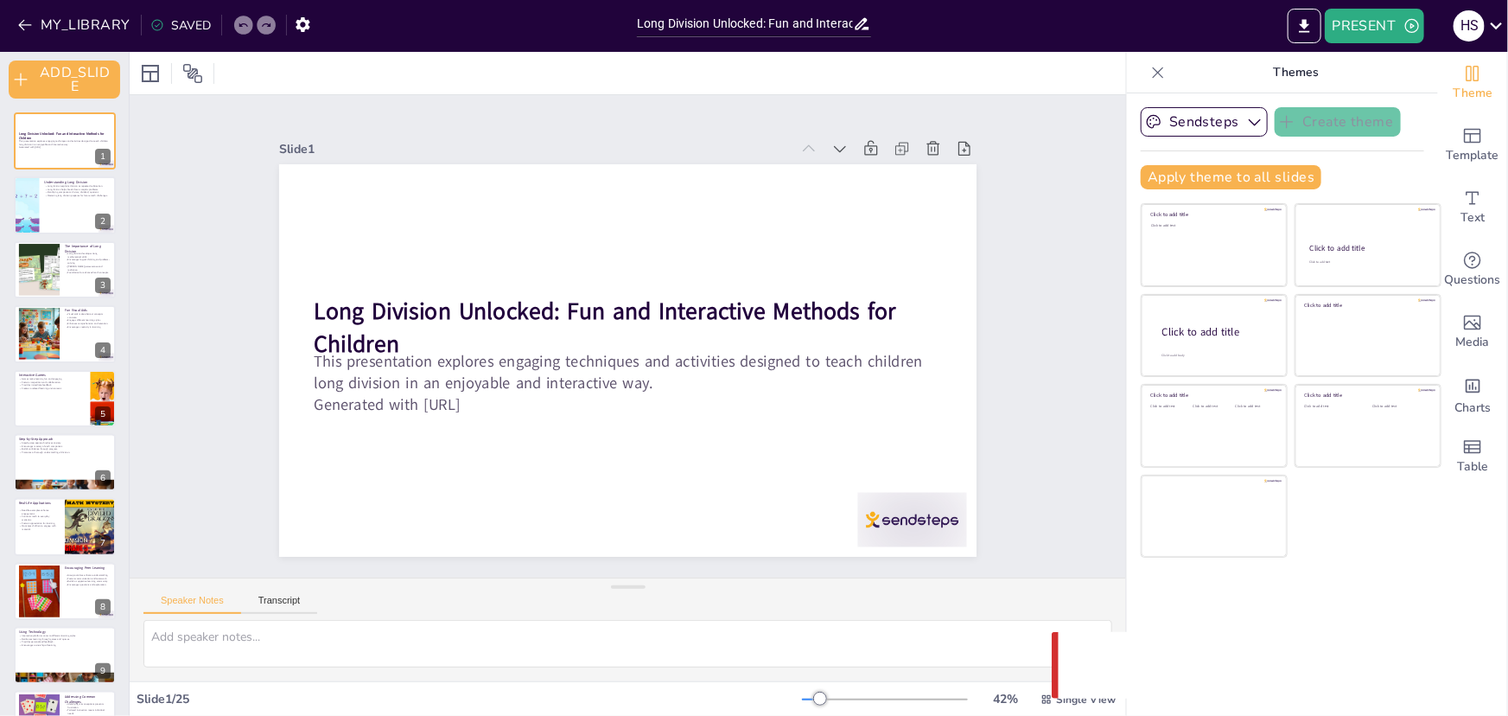
checkbox input "true"
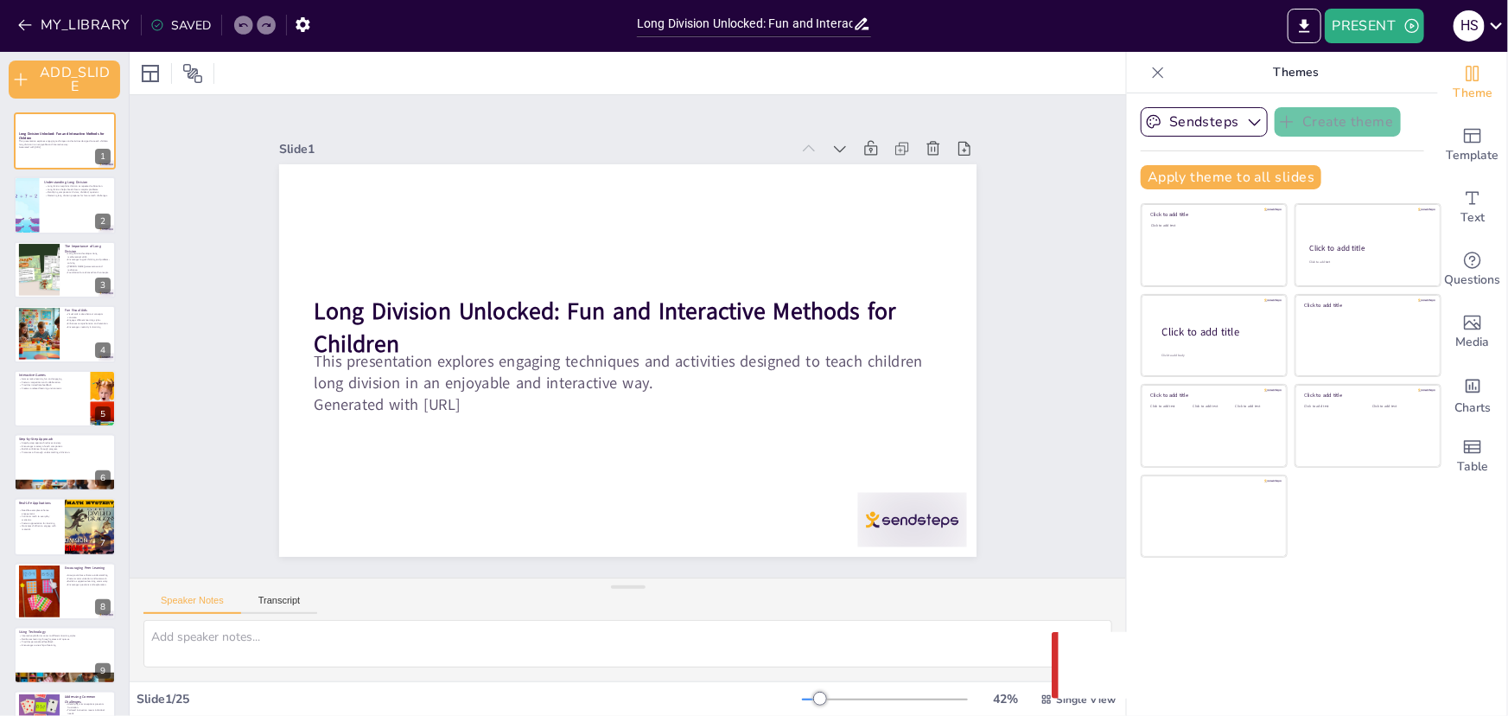
checkbox input "true"
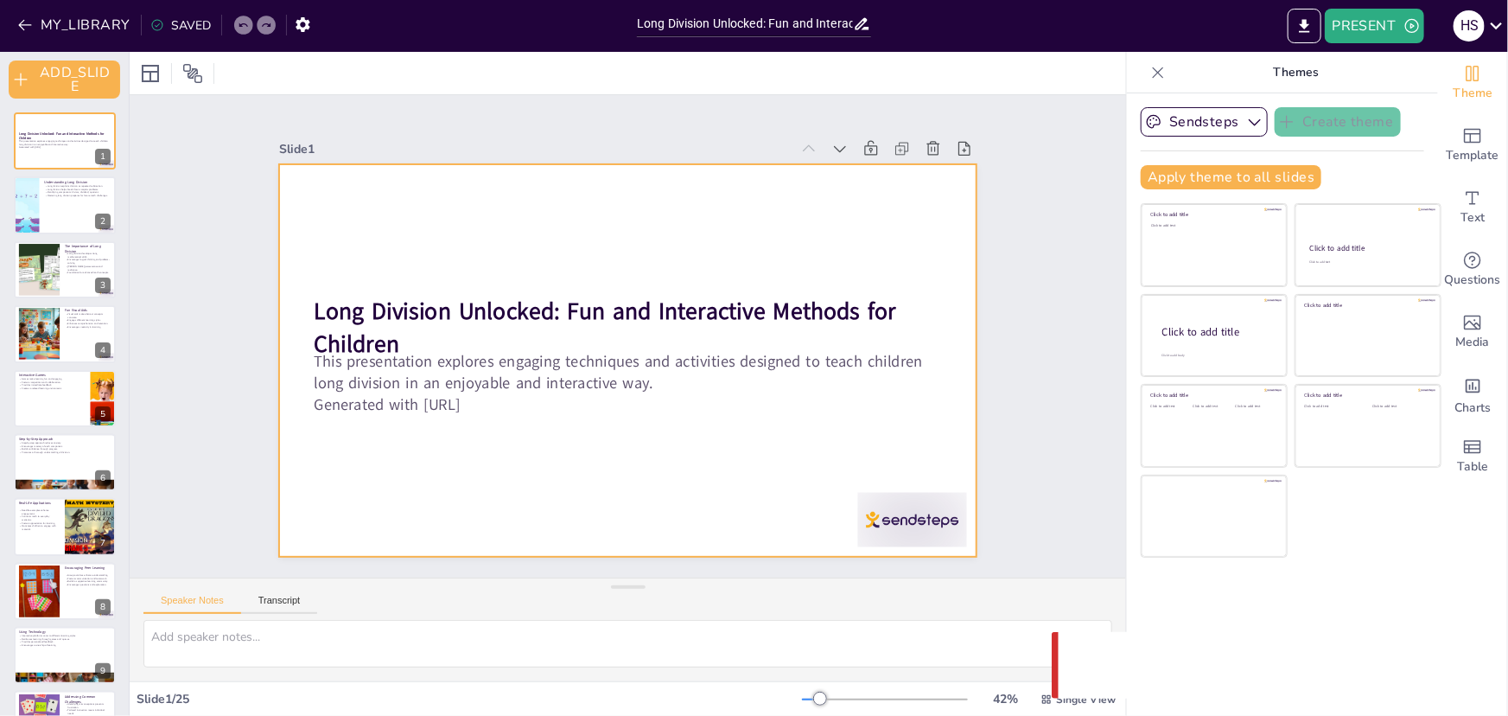
checkbox input "true"
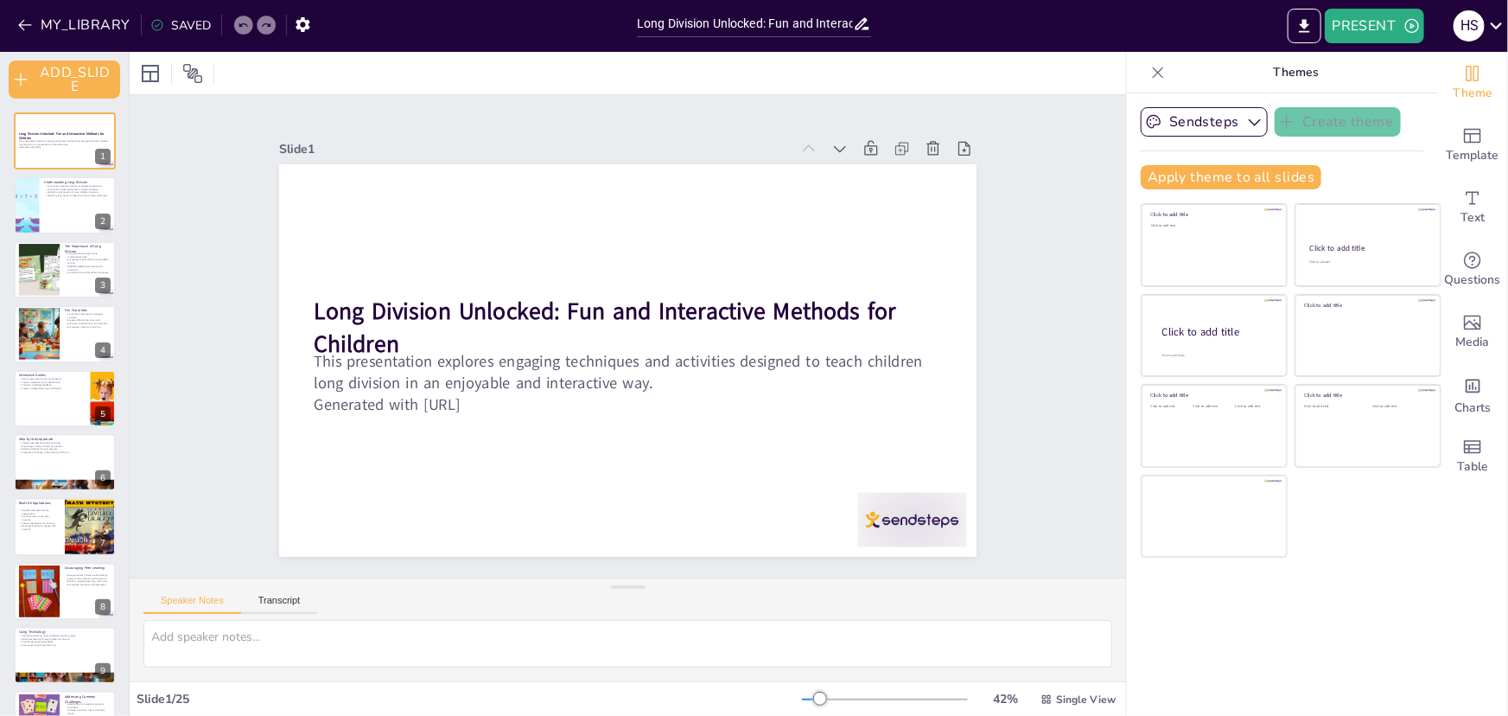
checkbox input "true"
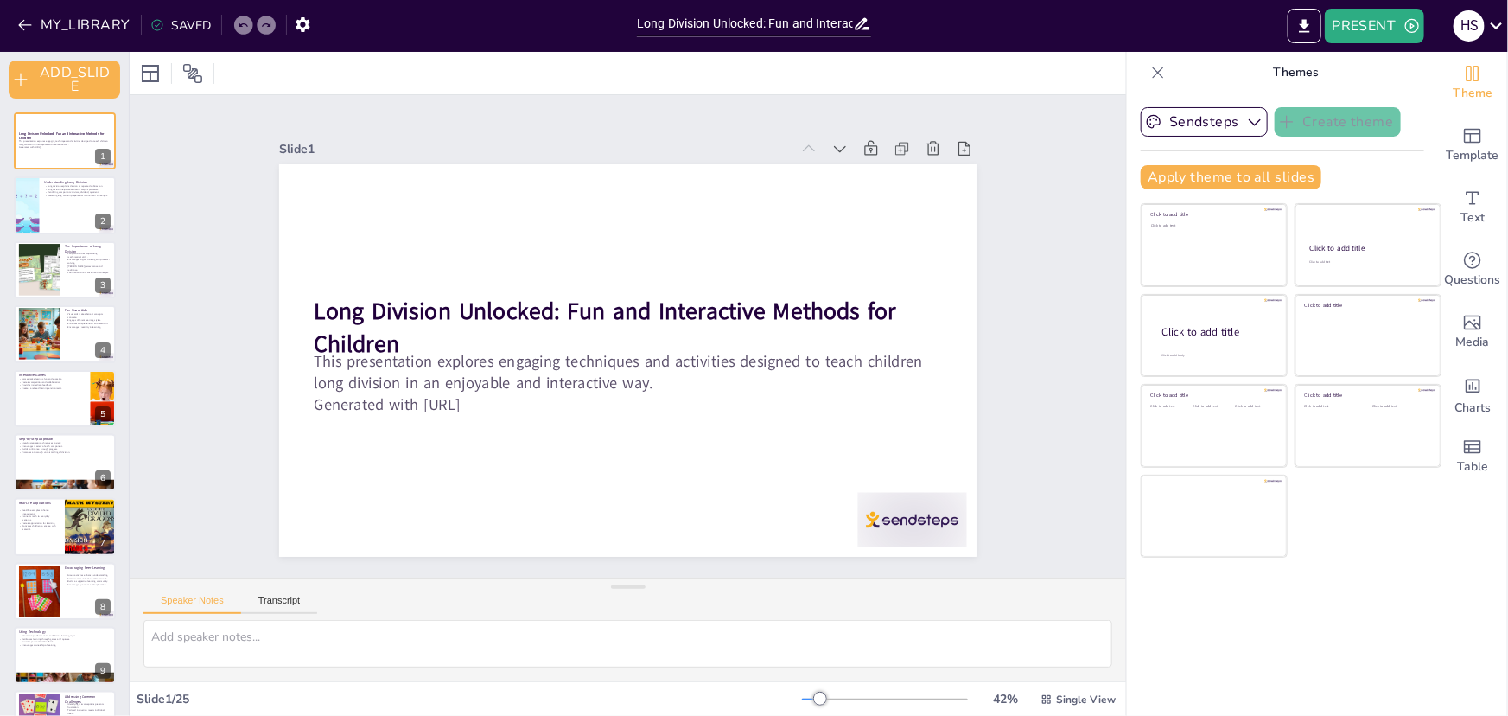
checkbox input "true"
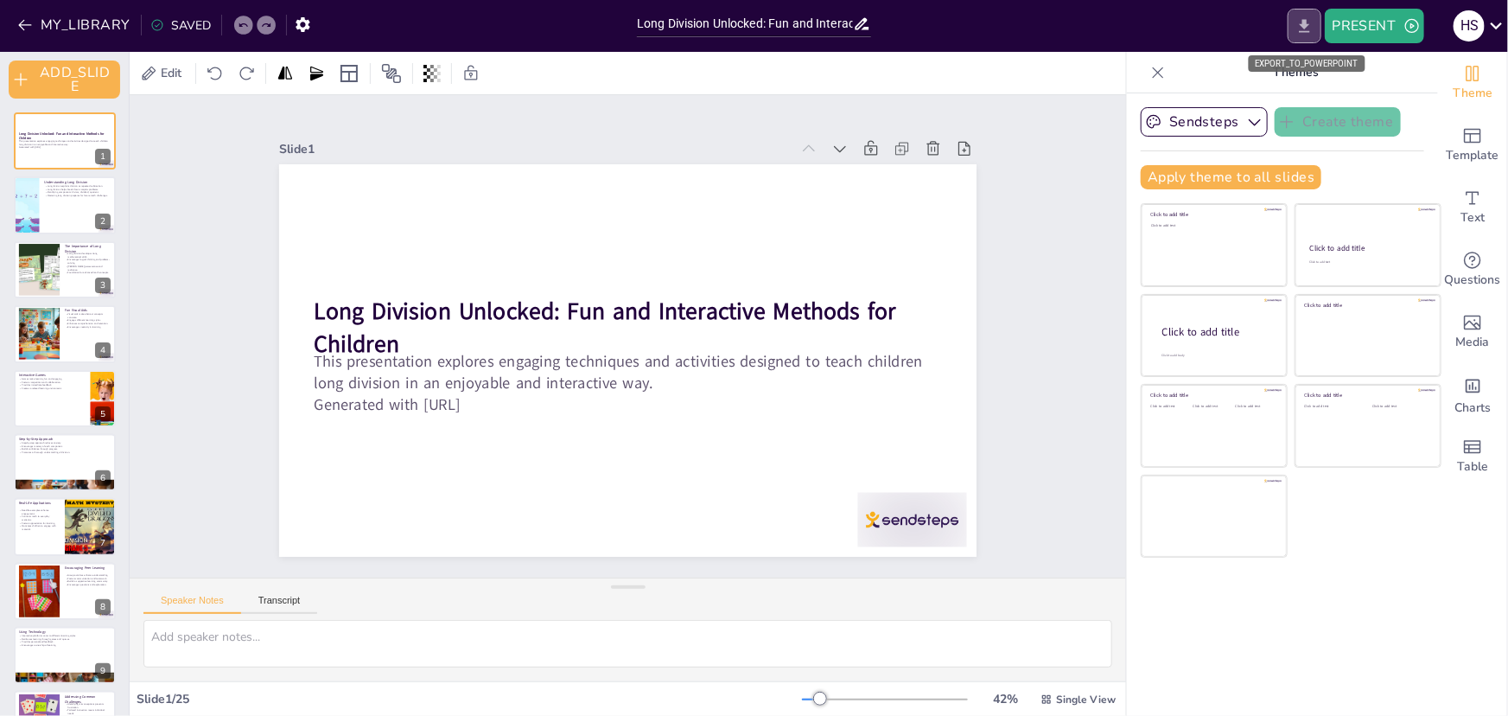
click at [1304, 25] on icon "EXPORT_TO_POWERPOINT" at bounding box center [1305, 25] width 10 height 13
